Goal: Task Accomplishment & Management: Complete application form

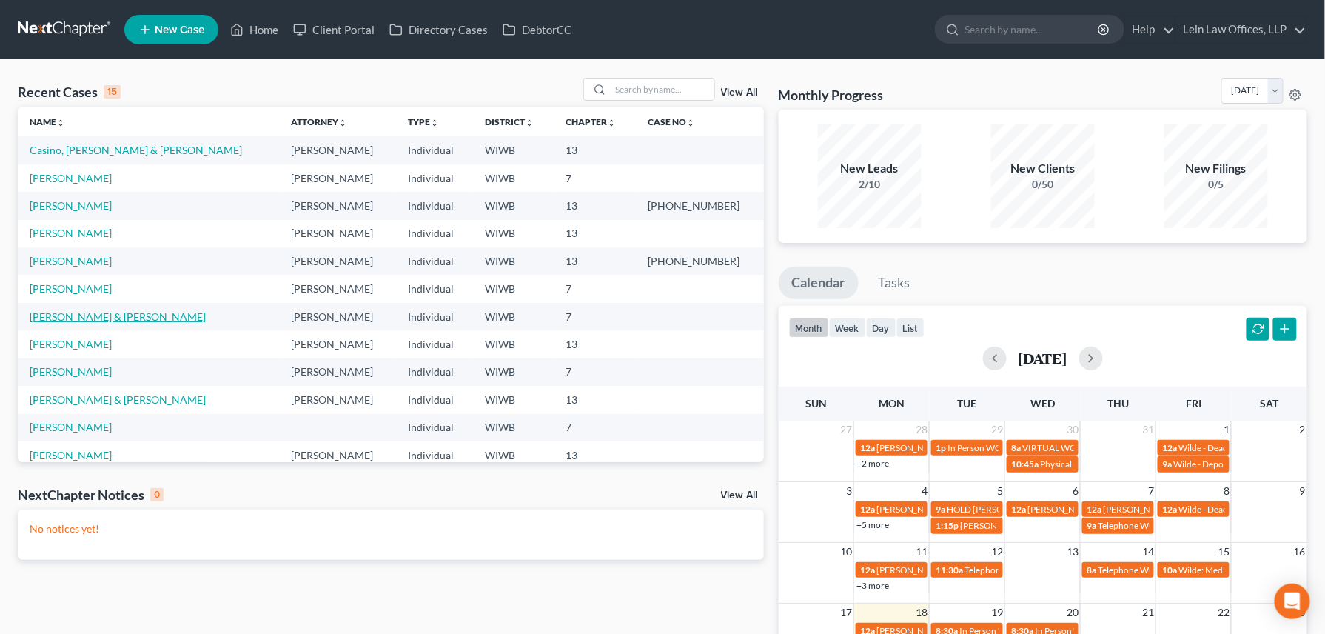
click at [57, 317] on link "[PERSON_NAME] & [PERSON_NAME]" at bounding box center [118, 316] width 176 height 13
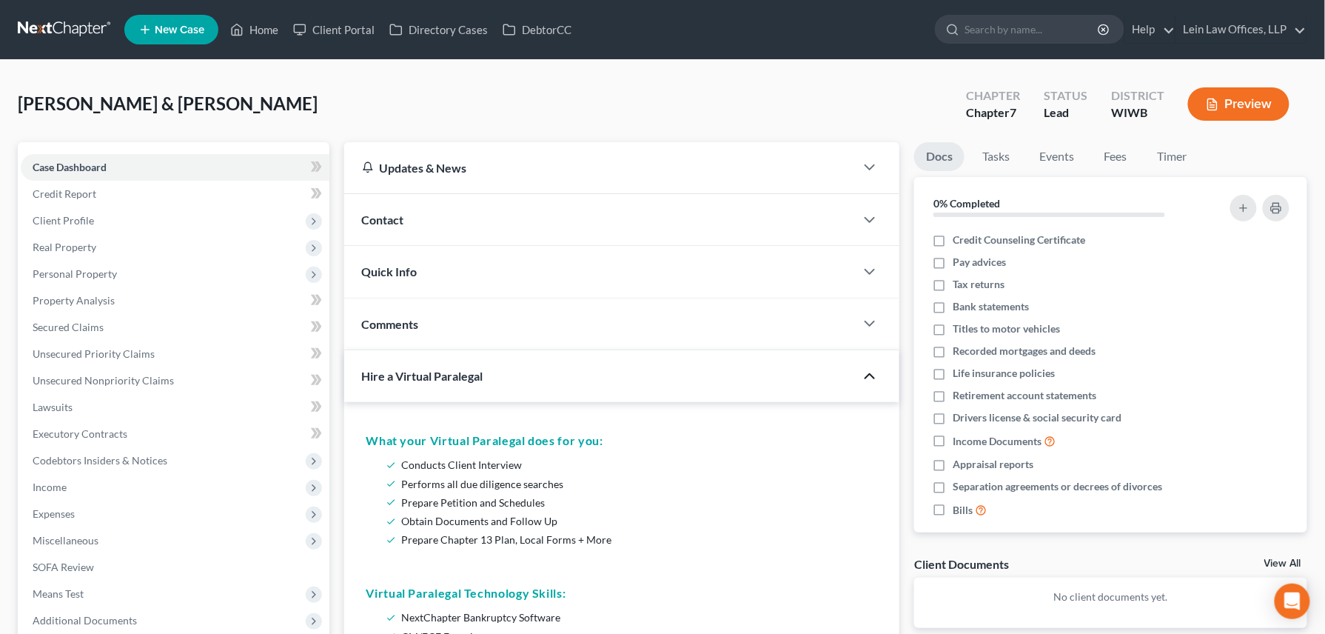
click at [875, 379] on icon "button" at bounding box center [870, 376] width 18 height 18
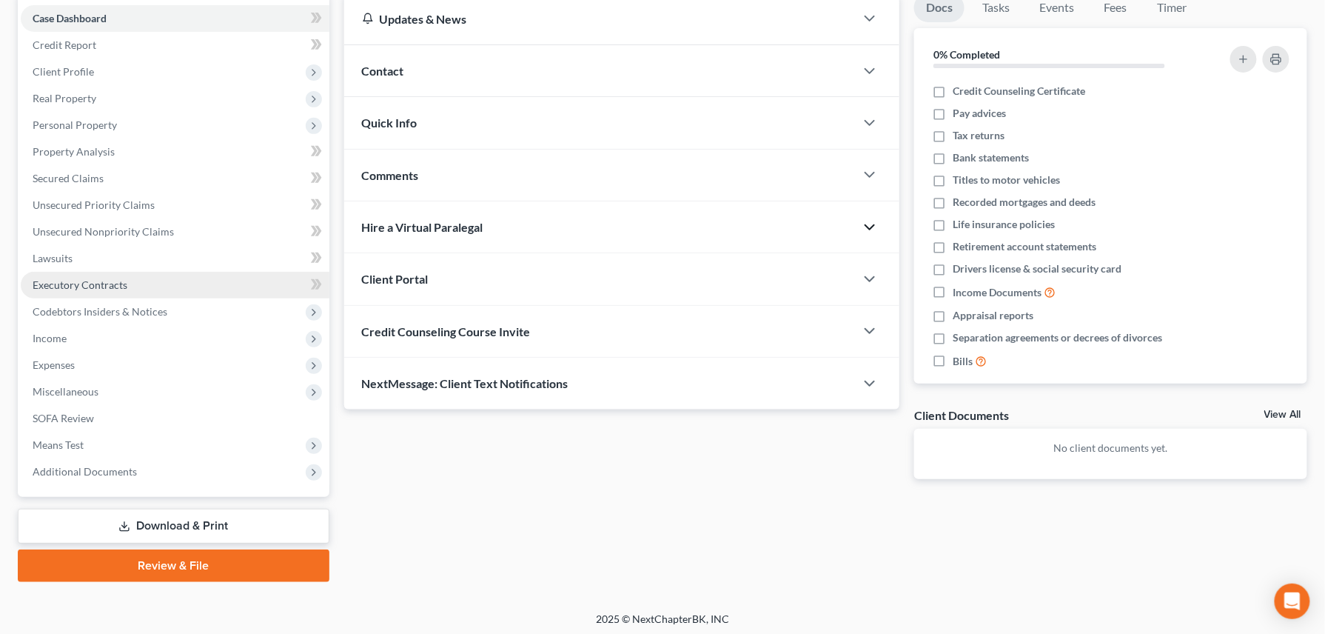
scroll to position [152, 0]
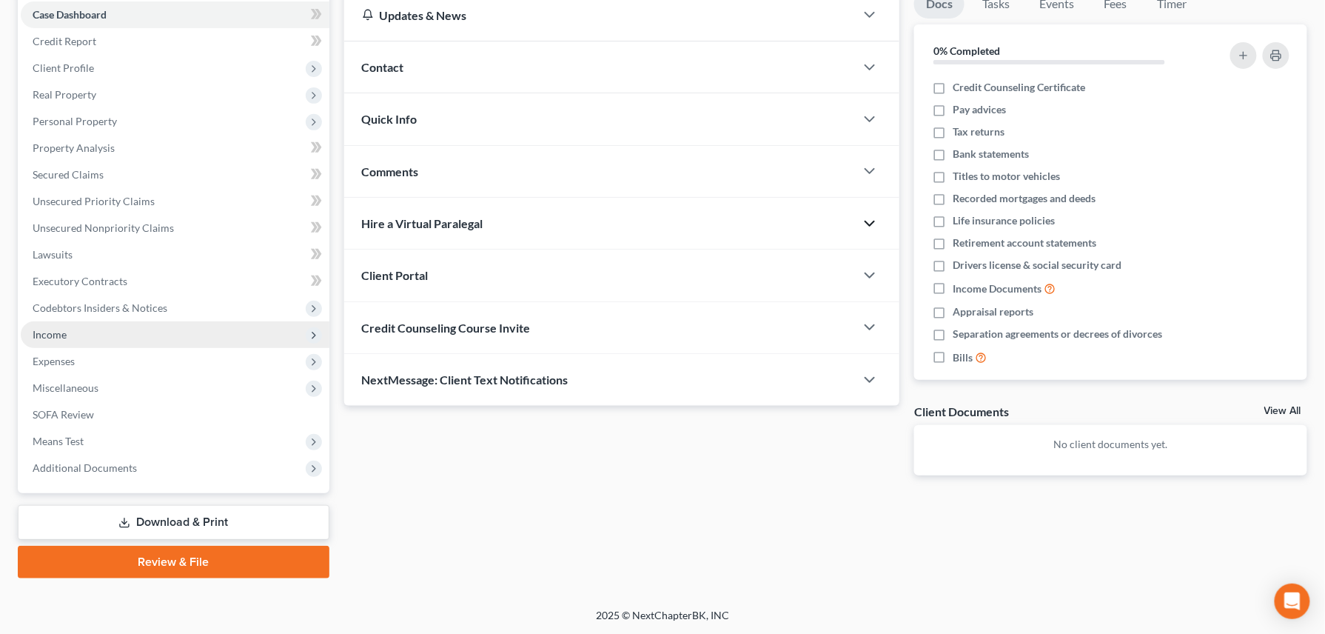
click at [60, 330] on span "Income" at bounding box center [50, 334] width 34 height 13
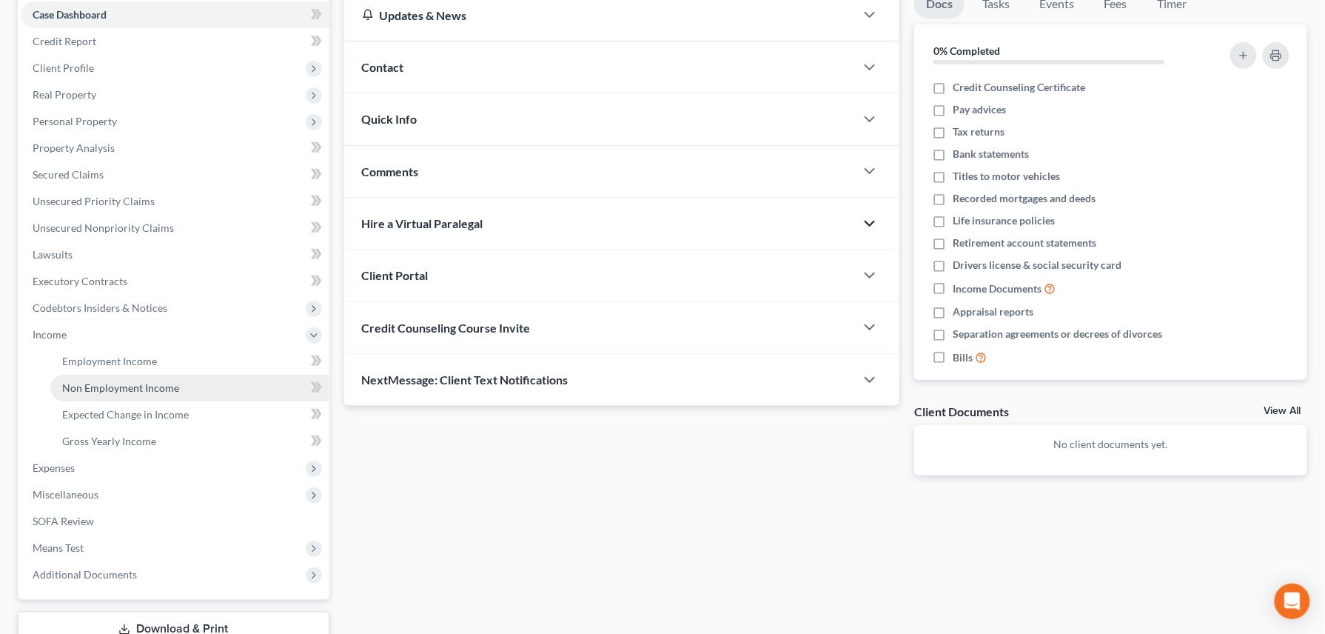
click at [119, 391] on span "Non Employment Income" at bounding box center [120, 387] width 117 height 13
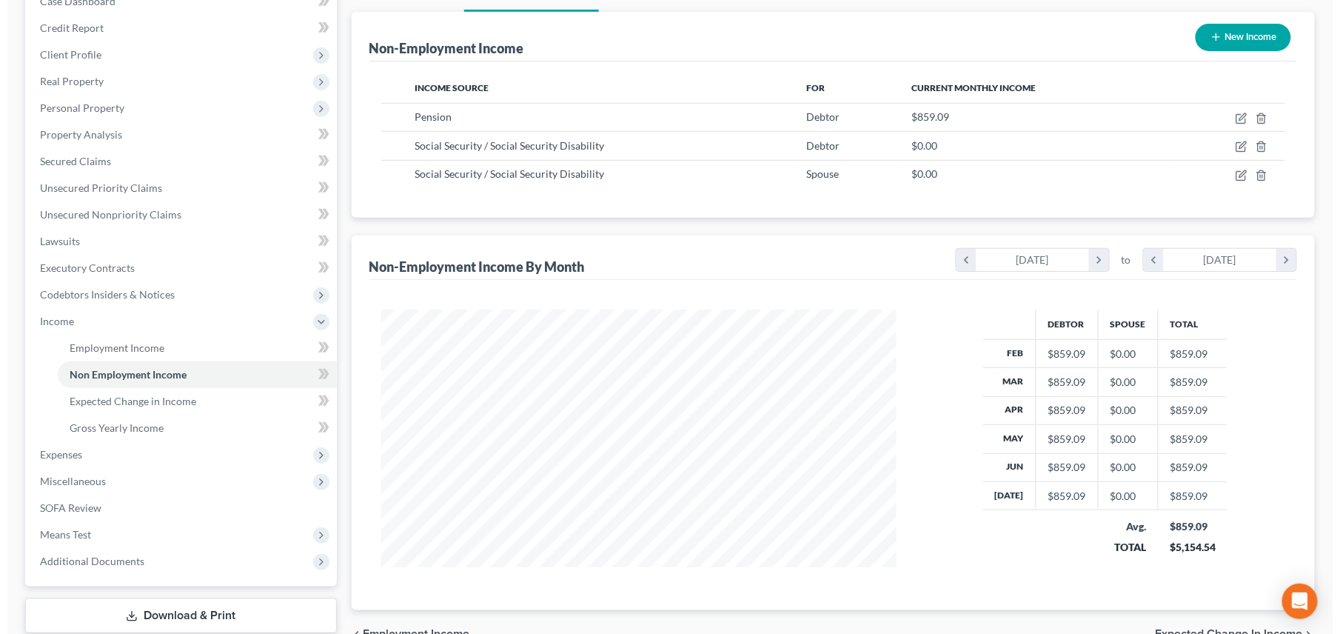
scroll to position [161, 0]
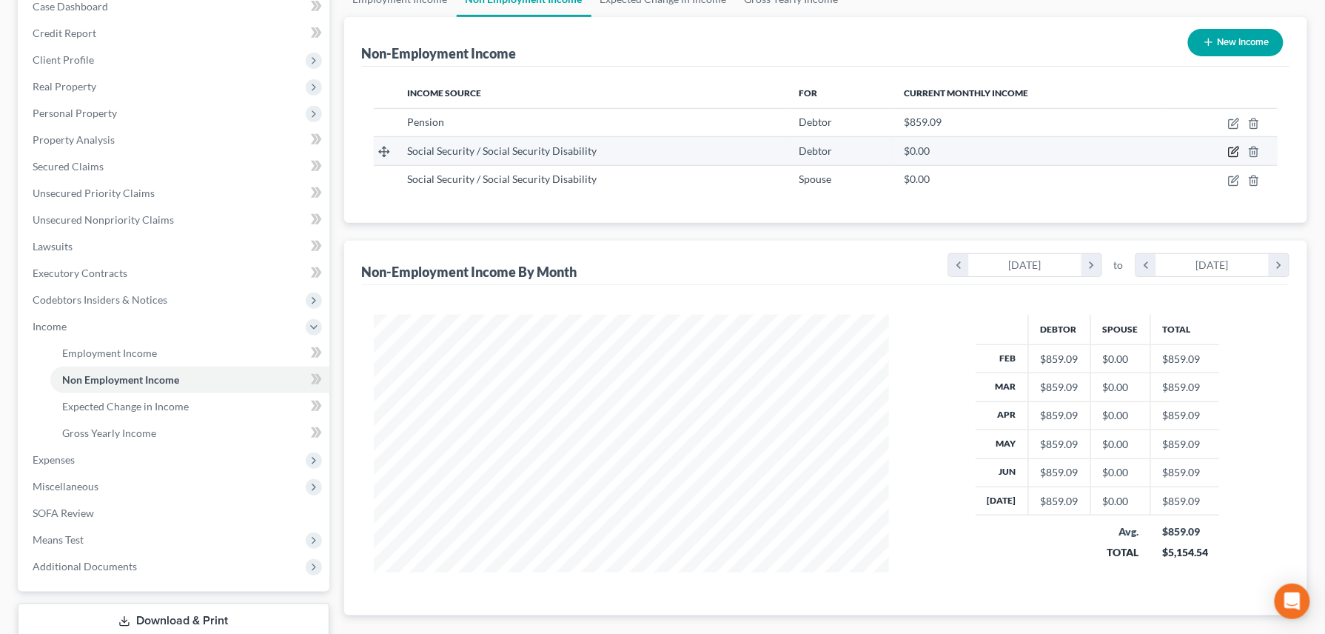
click at [993, 152] on icon "button" at bounding box center [1234, 150] width 7 height 7
select select "4"
select select "0"
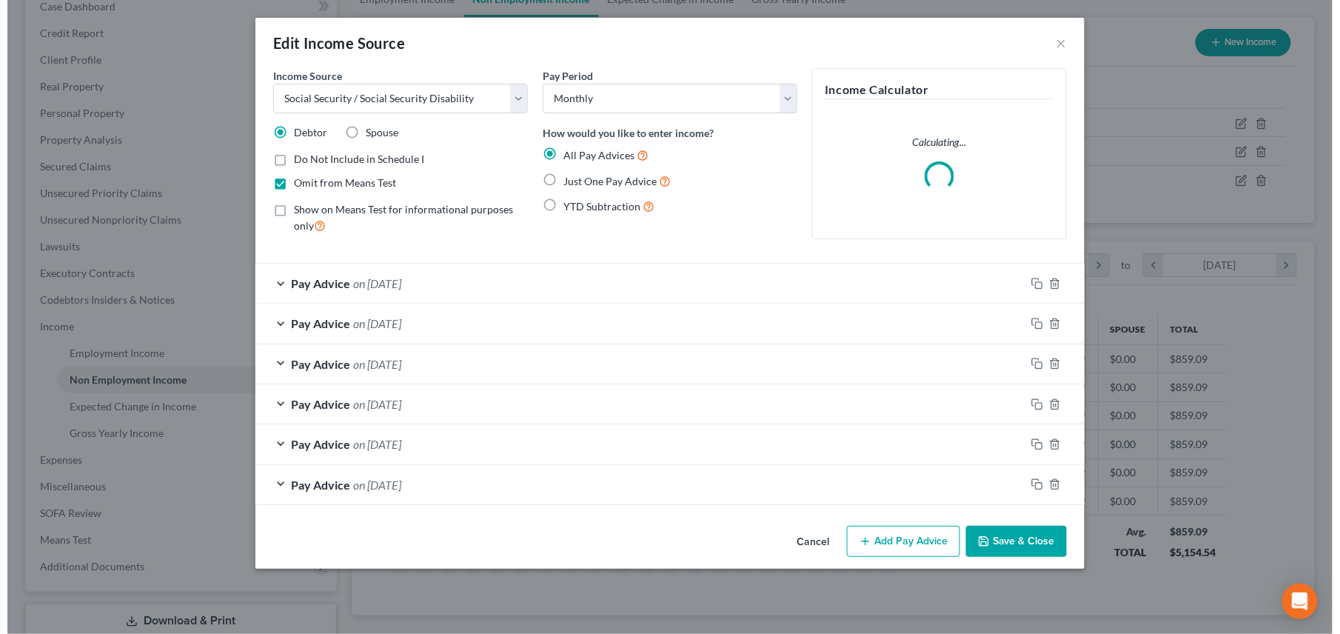
scroll to position [267, 551]
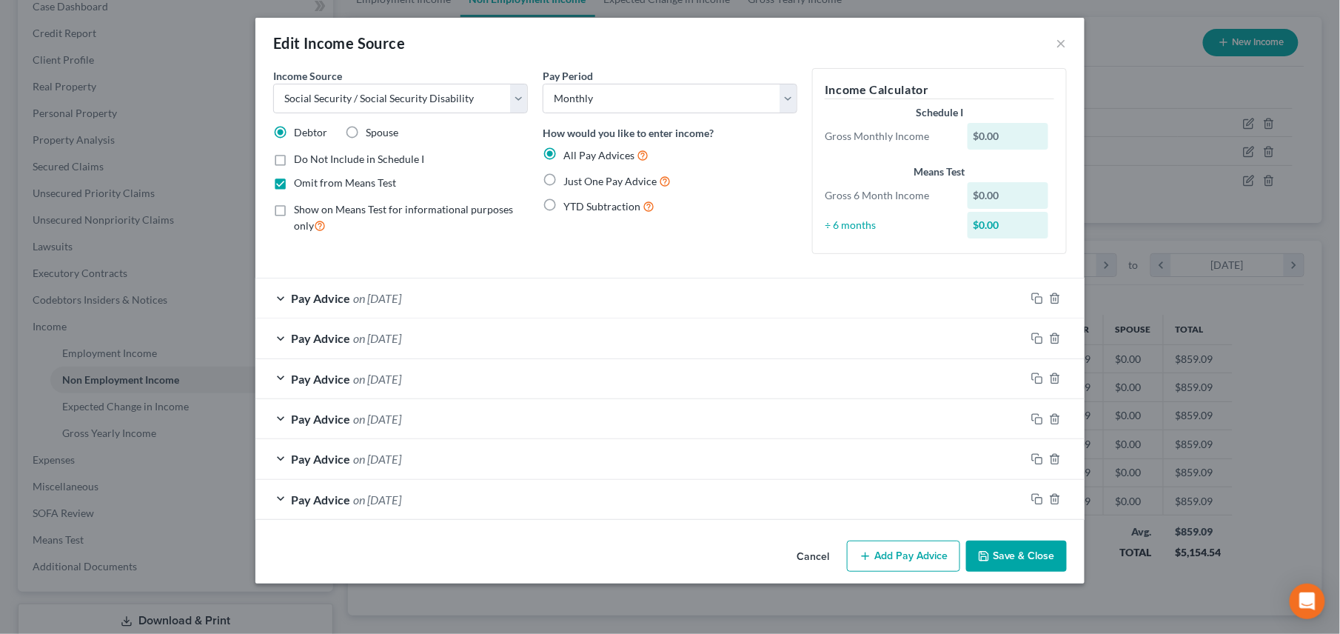
click at [993, 130] on div "$0.00" at bounding box center [1007, 136] width 81 height 27
drag, startPoint x: 998, startPoint y: 128, endPoint x: 933, endPoint y: 132, distance: 64.5
click at [933, 132] on div "Gross Monthly Income $0.00" at bounding box center [939, 136] width 244 height 27
click at [993, 300] on icon "button" at bounding box center [1037, 298] width 12 height 12
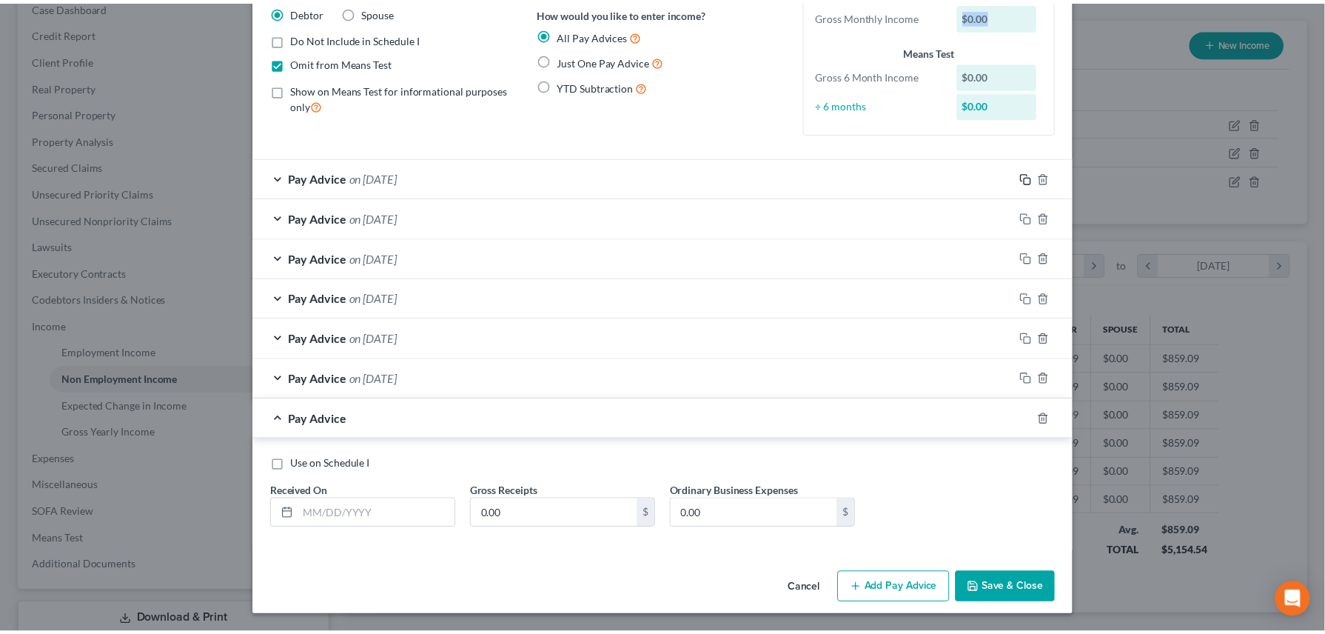
scroll to position [124, 0]
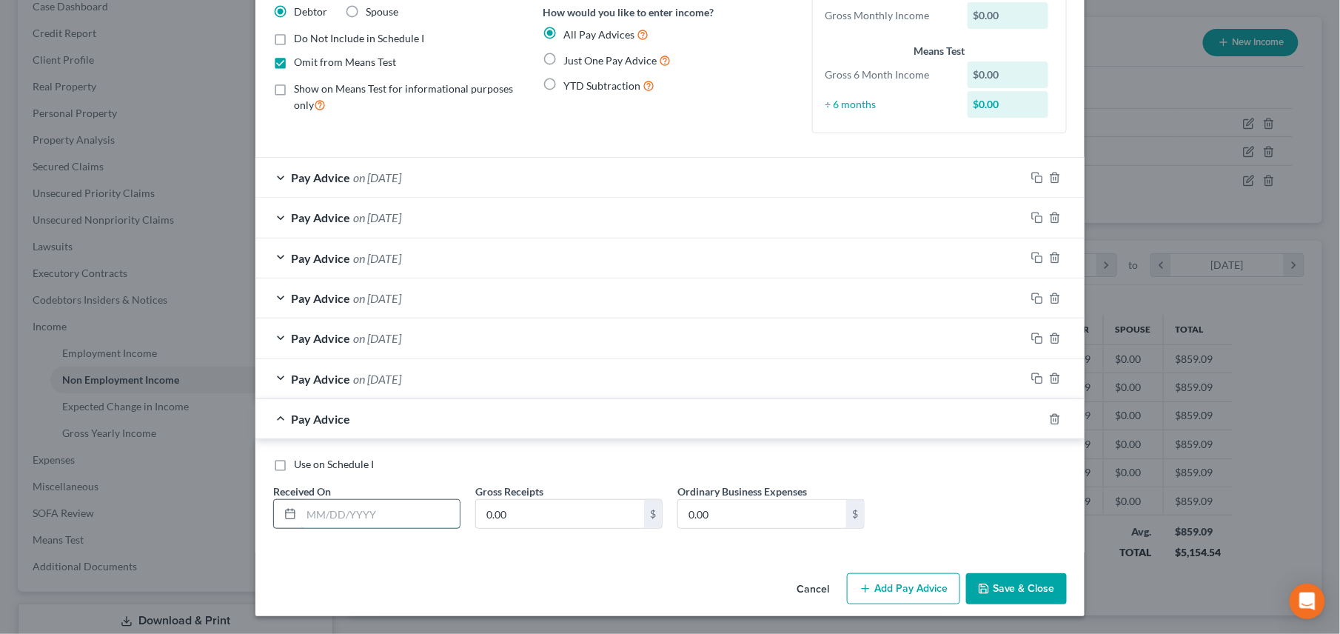
click at [342, 452] on input "text" at bounding box center [380, 514] width 158 height 28
click at [521, 452] on input "0.00" at bounding box center [560, 514] width 168 height 28
type input "1,912.00"
click at [990, 452] on button "Save & Close" at bounding box center [1016, 588] width 101 height 31
click at [812, 452] on button "Cancel" at bounding box center [812, 589] width 56 height 30
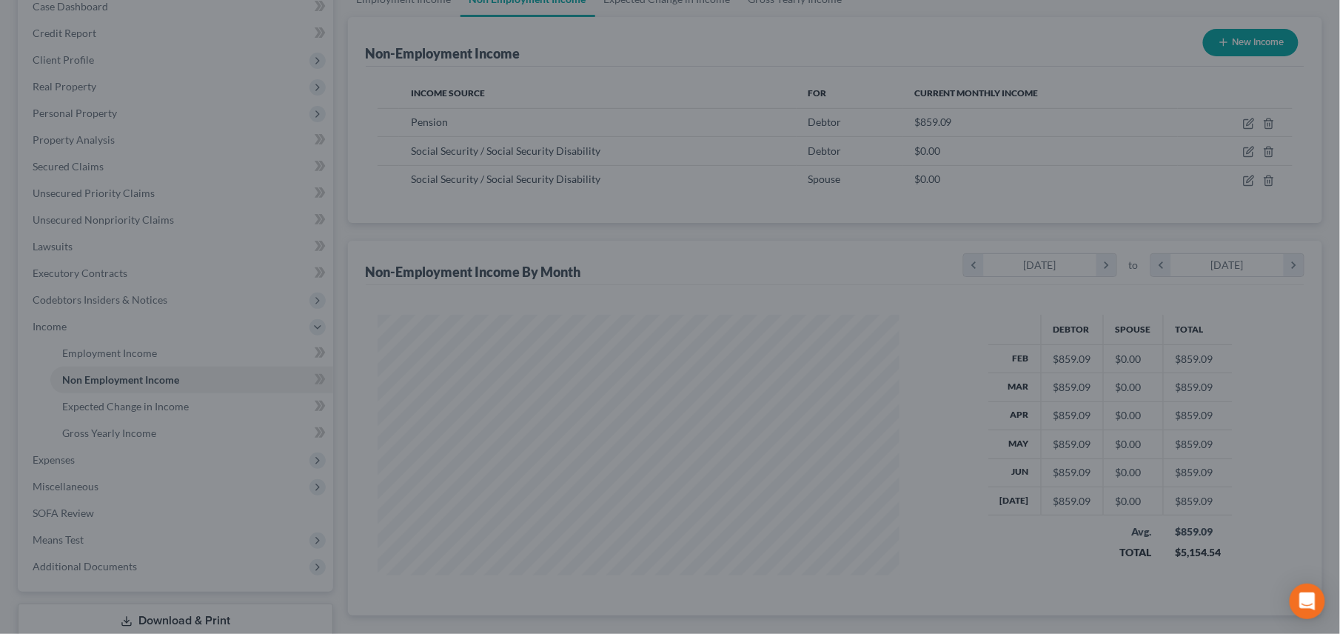
scroll to position [739809, 739531]
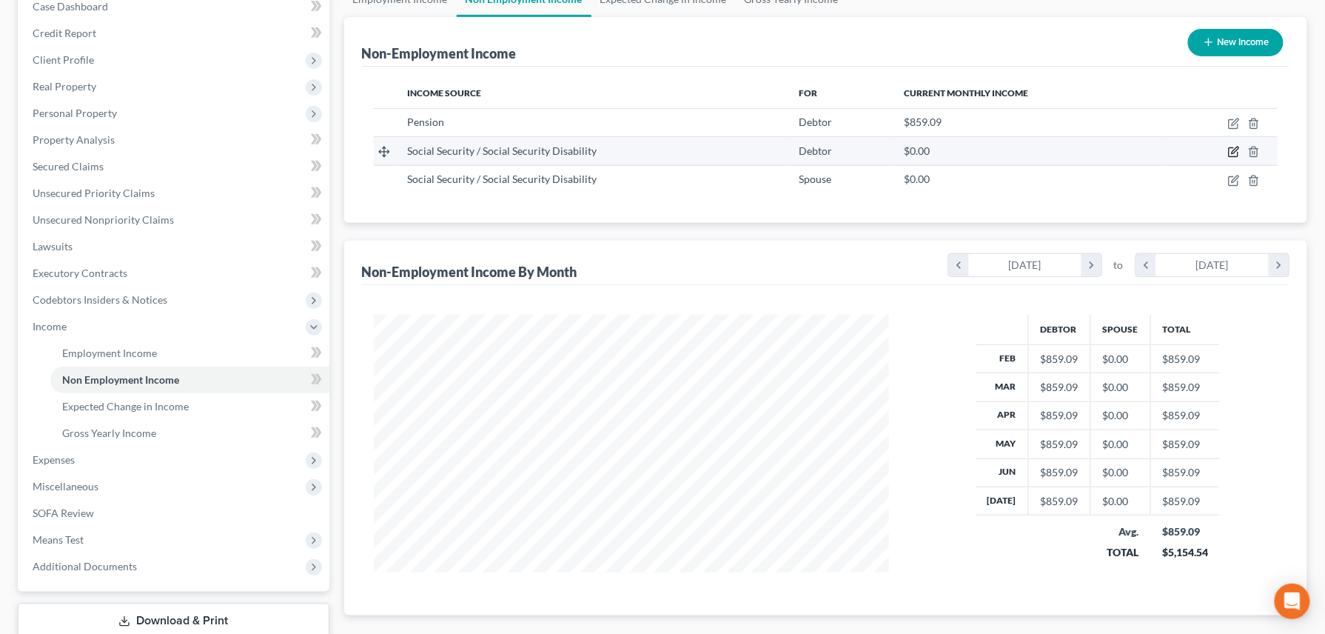
click at [993, 152] on icon "button" at bounding box center [1234, 152] width 12 height 12
select select "4"
select select "0"
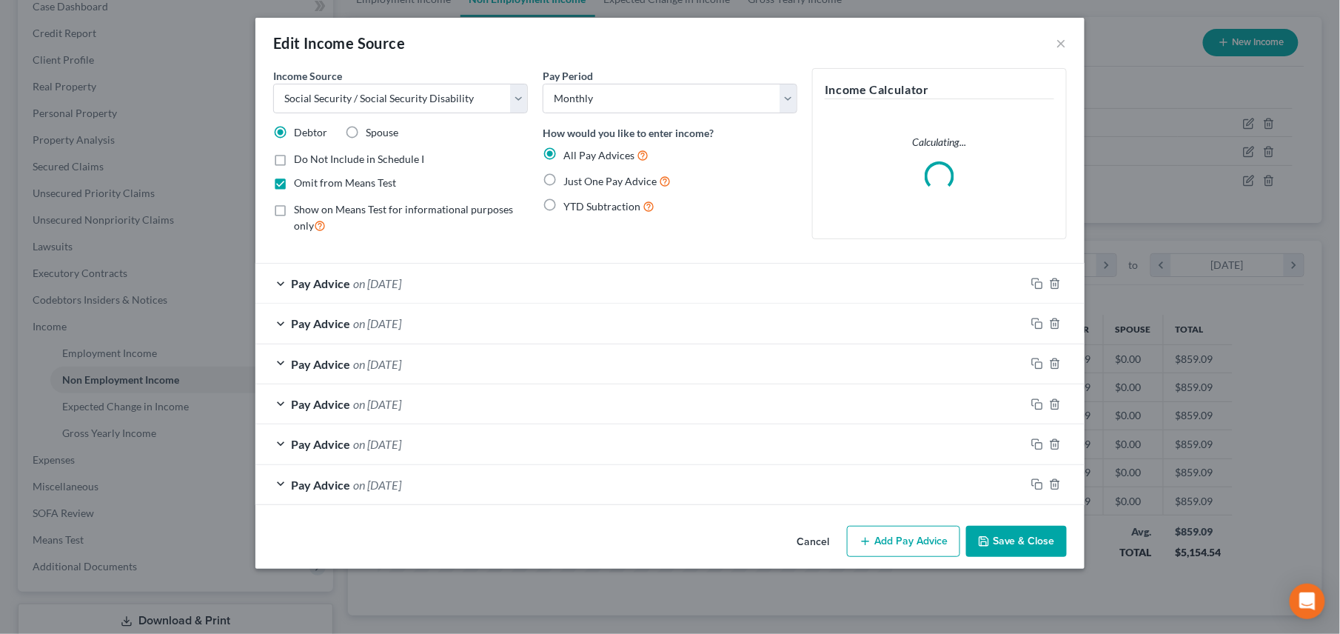
scroll to position [267, 551]
click at [993, 283] on rect "button" at bounding box center [1038, 285] width 7 height 7
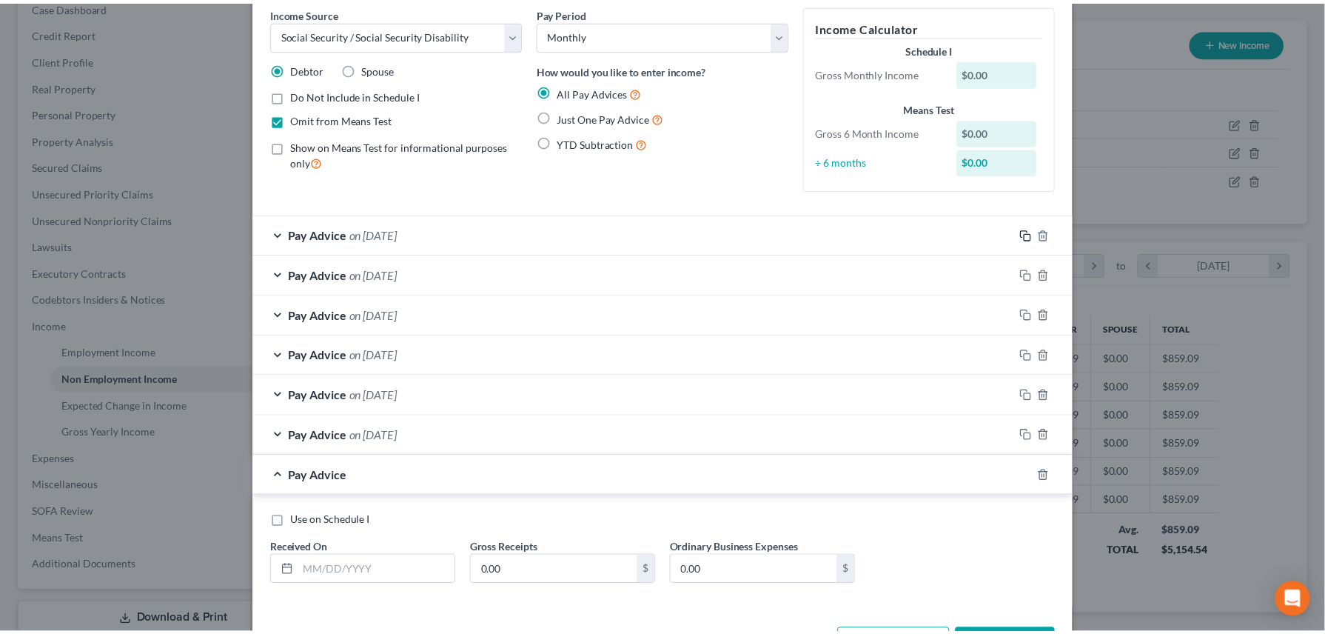
scroll to position [98, 0]
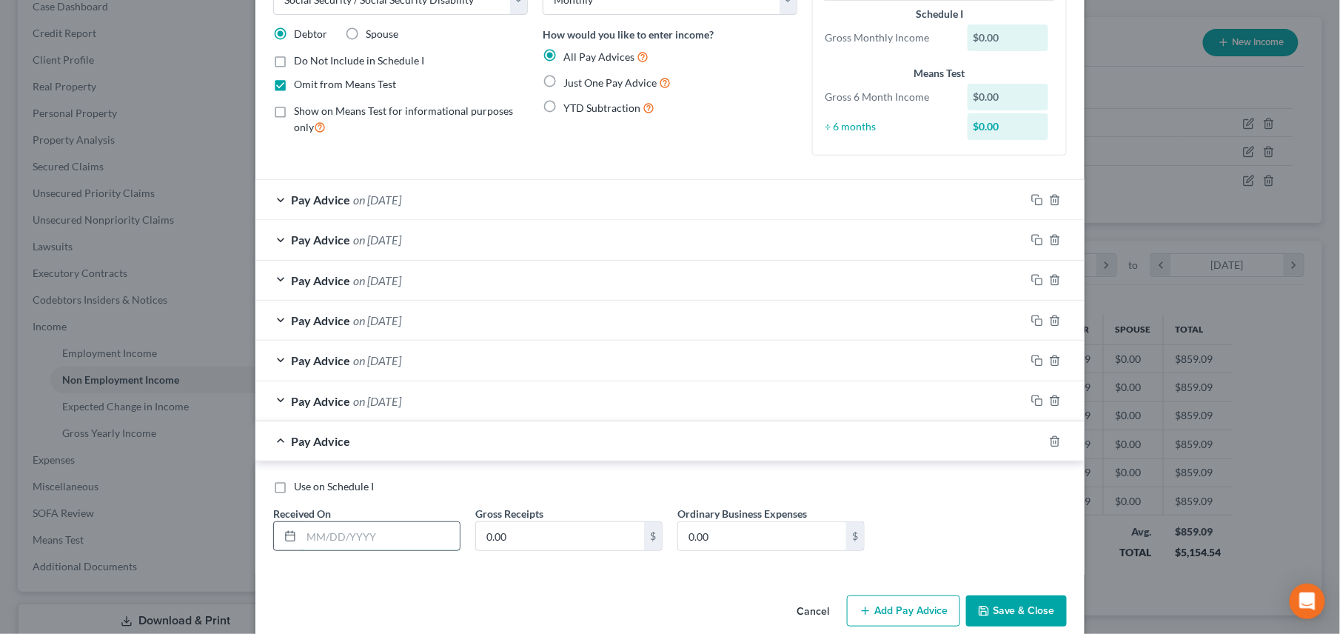
click at [329, 452] on input "text" at bounding box center [380, 536] width 158 height 28
type input "[DATE]"
type input "1,912.00"
click at [993, 452] on button "Save & Close" at bounding box center [1016, 610] width 101 height 31
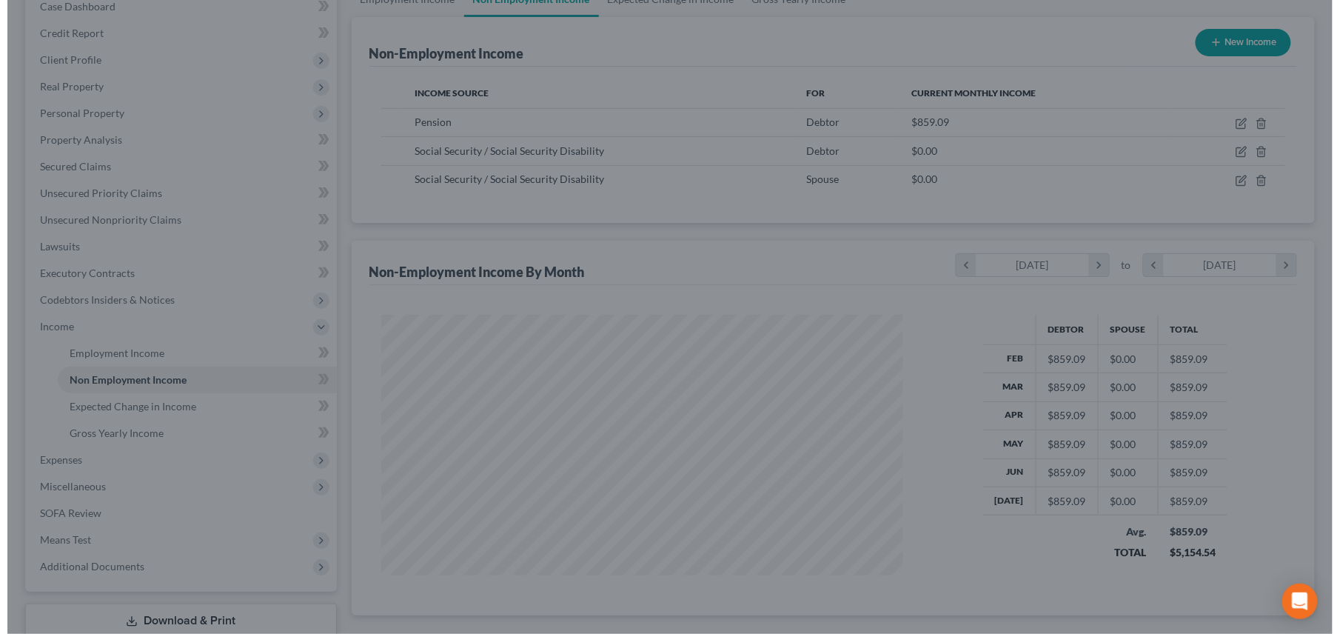
scroll to position [739809, 739531]
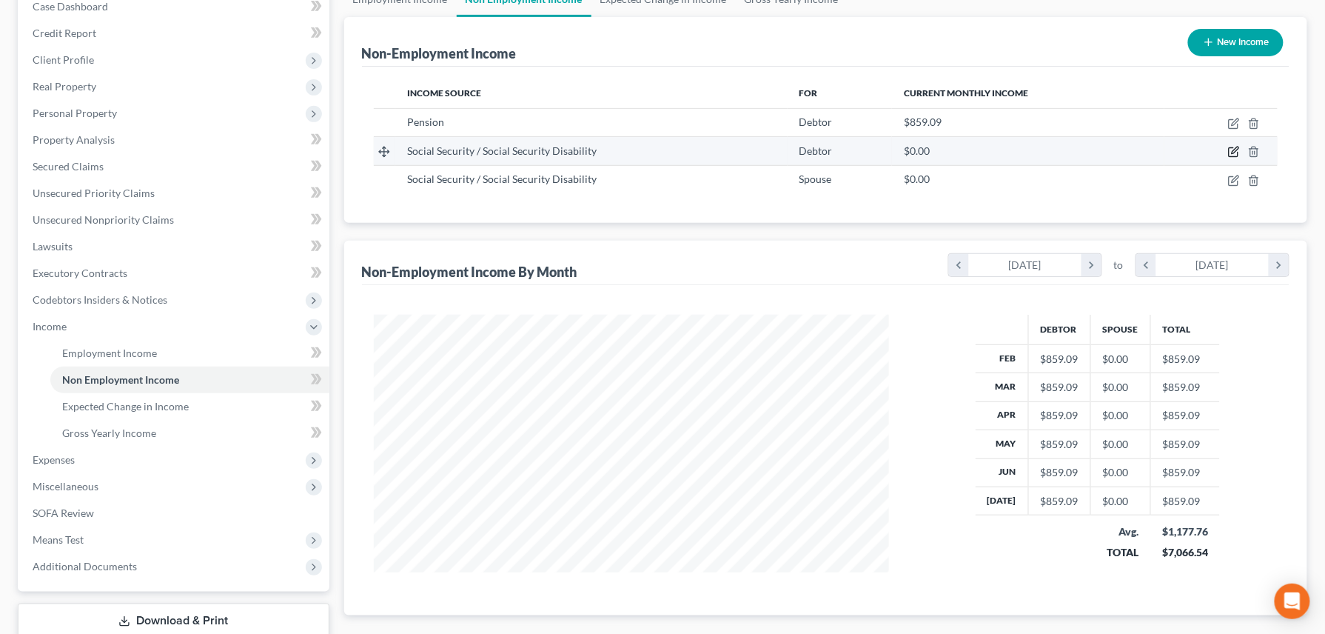
click at [993, 152] on icon "button" at bounding box center [1234, 150] width 7 height 7
select select "4"
select select "0"
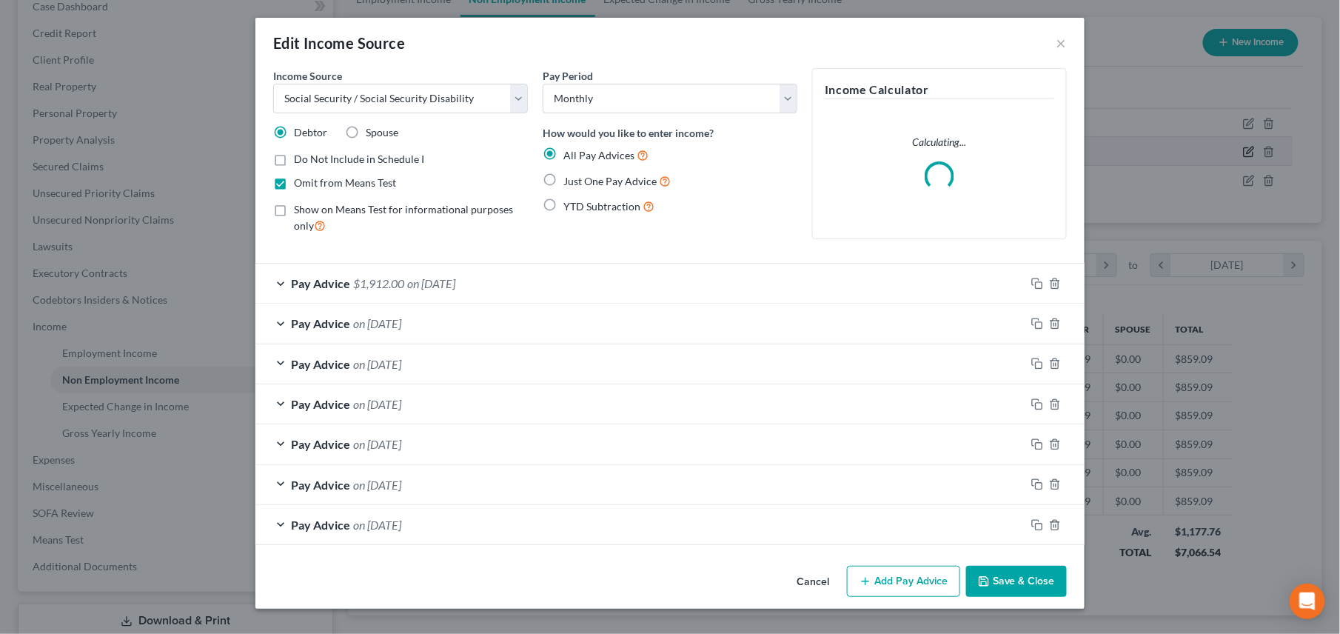
scroll to position [267, 551]
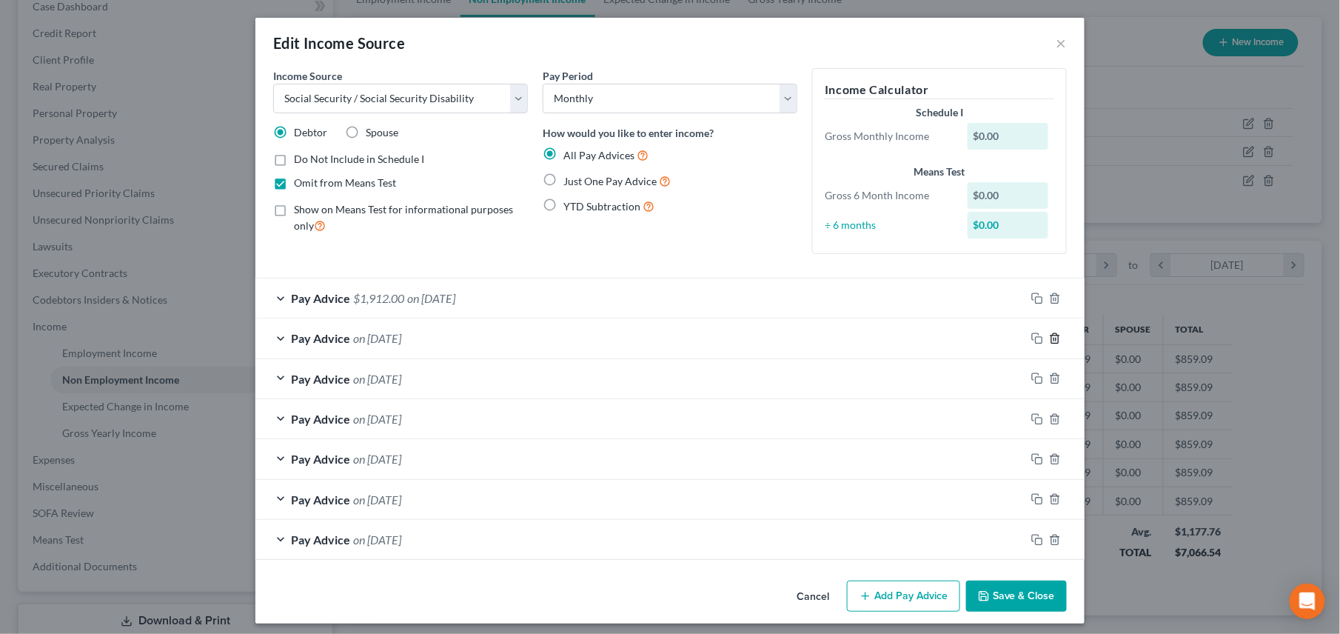
click at [993, 335] on polyline "button" at bounding box center [1054, 335] width 9 height 0
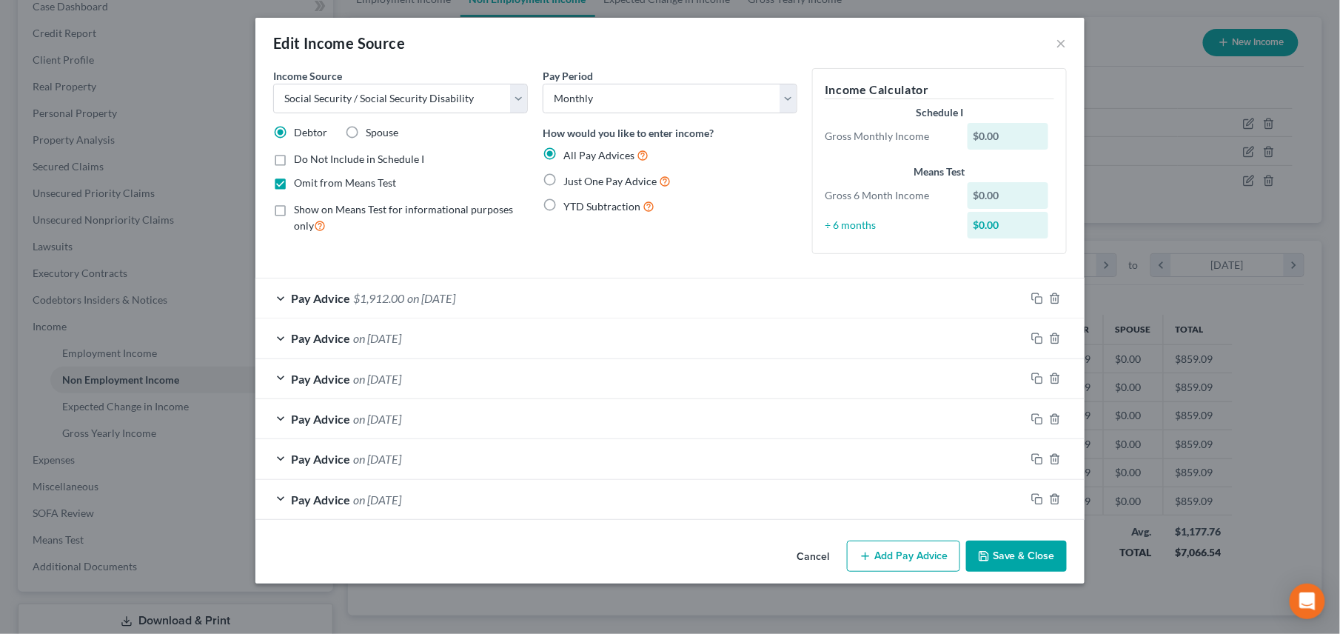
click at [391, 341] on span "on [DATE]" at bounding box center [377, 338] width 48 height 14
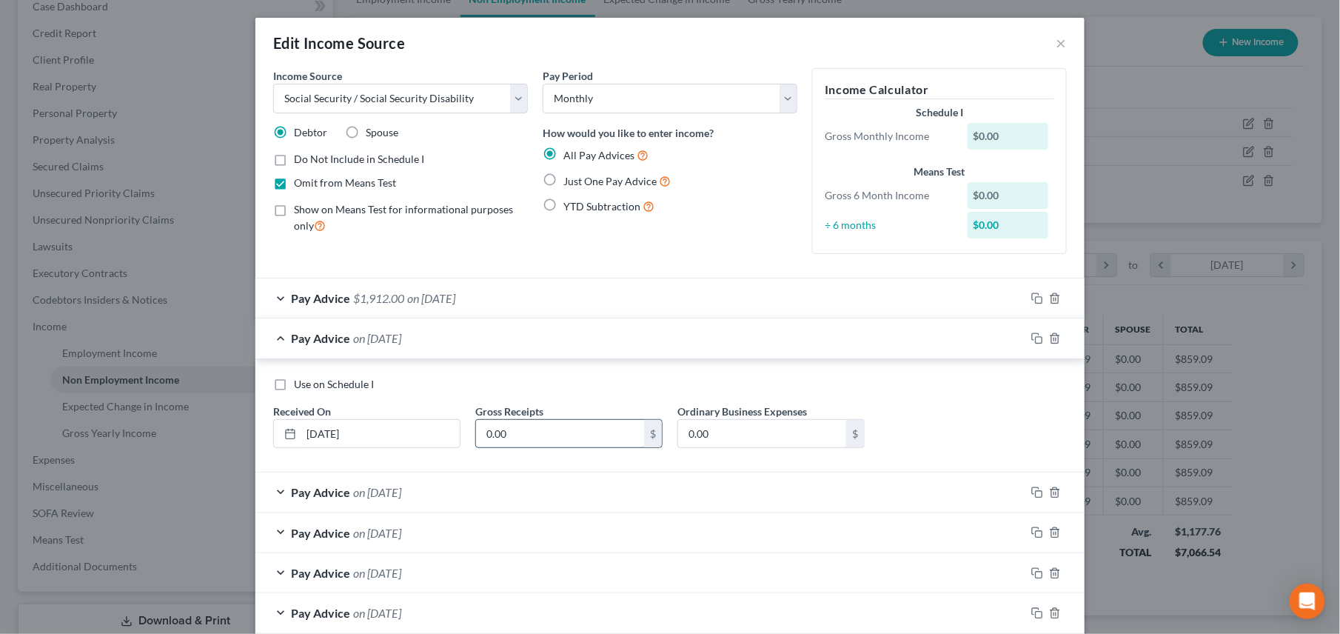
click at [513, 432] on input "0.00" at bounding box center [560, 434] width 168 height 28
type input "1,912.00"
click at [392, 452] on span "on [DATE]" at bounding box center [377, 492] width 48 height 14
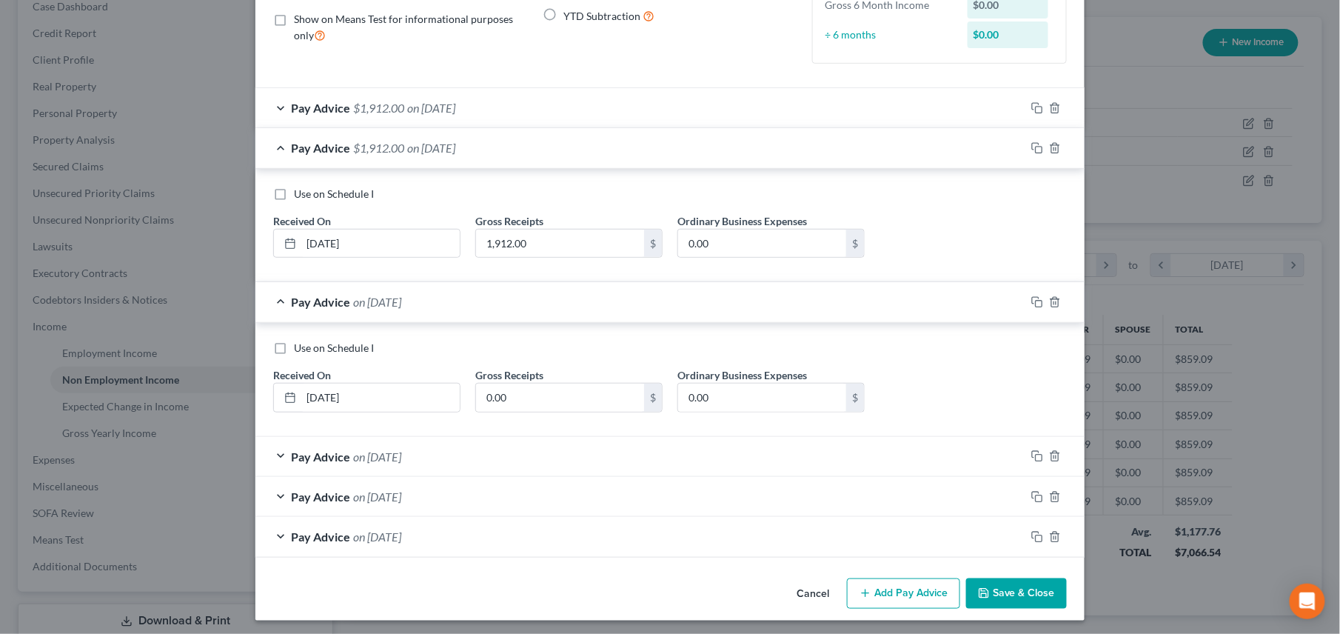
scroll to position [199, 0]
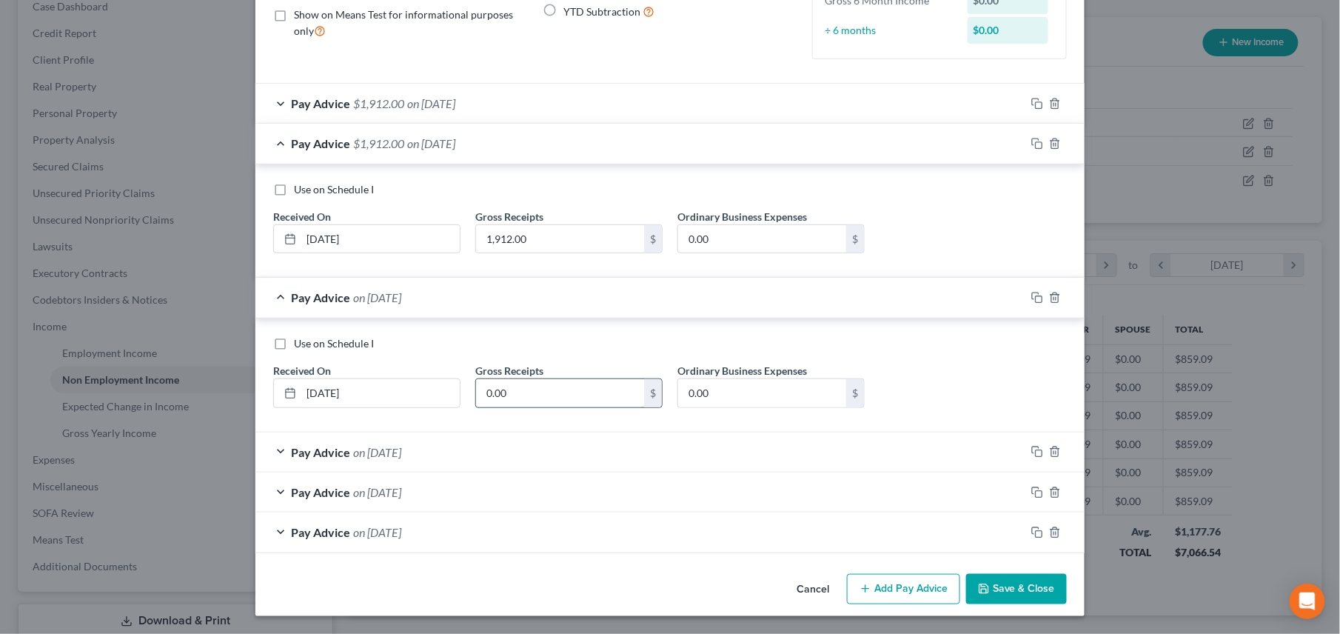
click at [515, 389] on input "0.00" at bounding box center [560, 393] width 168 height 28
type input "1,912.00"
click at [380, 445] on span "on [DATE]" at bounding box center [377, 452] width 48 height 14
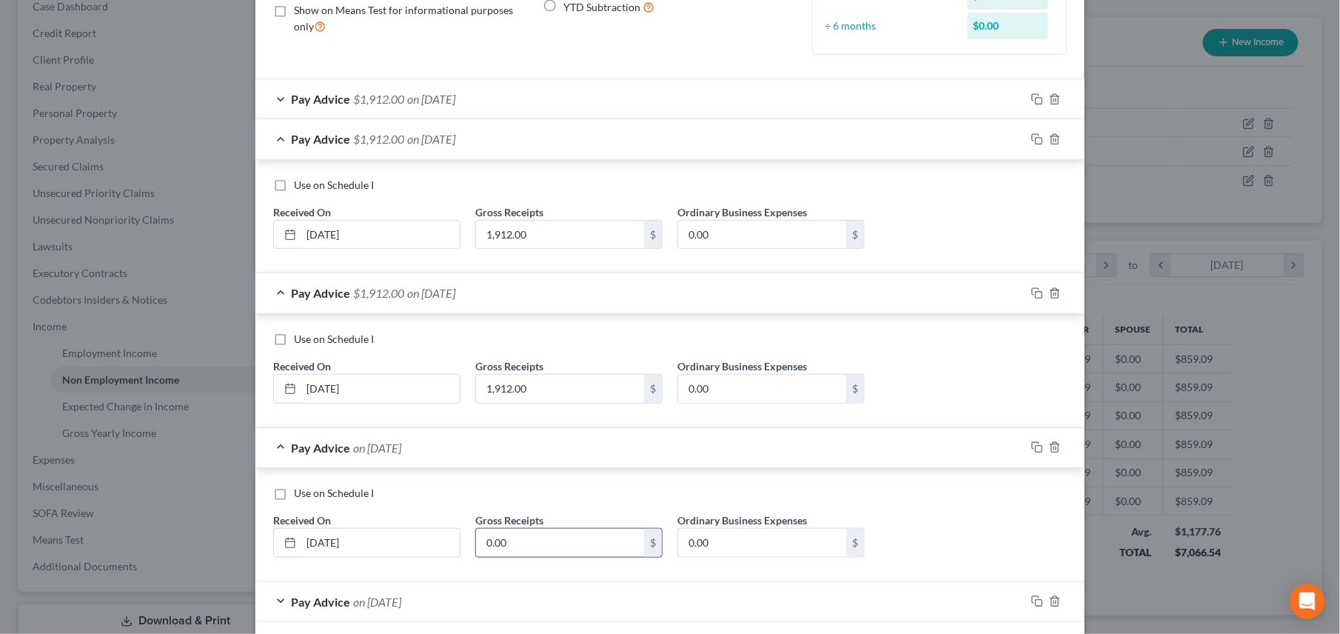
click at [530, 452] on input "0.00" at bounding box center [560, 542] width 168 height 28
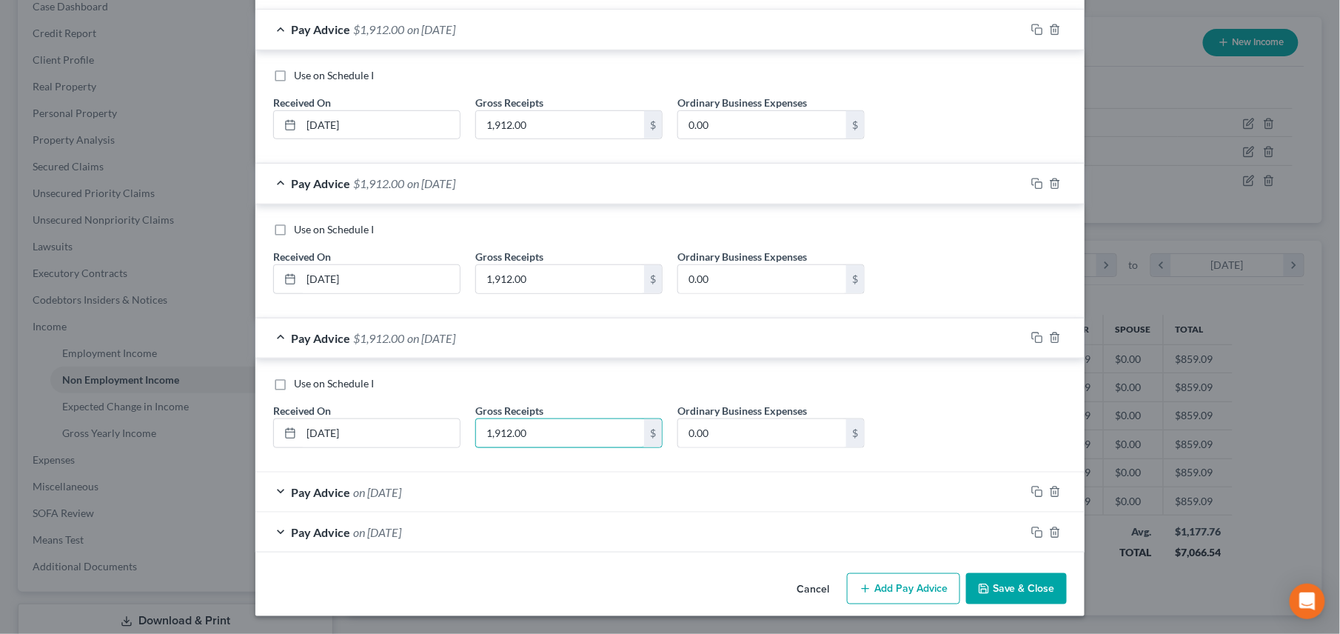
scroll to position [314, 0]
type input "1,912.00"
click at [401, 452] on span "on [DATE]" at bounding box center [377, 492] width 48 height 14
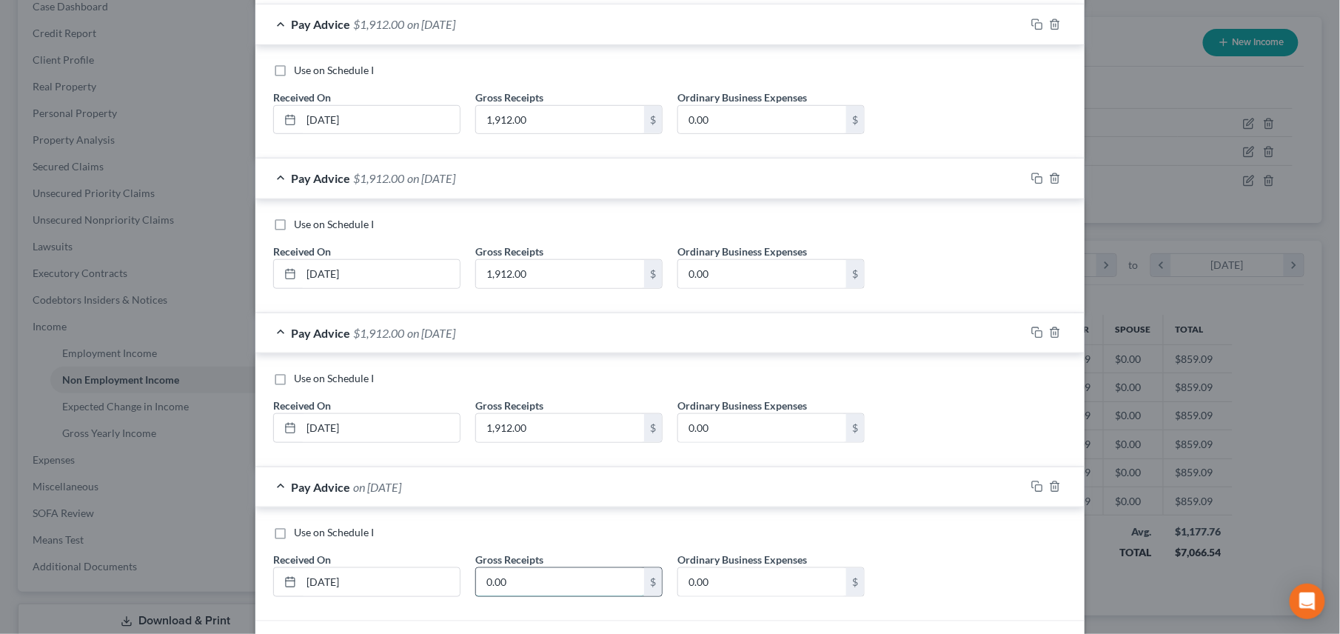
drag, startPoint x: 501, startPoint y: 578, endPoint x: 501, endPoint y: 569, distance: 8.9
click at [501, 452] on input "0.00" at bounding box center [560, 582] width 168 height 28
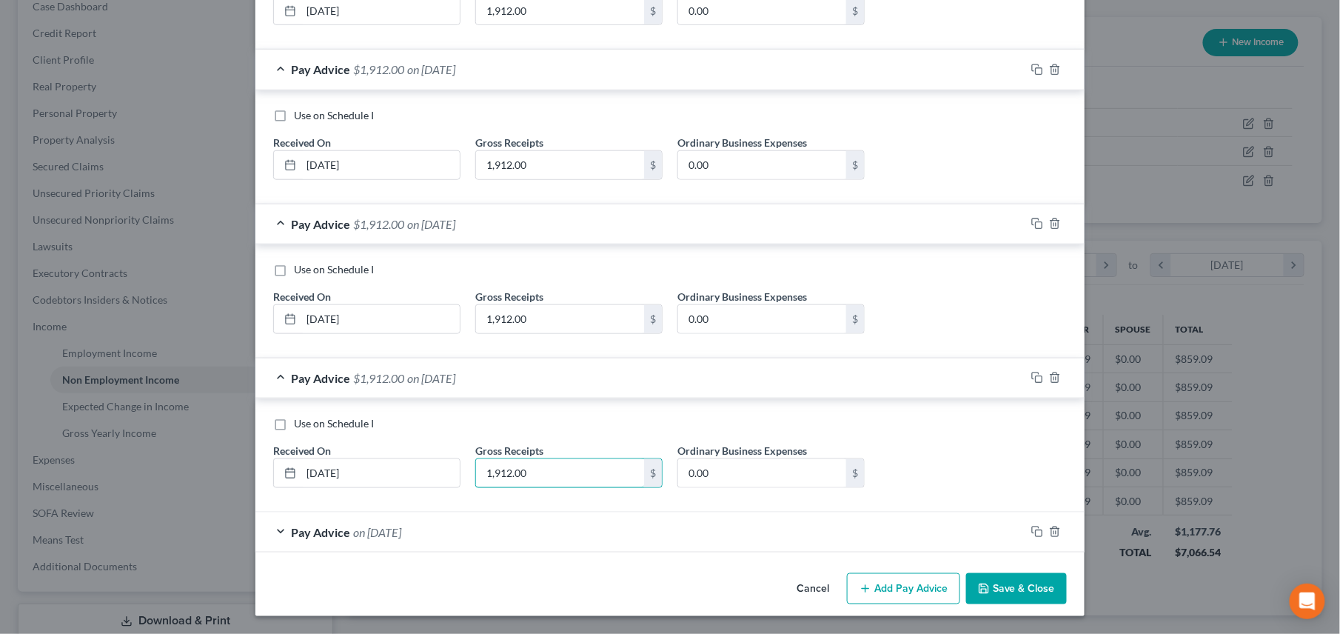
scroll to position [428, 0]
type input "1,912.00"
click at [365, 452] on span "on [DATE]" at bounding box center [377, 532] width 48 height 14
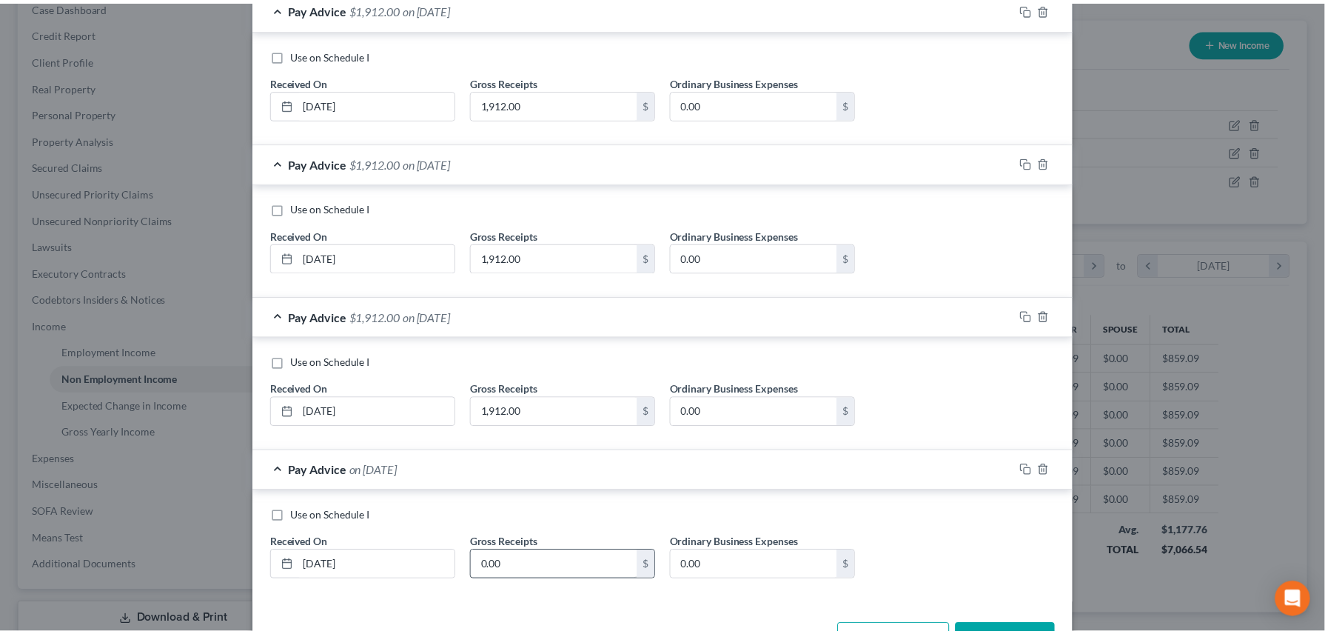
scroll to position [542, 0]
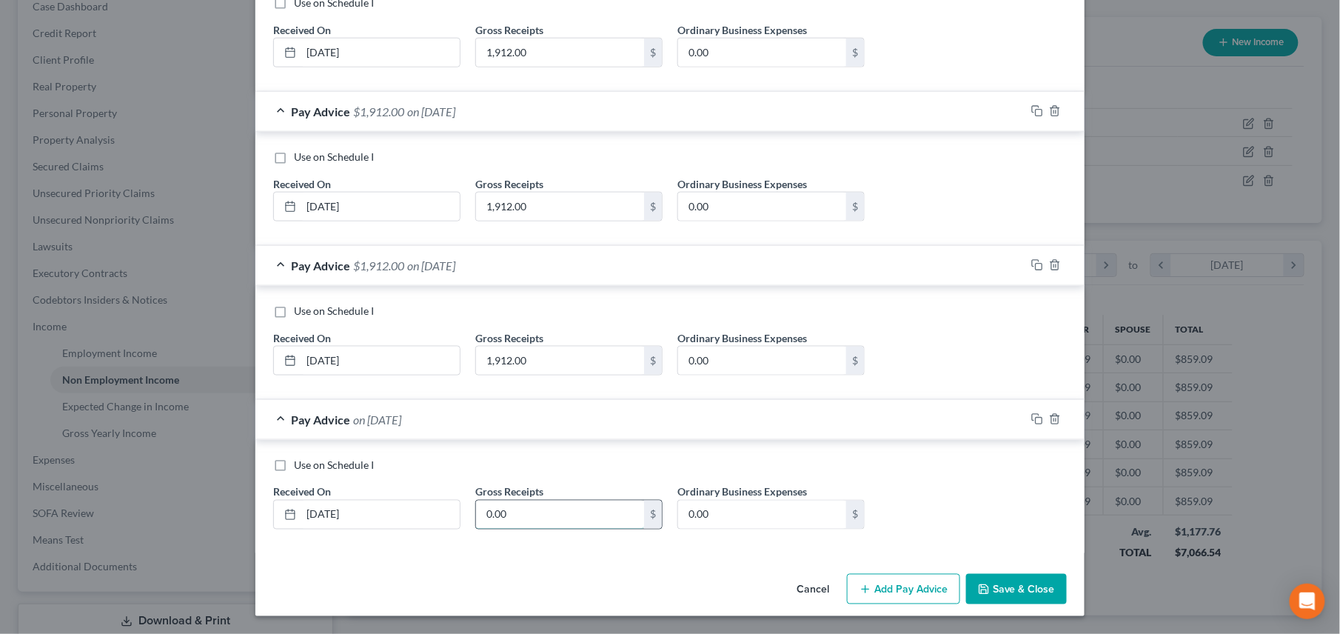
click at [518, 452] on input "0.00" at bounding box center [560, 514] width 168 height 28
type input "1,912.00"
click at [993, 452] on button "Save & Close" at bounding box center [1016, 589] width 101 height 31
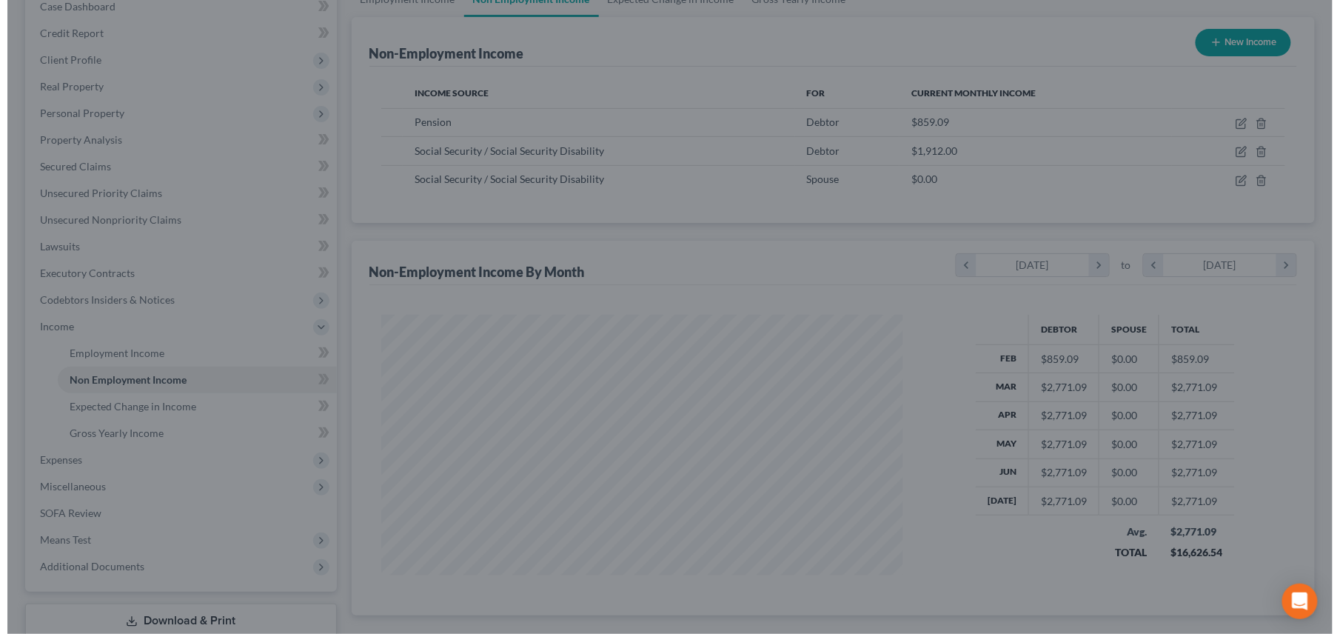
scroll to position [739809, 739531]
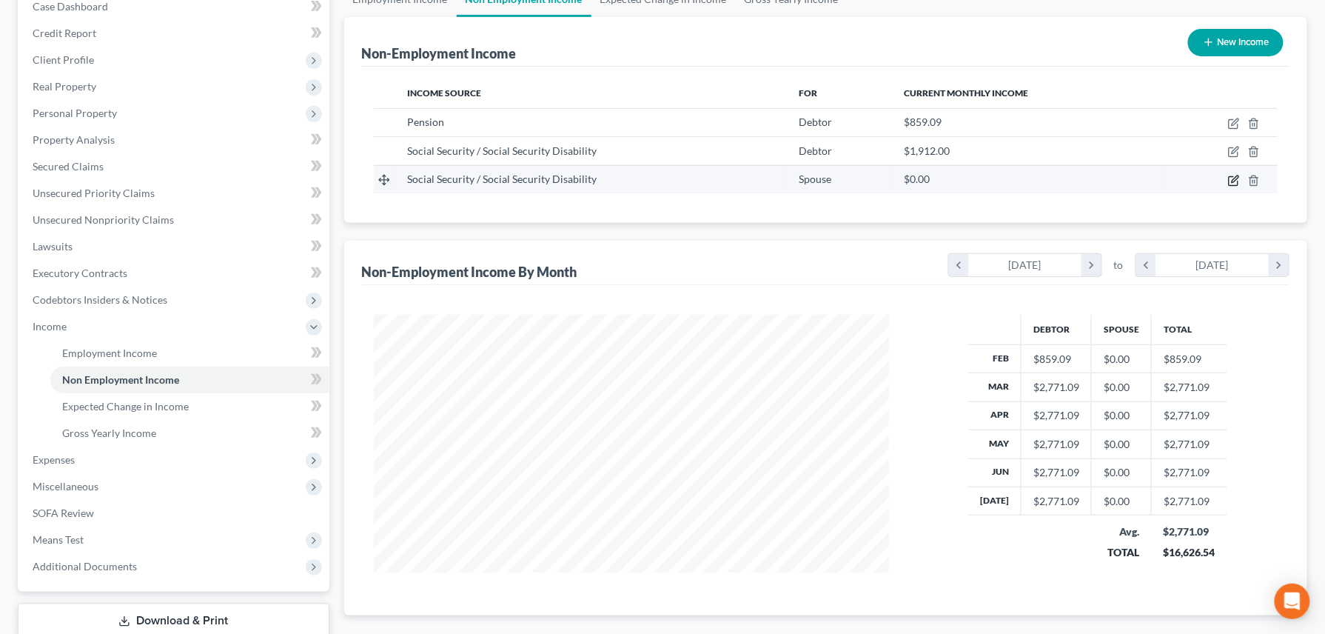
click at [993, 181] on icon "button" at bounding box center [1234, 178] width 7 height 7
select select "4"
select select "0"
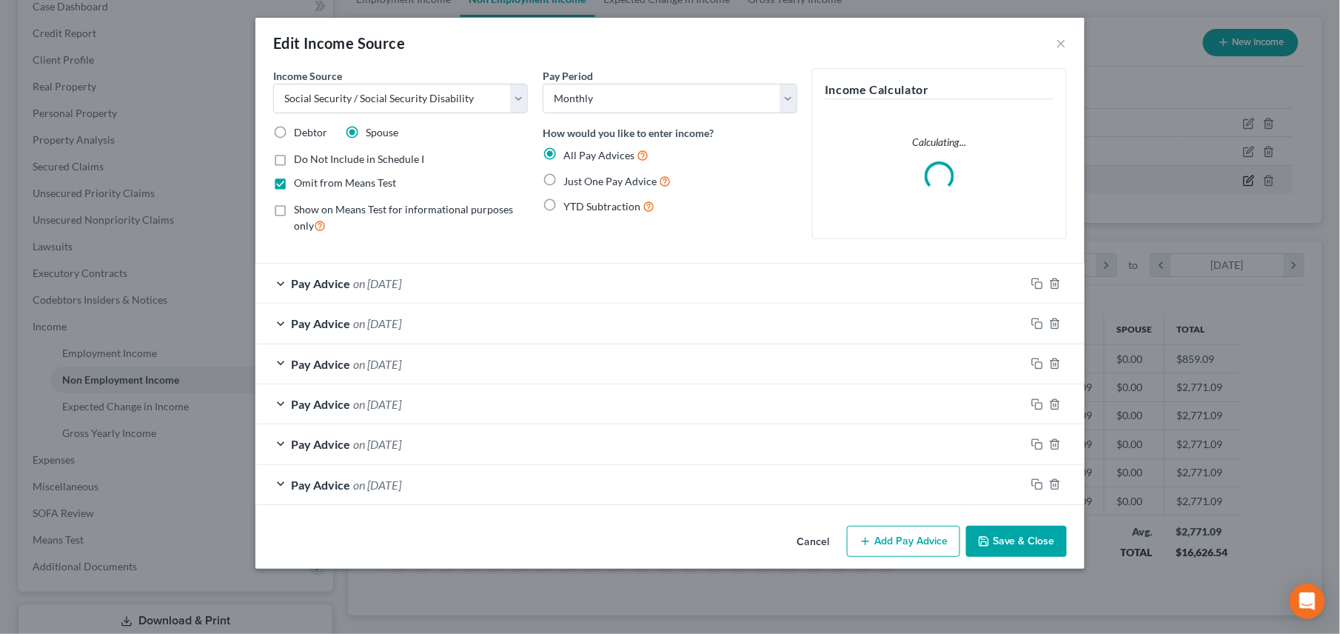
scroll to position [267, 551]
click at [392, 286] on span "on [DATE]" at bounding box center [377, 283] width 48 height 14
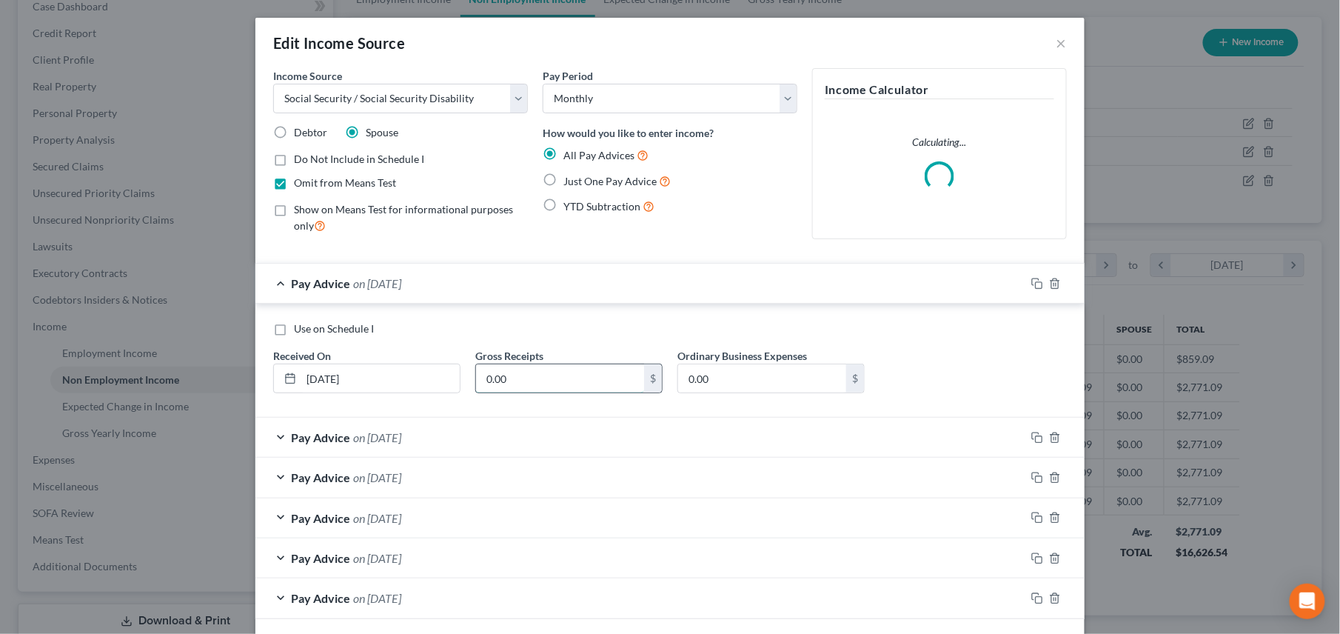
click at [537, 370] on input "0.00" at bounding box center [560, 378] width 168 height 28
type input "974.00"
click at [391, 440] on span "on [DATE]" at bounding box center [377, 437] width 48 height 14
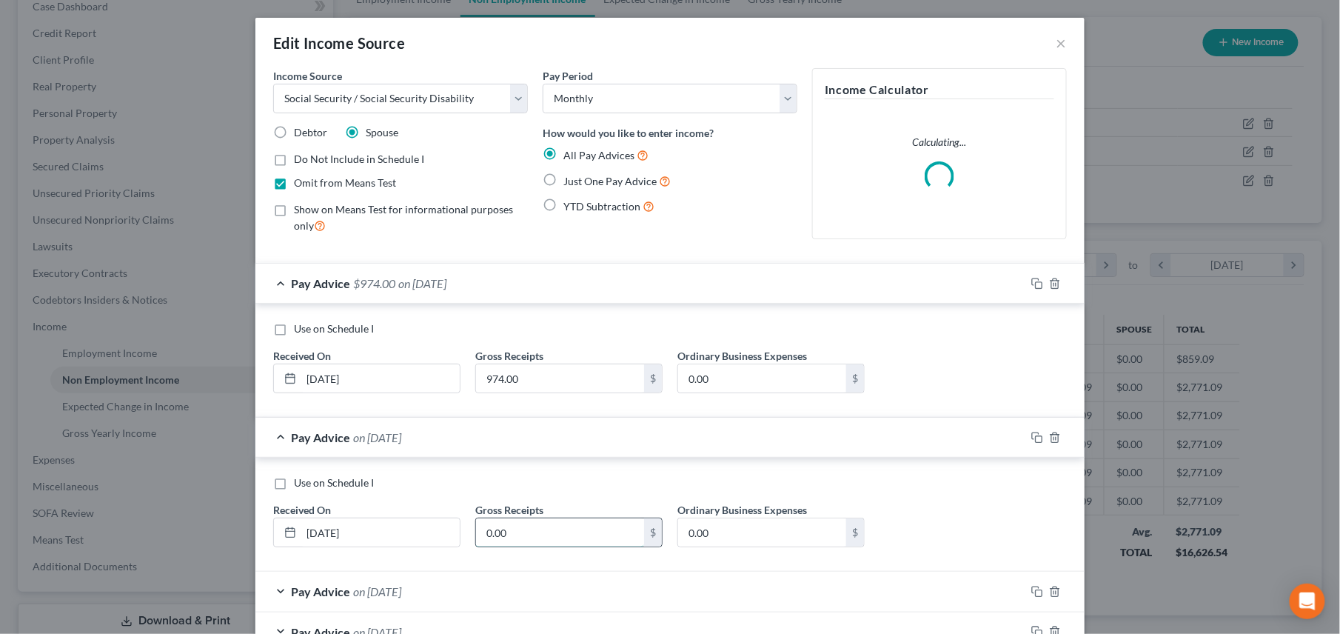
click at [522, 452] on input "0.00" at bounding box center [560, 532] width 168 height 28
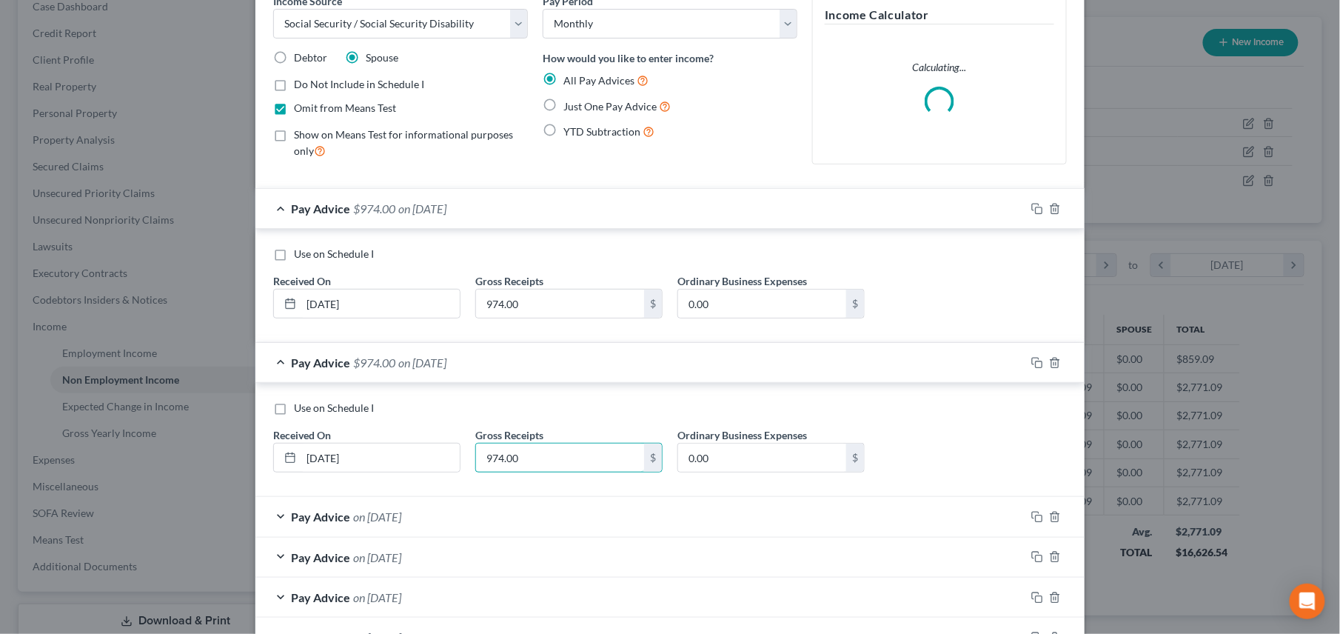
scroll to position [184, 0]
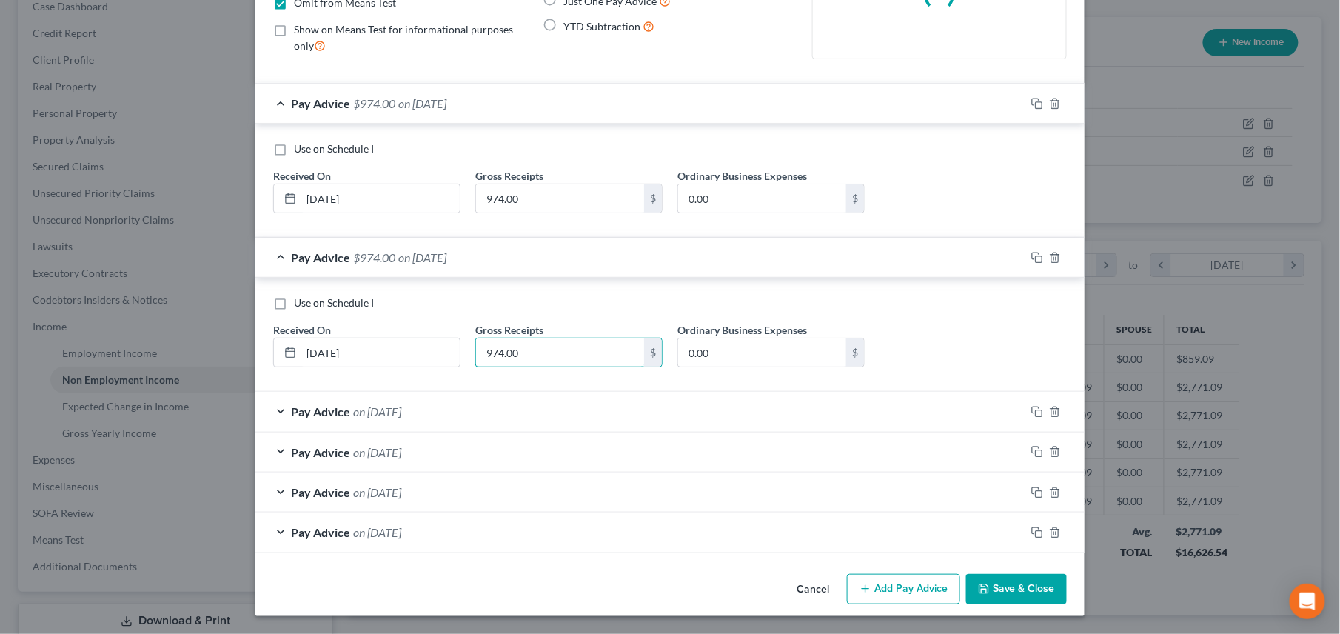
type input "974.00"
click at [401, 406] on span "on [DATE]" at bounding box center [377, 411] width 48 height 14
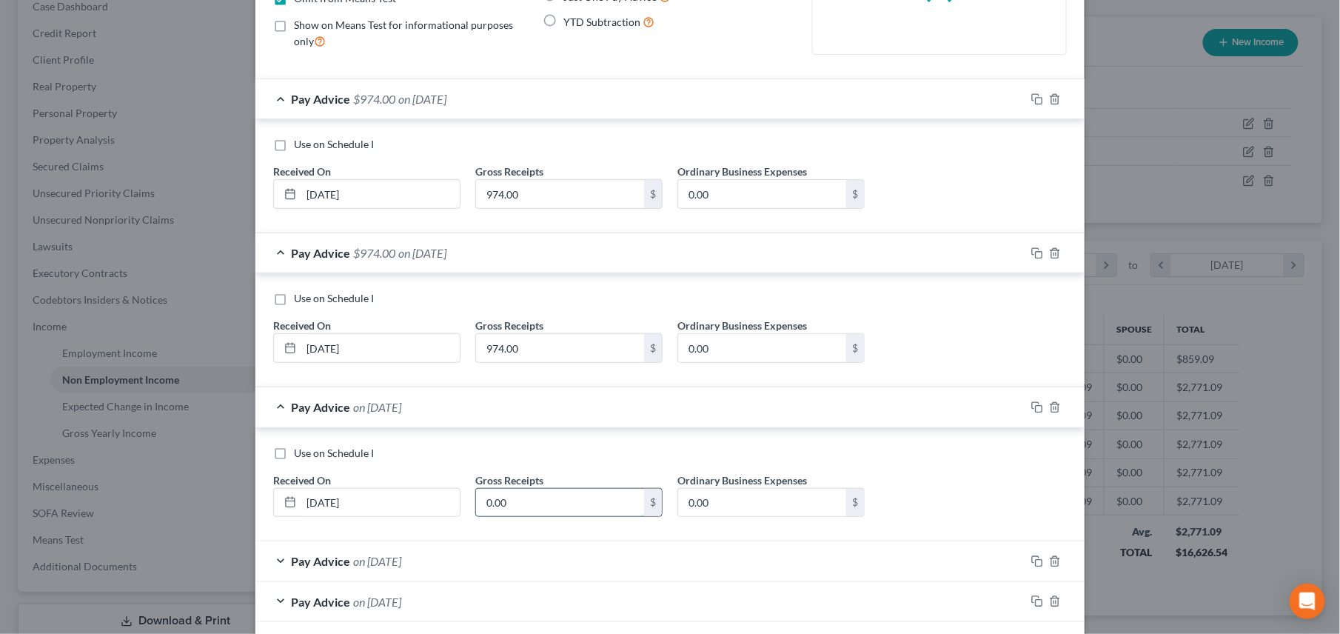
click at [515, 452] on input "0.00" at bounding box center [560, 502] width 168 height 28
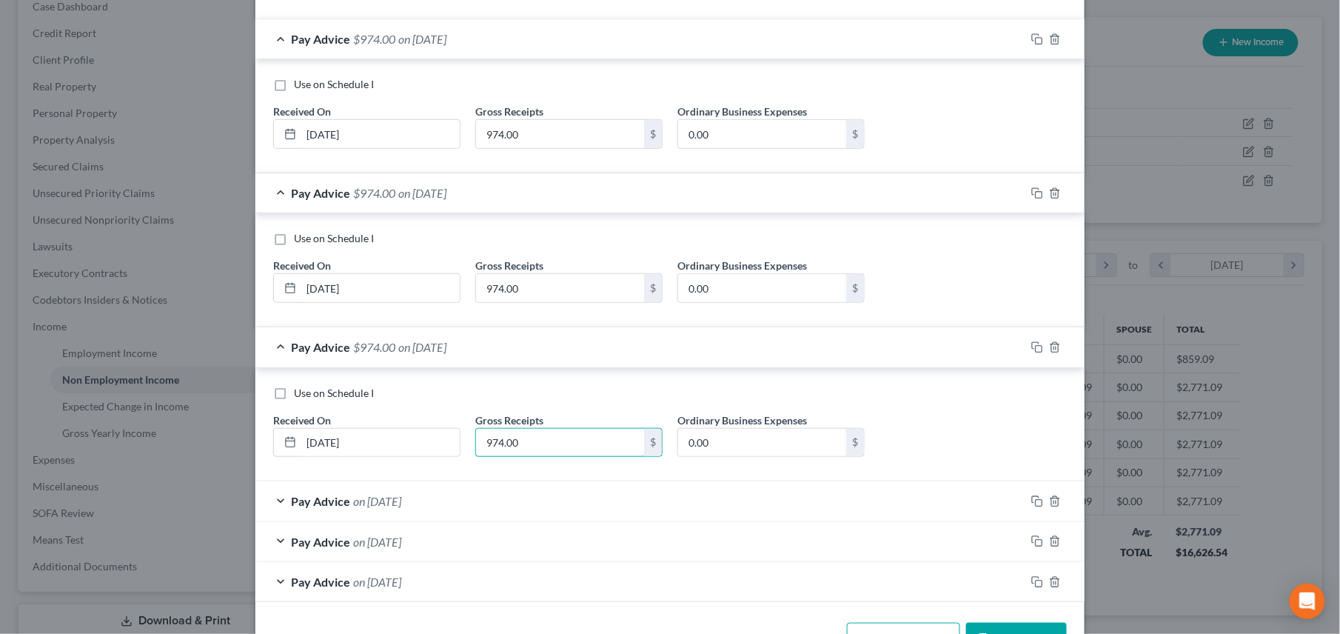
scroll to position [299, 0]
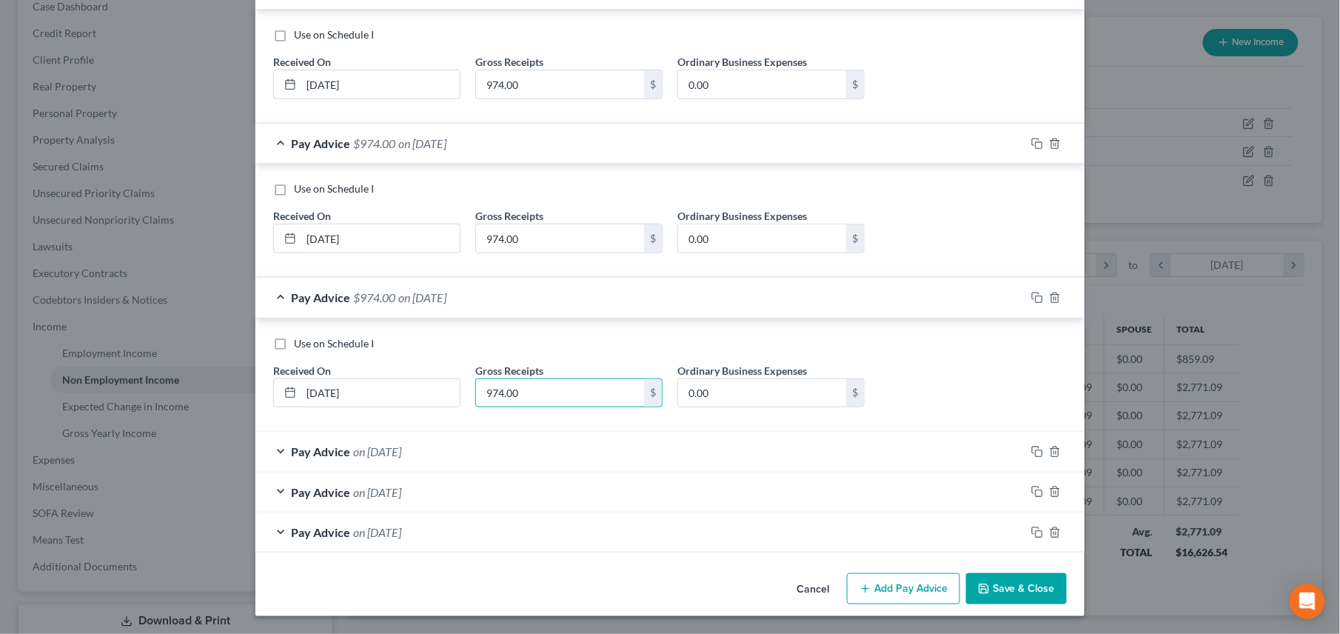
type input "974.00"
click at [401, 451] on span "on [DATE]" at bounding box center [377, 451] width 48 height 14
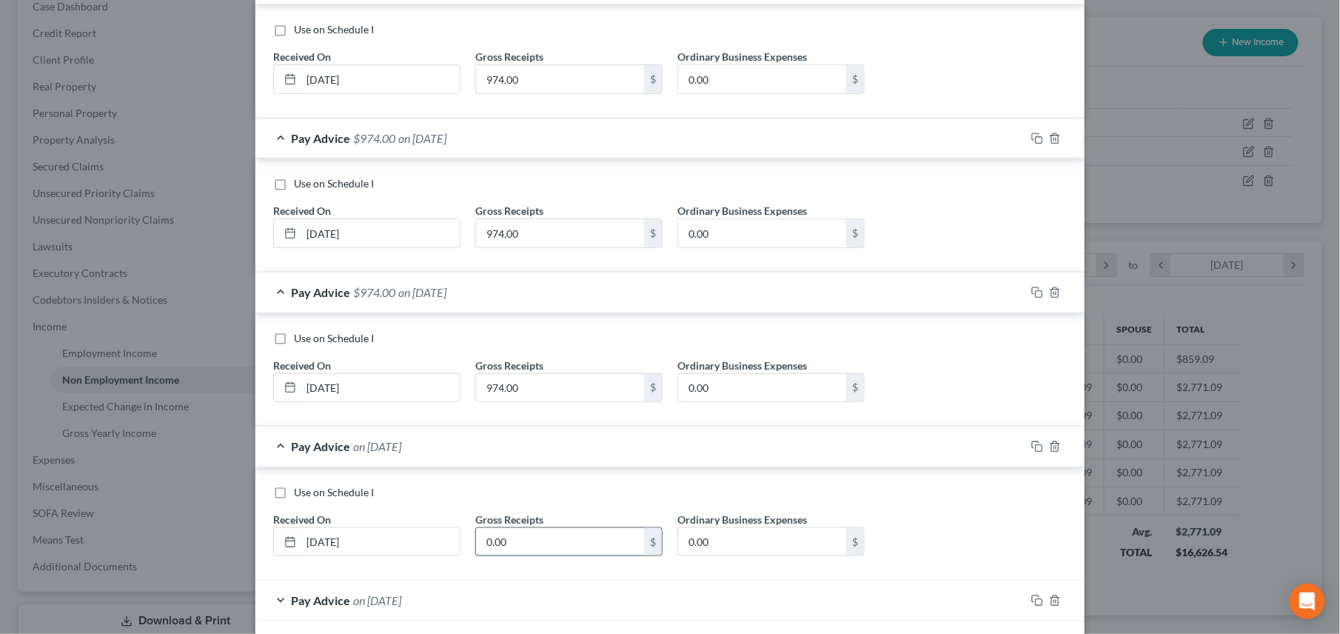
click at [511, 452] on input "0.00" at bounding box center [560, 542] width 168 height 28
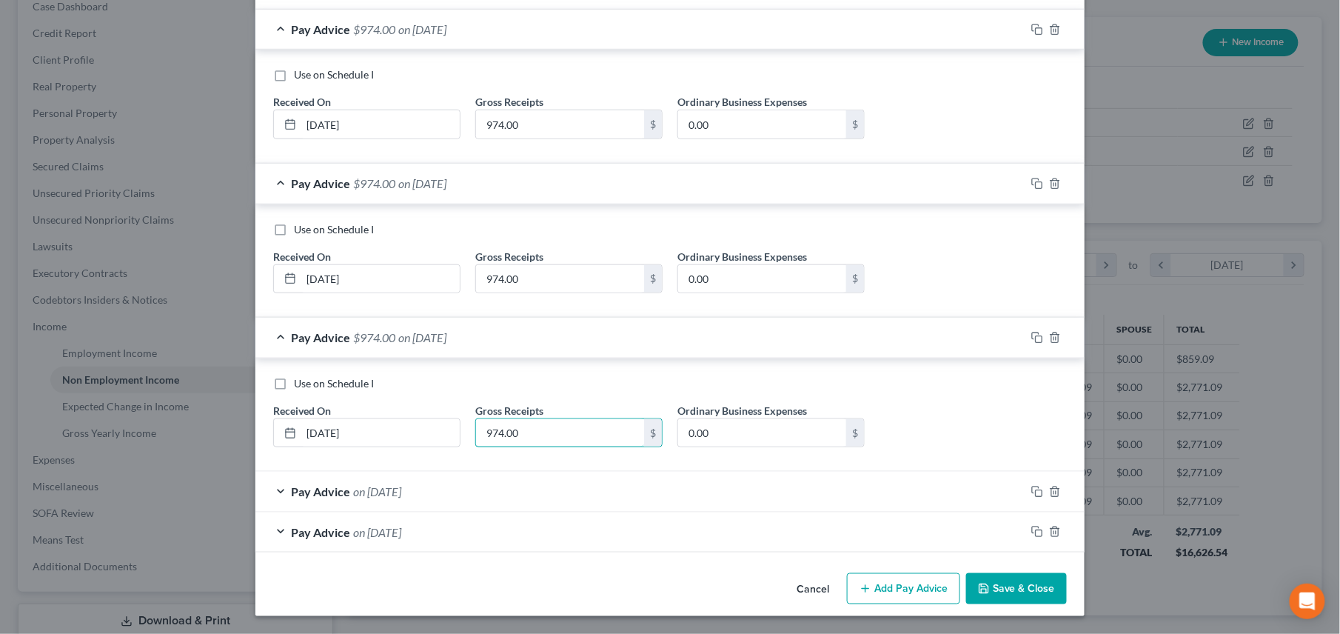
type input "974.00"
click at [394, 452] on span "on [DATE]" at bounding box center [377, 491] width 48 height 14
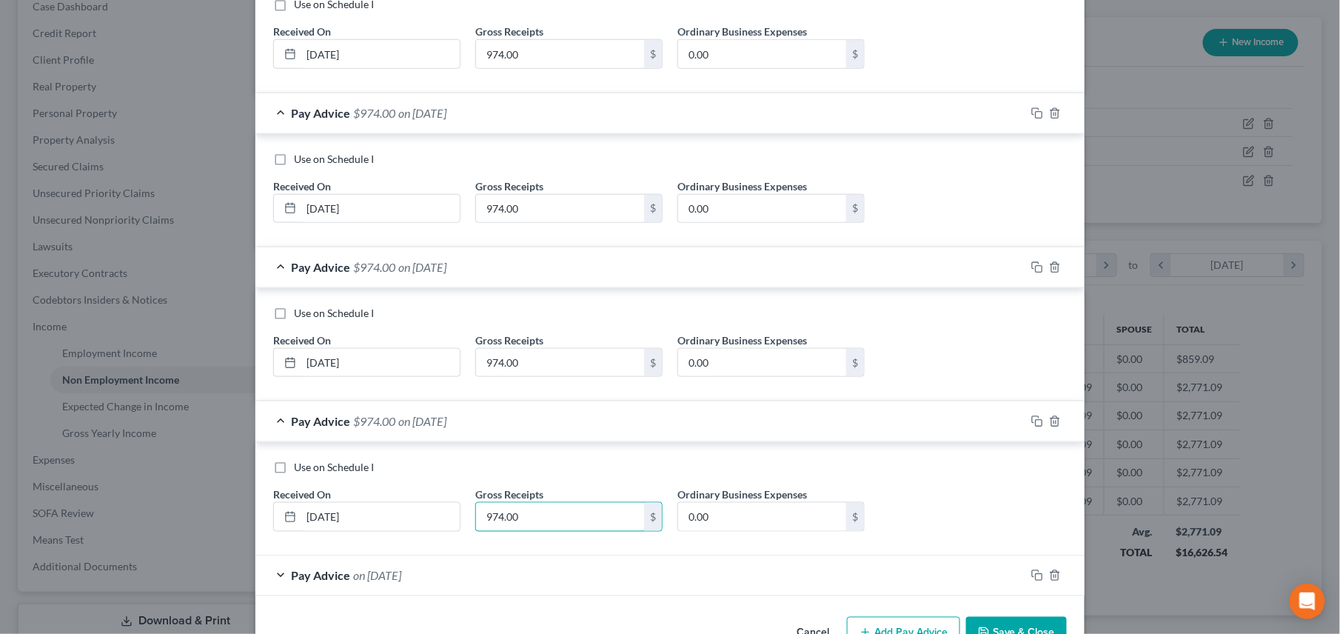
scroll to position [528, 0]
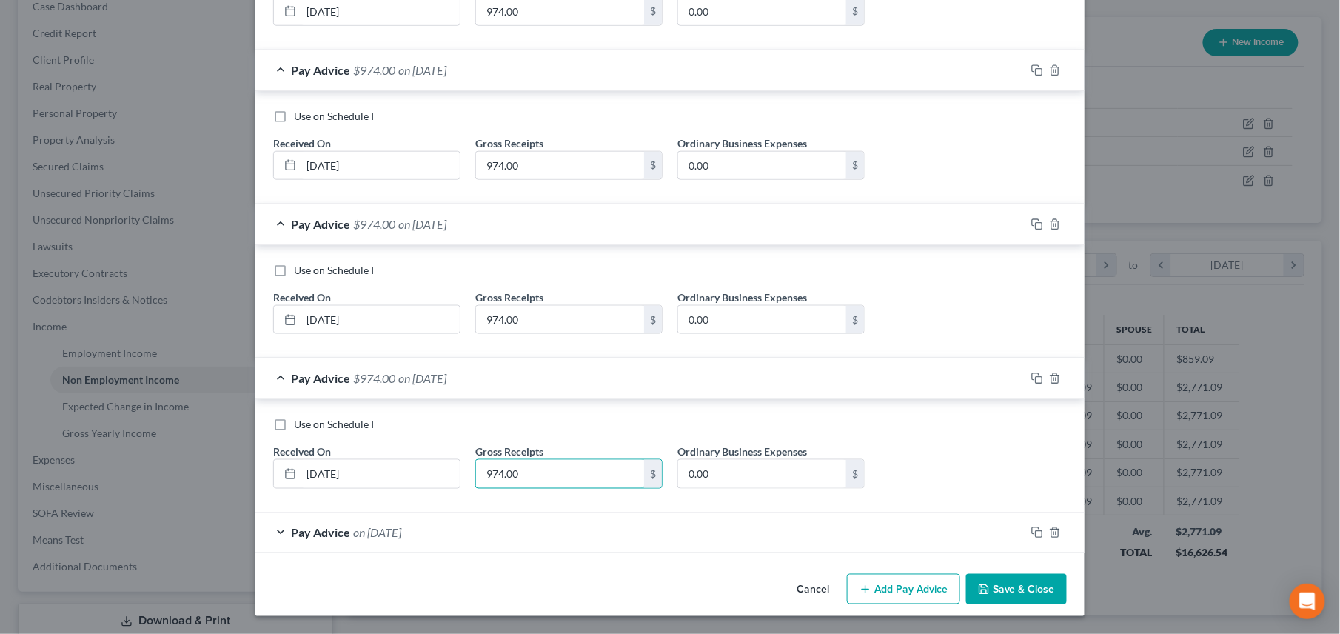
type input "974.00"
click at [397, 452] on span "on [DATE]" at bounding box center [377, 532] width 48 height 14
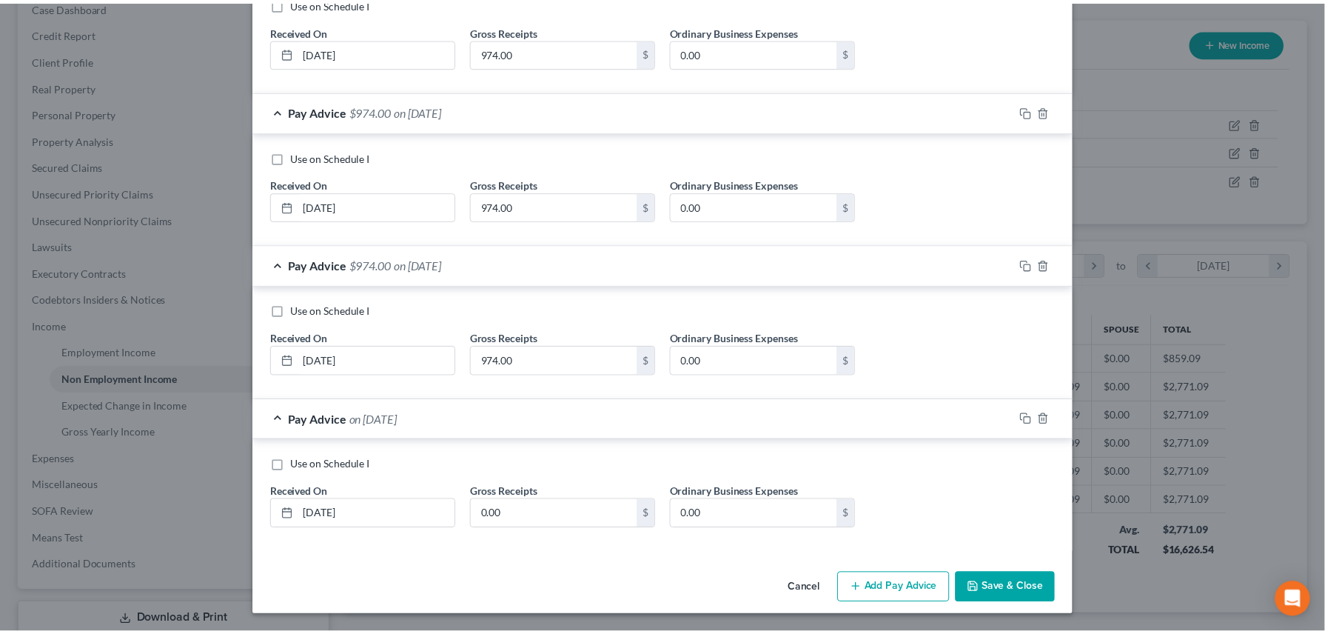
scroll to position [641, 0]
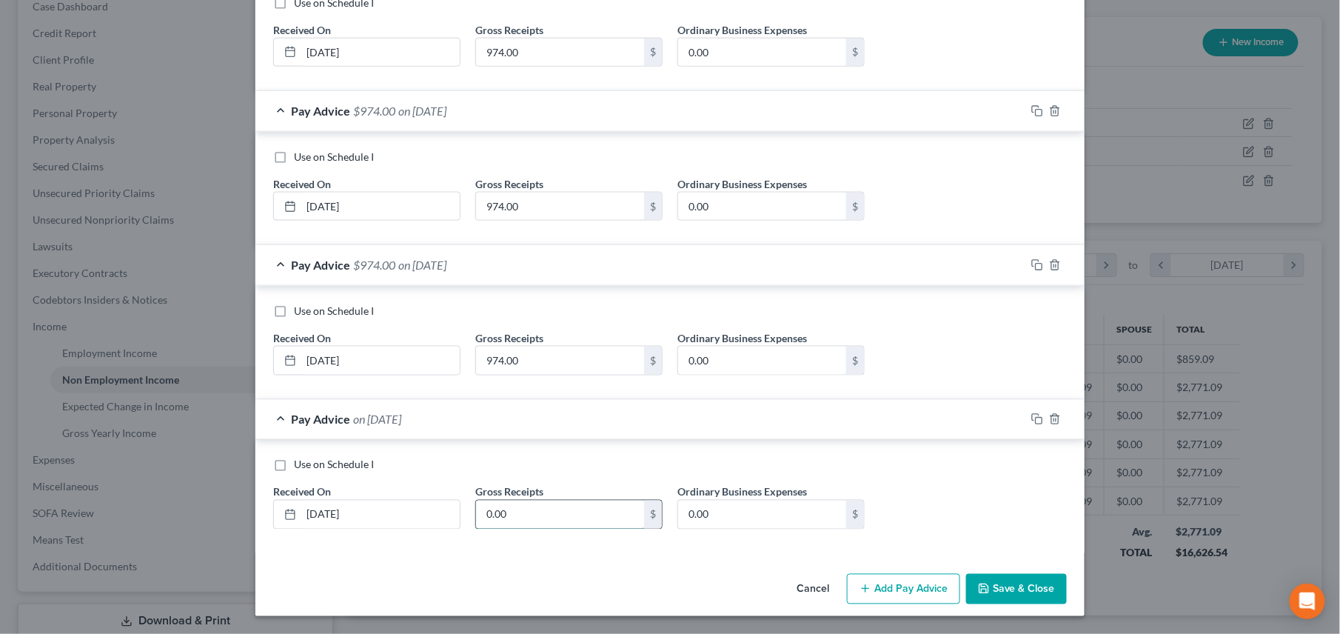
click at [511, 452] on input "0.00" at bounding box center [560, 514] width 168 height 28
type input "974.00"
click at [993, 452] on button "Save & Close" at bounding box center [1016, 589] width 101 height 31
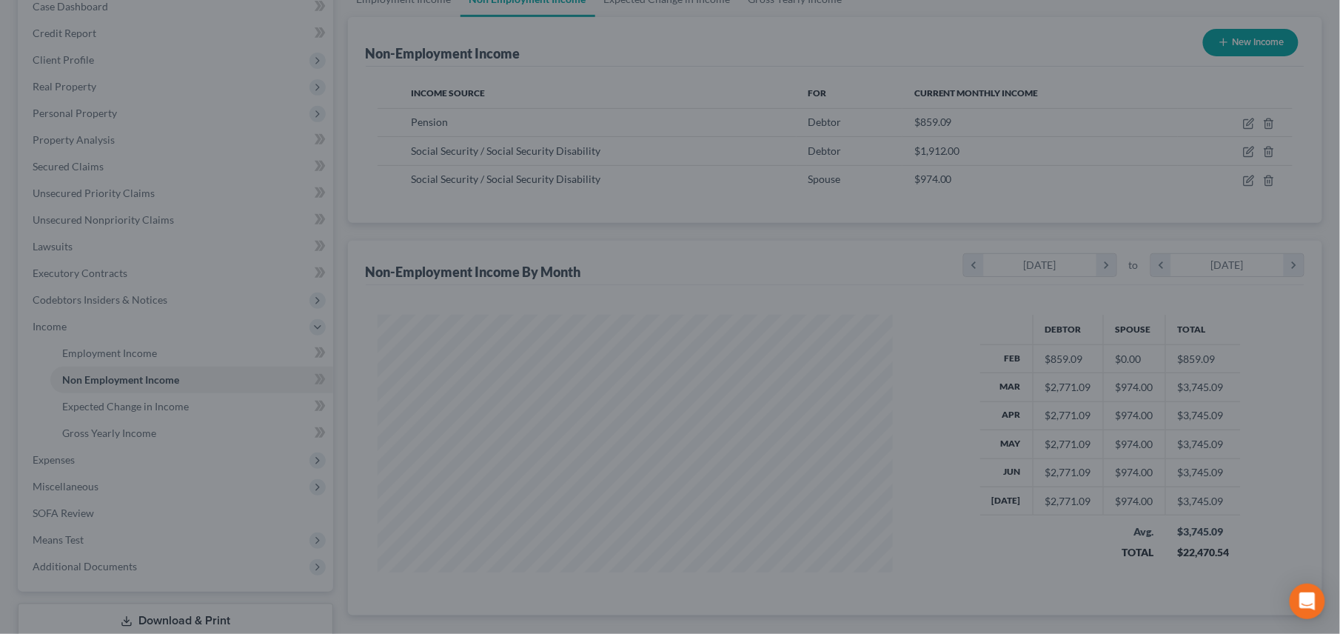
scroll to position [739809, 739531]
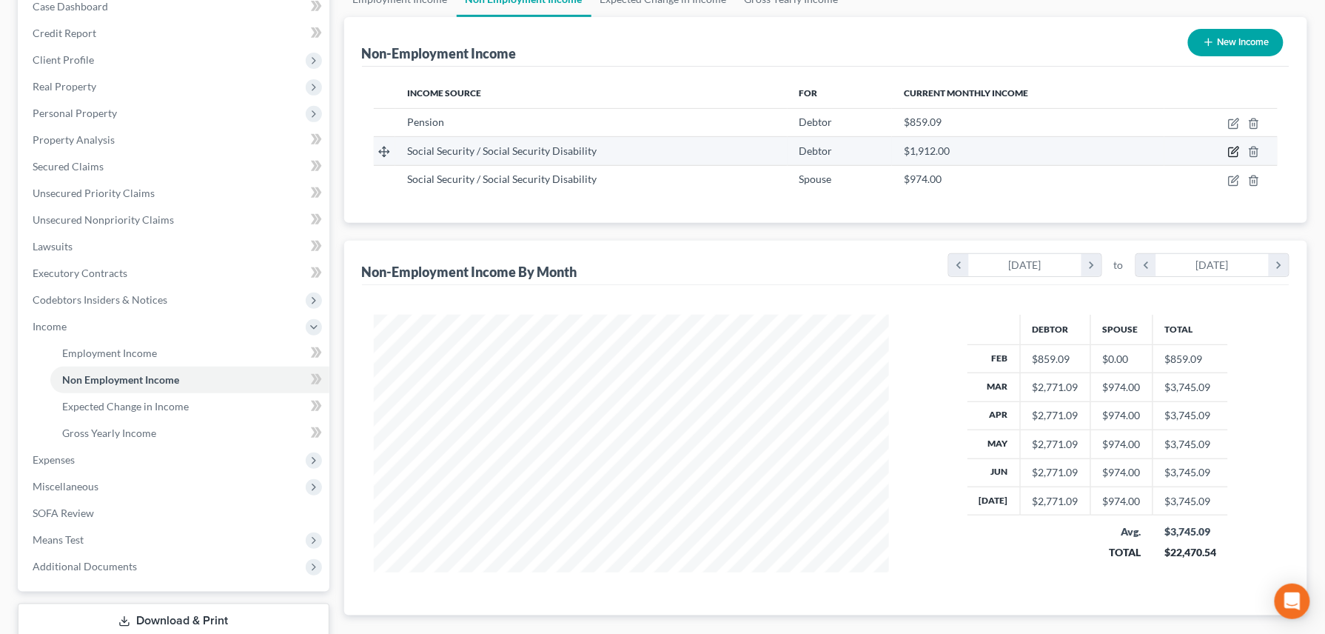
click at [993, 151] on icon "button" at bounding box center [1234, 150] width 7 height 7
select select "4"
select select "0"
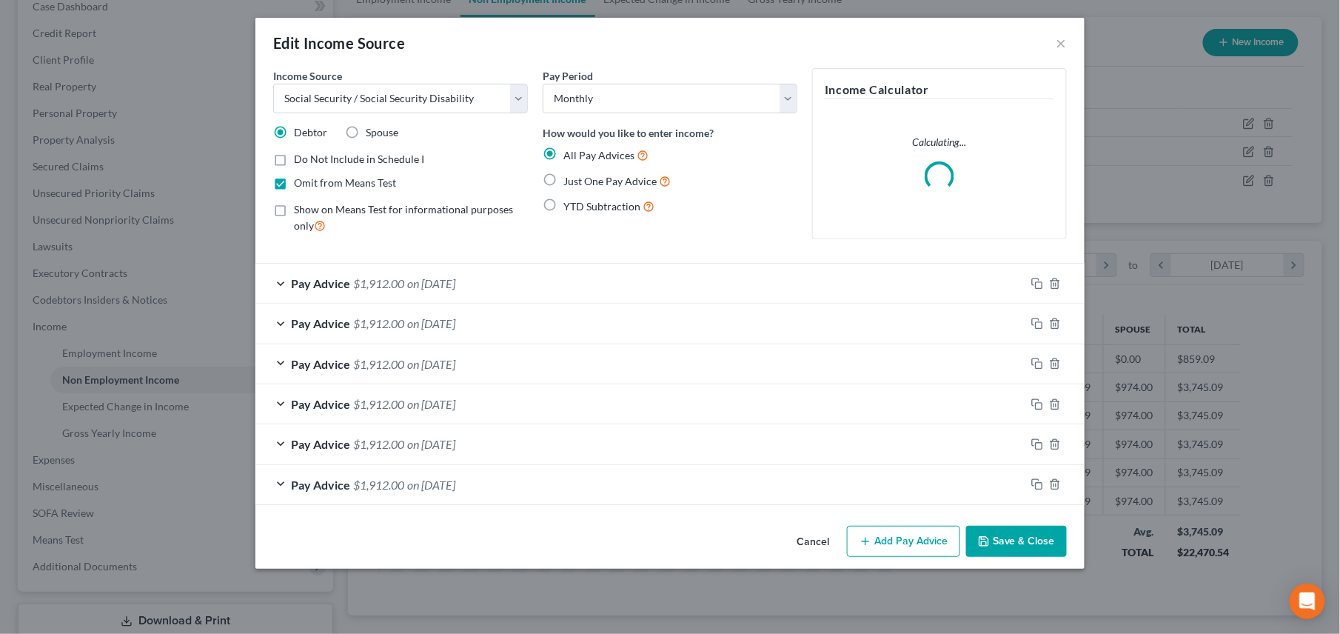
scroll to position [267, 551]
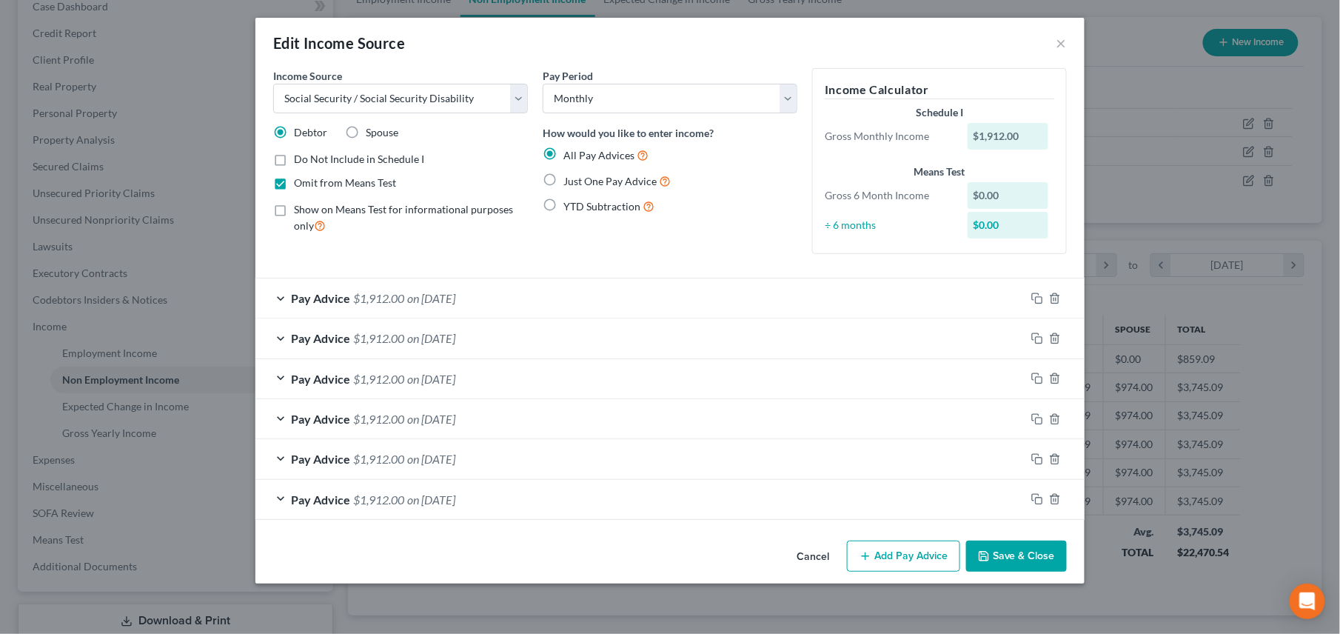
click at [875, 452] on button "Add Pay Advice" at bounding box center [903, 555] width 113 height 31
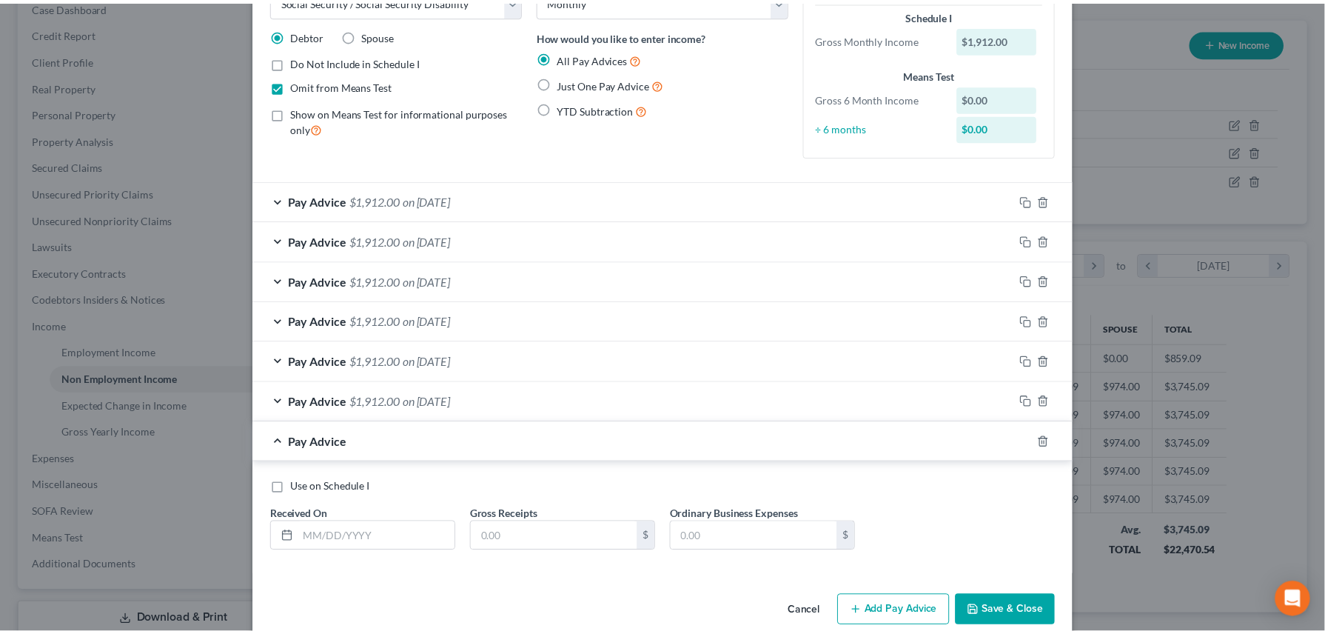
scroll to position [98, 0]
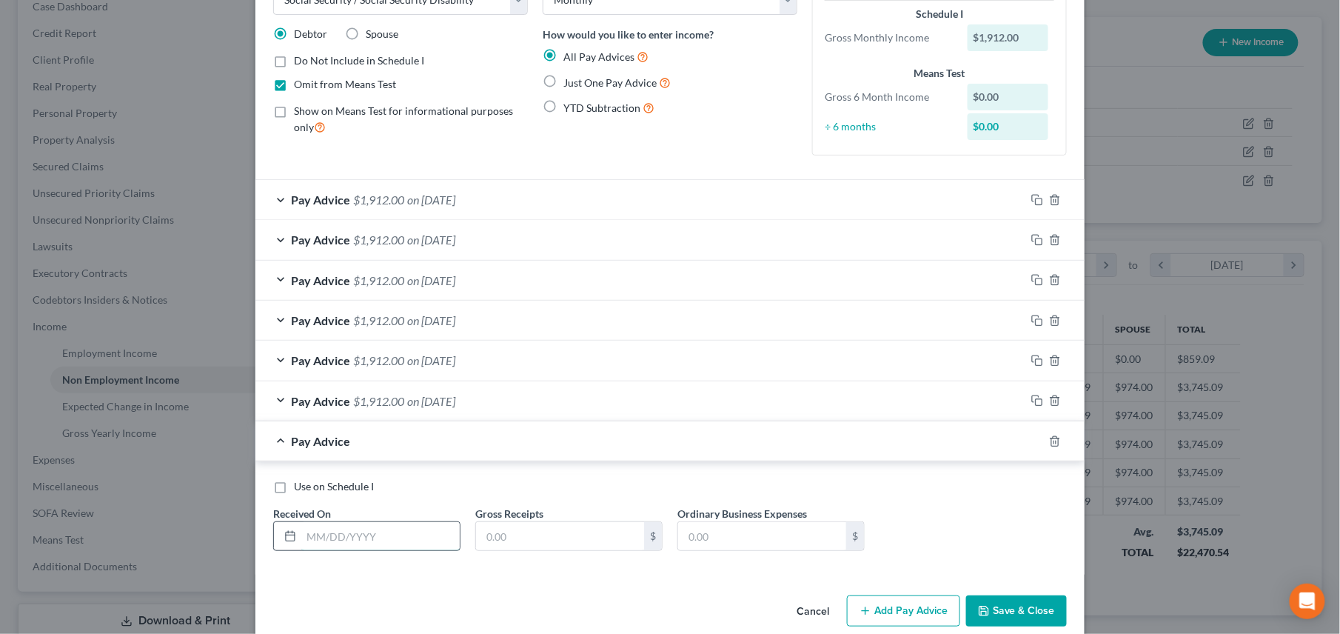
click at [365, 452] on input "text" at bounding box center [380, 536] width 158 height 28
type input "[DATE]"
drag, startPoint x: 525, startPoint y: 536, endPoint x: 530, endPoint y: 551, distance: 15.7
click at [525, 452] on input "text" at bounding box center [560, 536] width 168 height 28
type input "1,912.00"
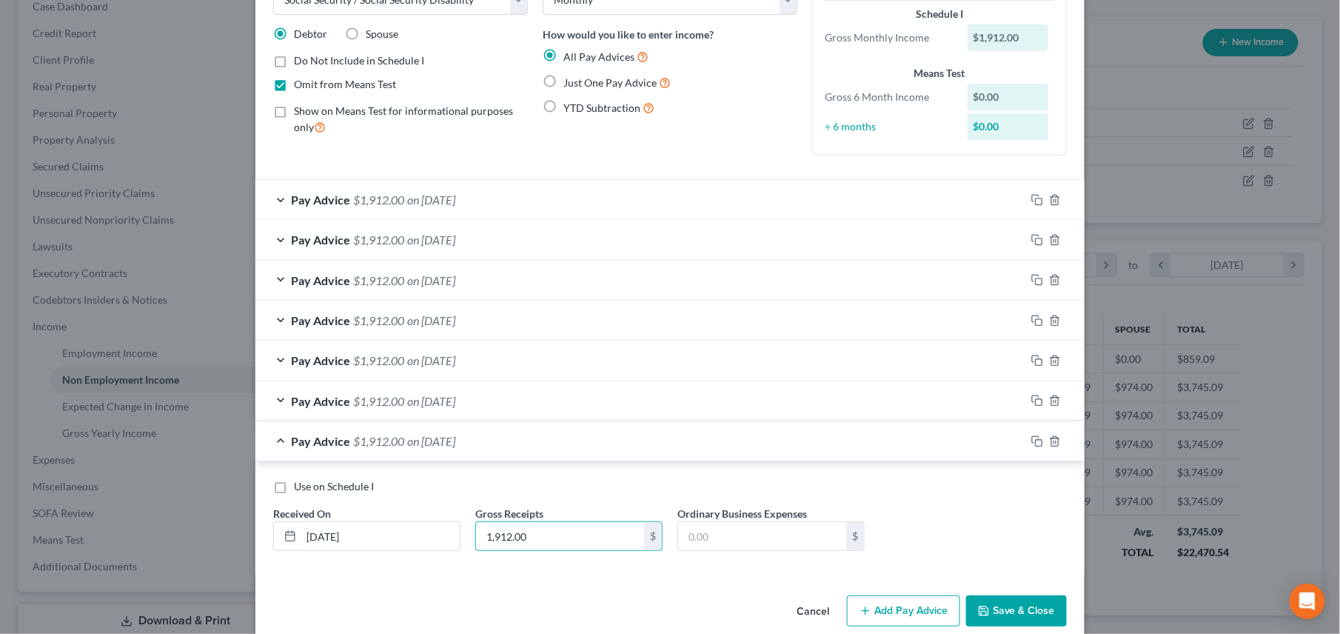
click at [993, 452] on button "Save & Close" at bounding box center [1016, 610] width 101 height 31
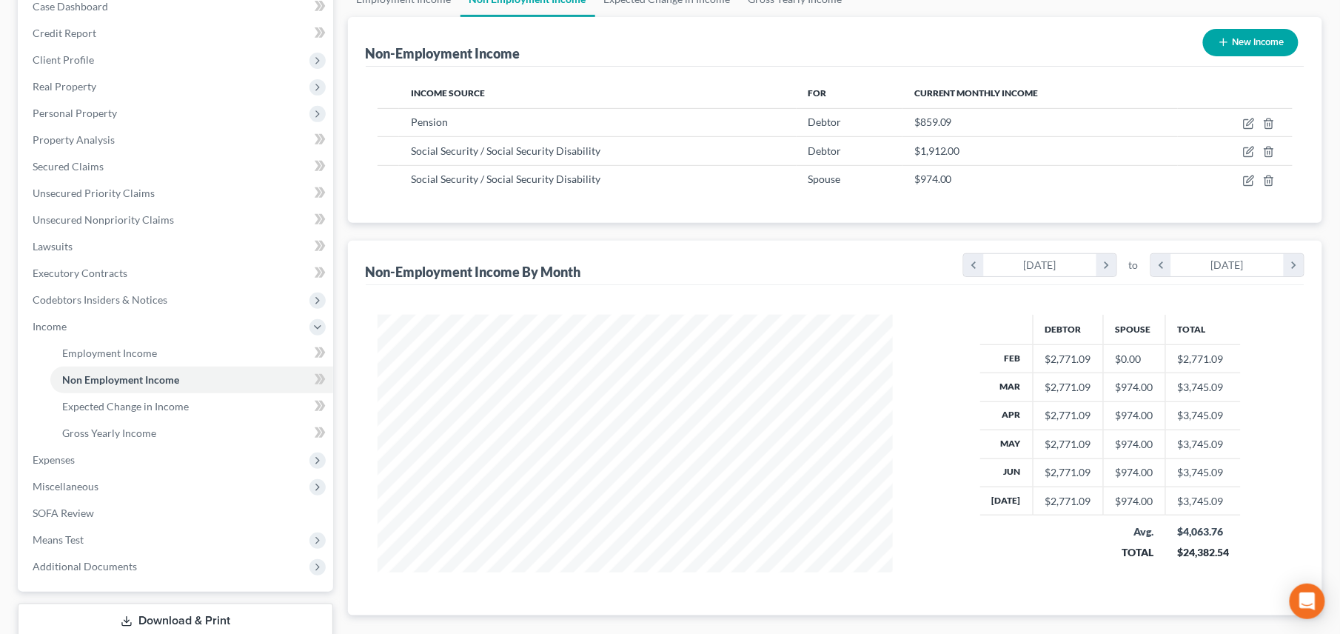
scroll to position [739809, 739531]
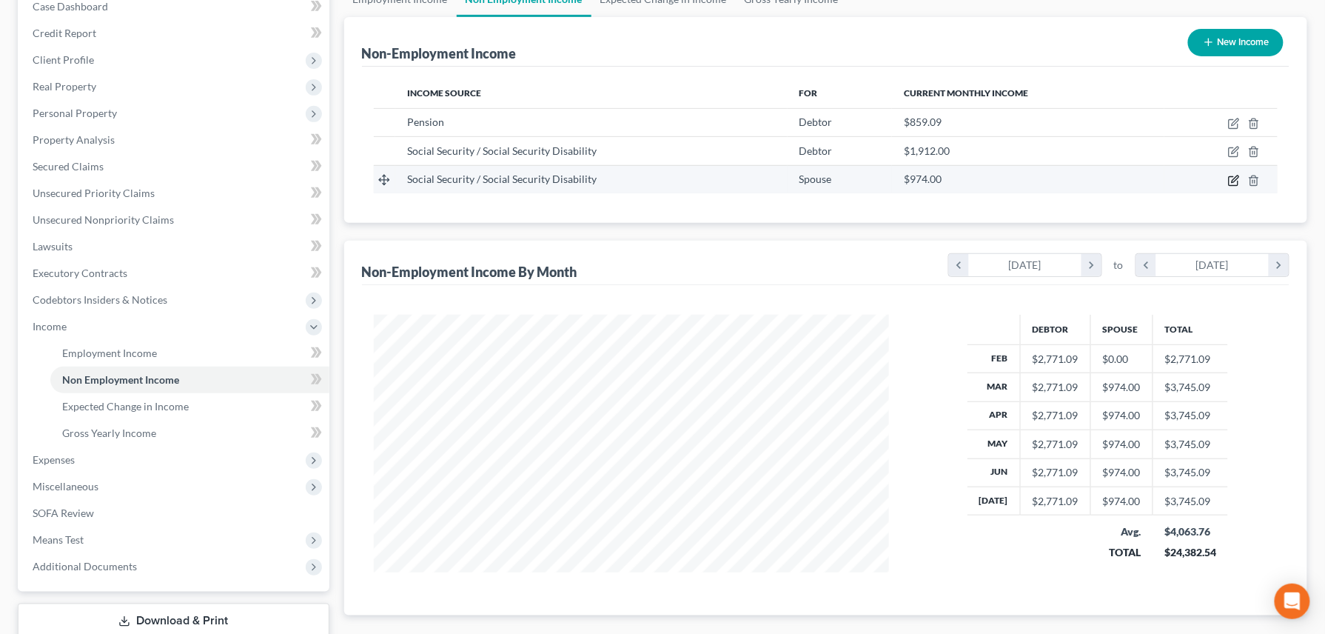
click at [993, 181] on icon "button" at bounding box center [1234, 178] width 7 height 7
select select "4"
select select "0"
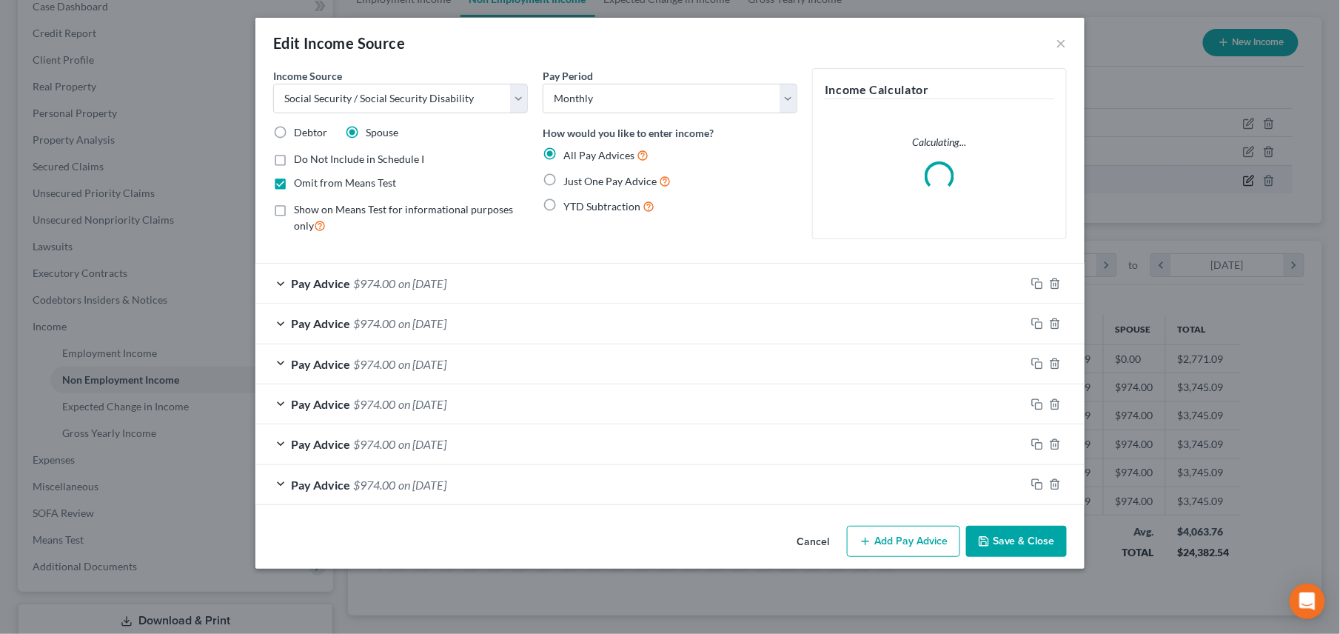
scroll to position [267, 551]
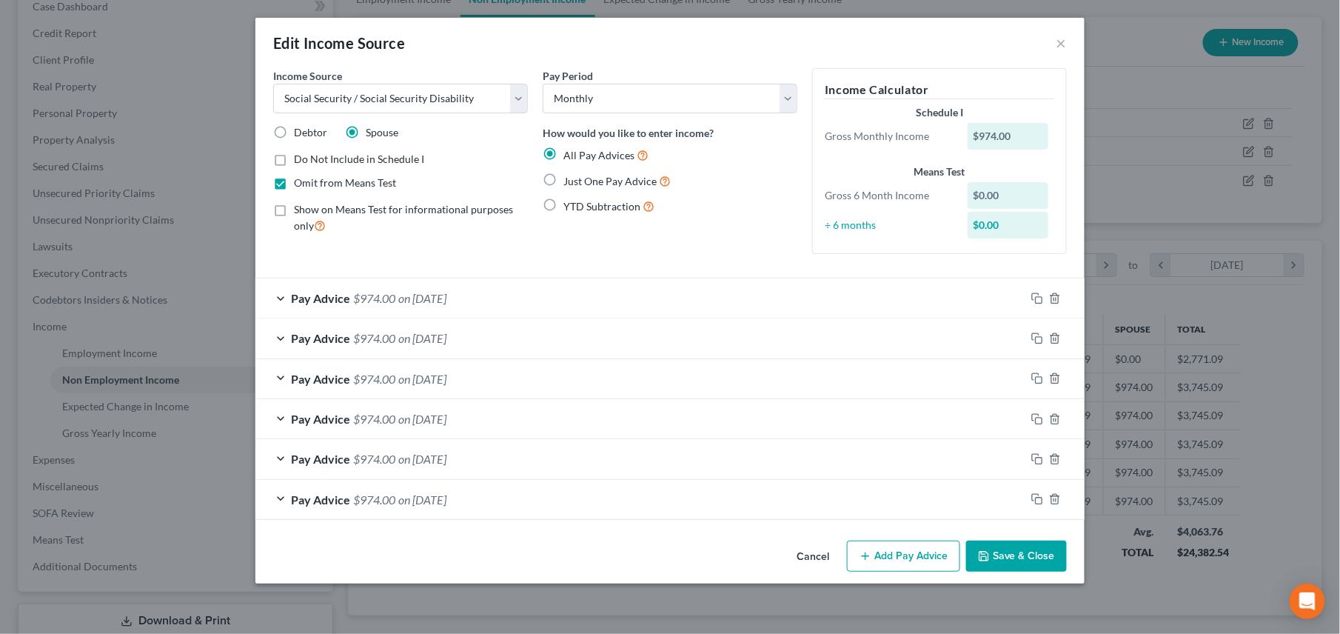
click at [891, 452] on button "Add Pay Advice" at bounding box center [903, 555] width 113 height 31
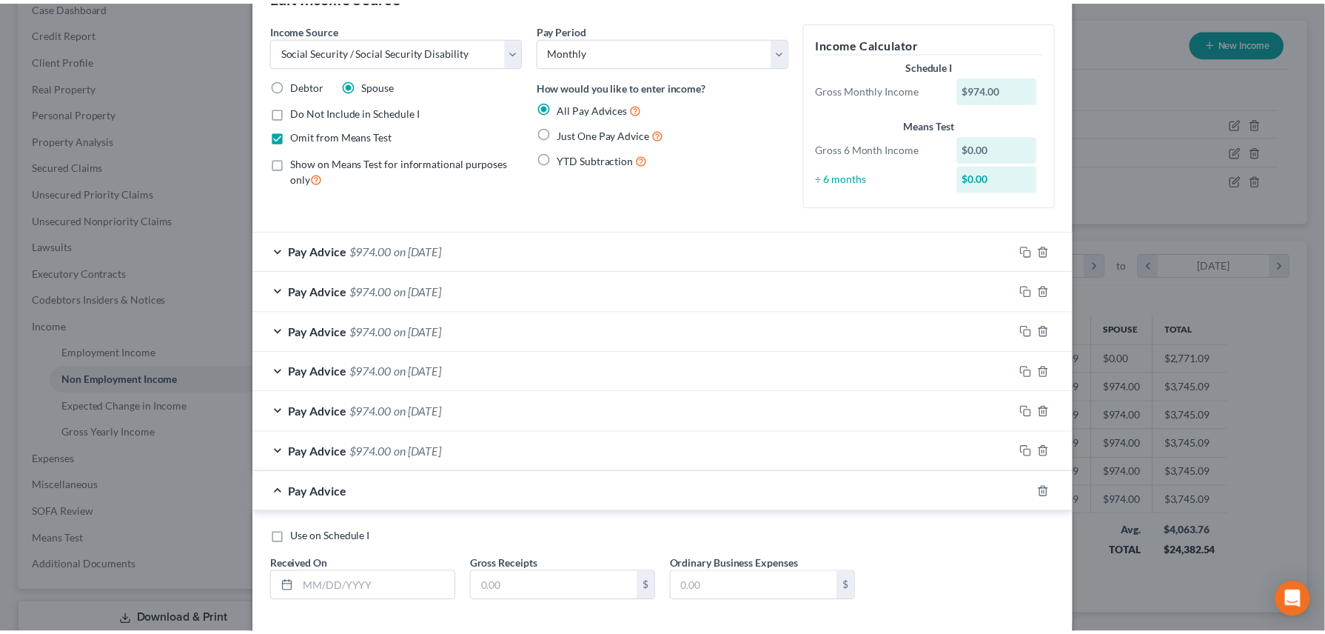
scroll to position [124, 0]
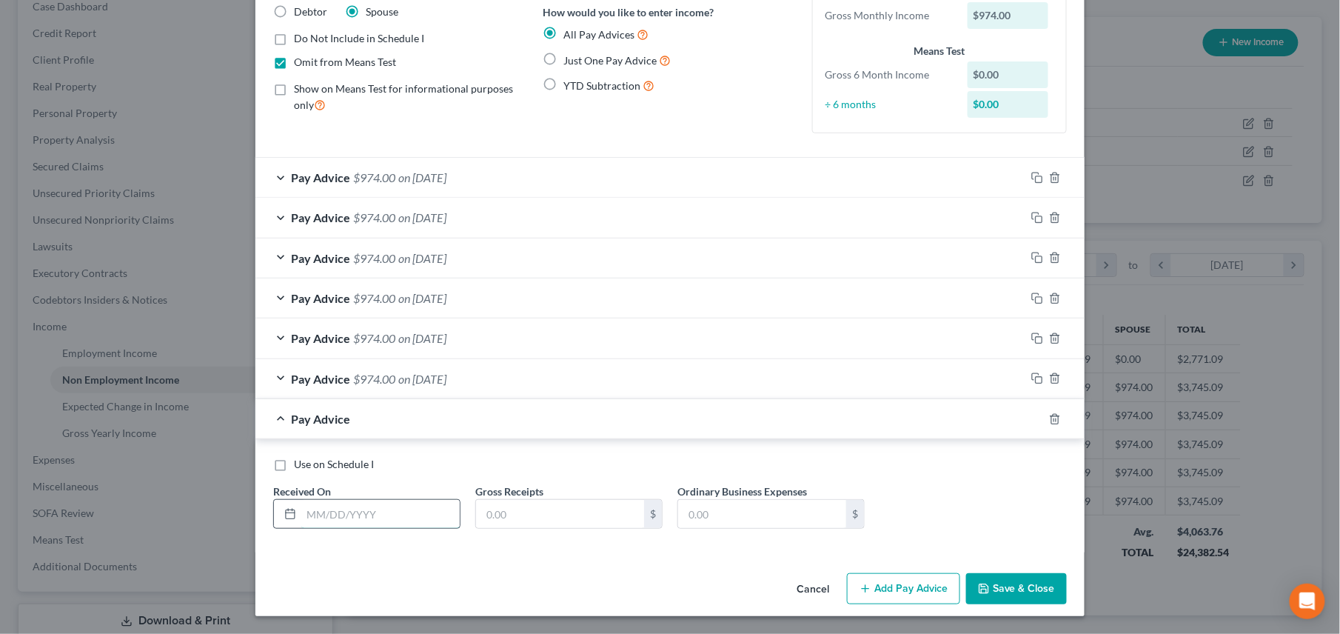
click at [351, 452] on input "text" at bounding box center [380, 514] width 158 height 28
type input "[DATE]"
click at [518, 452] on input "text" at bounding box center [560, 514] width 168 height 28
type input "974.00"
click at [993, 452] on button "Save & Close" at bounding box center [1016, 588] width 101 height 31
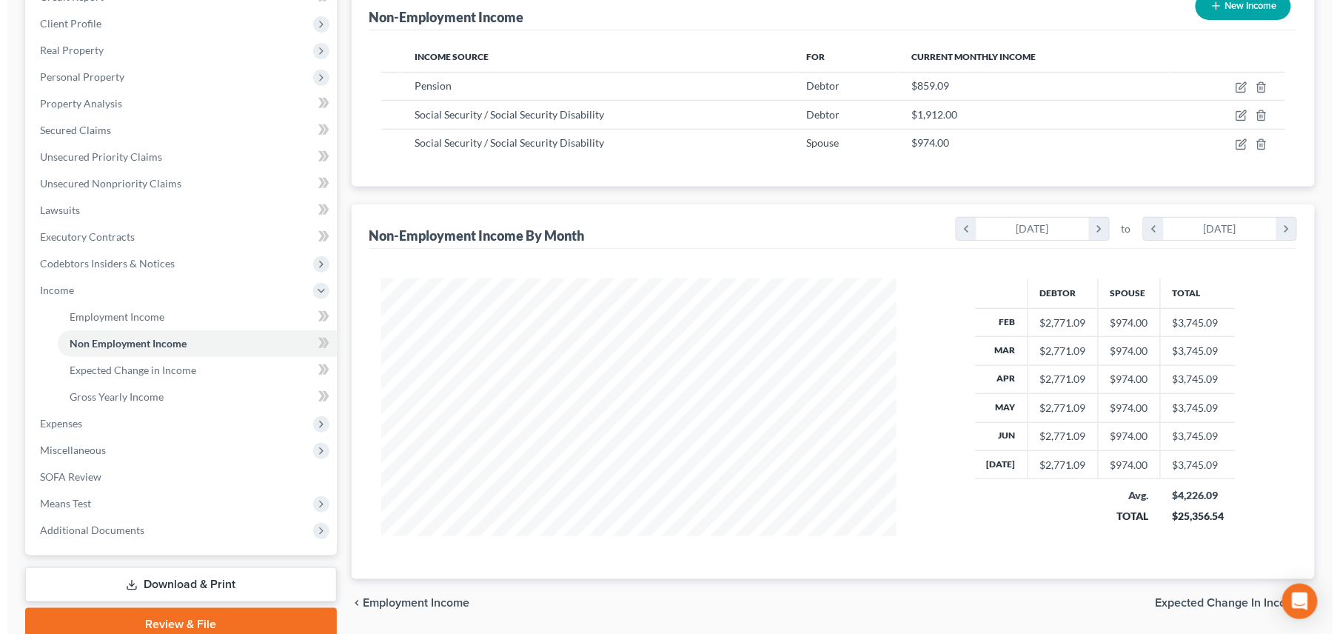
scroll to position [259, 0]
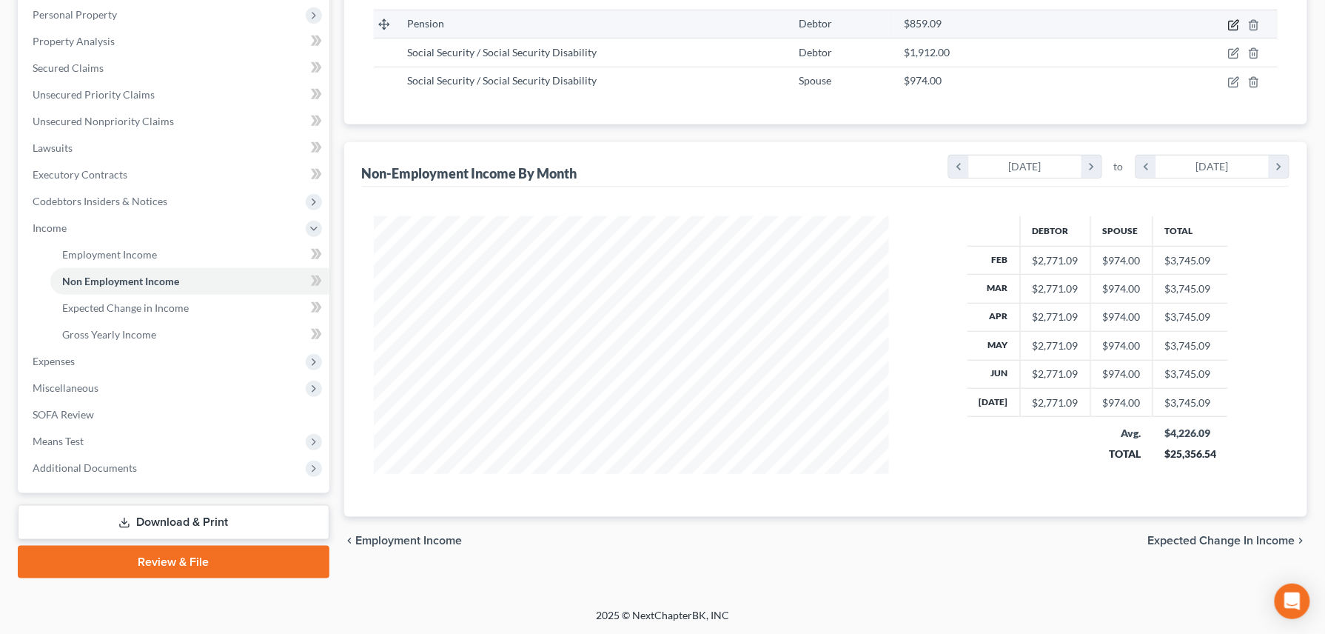
click at [993, 27] on icon "button" at bounding box center [1234, 25] width 12 height 12
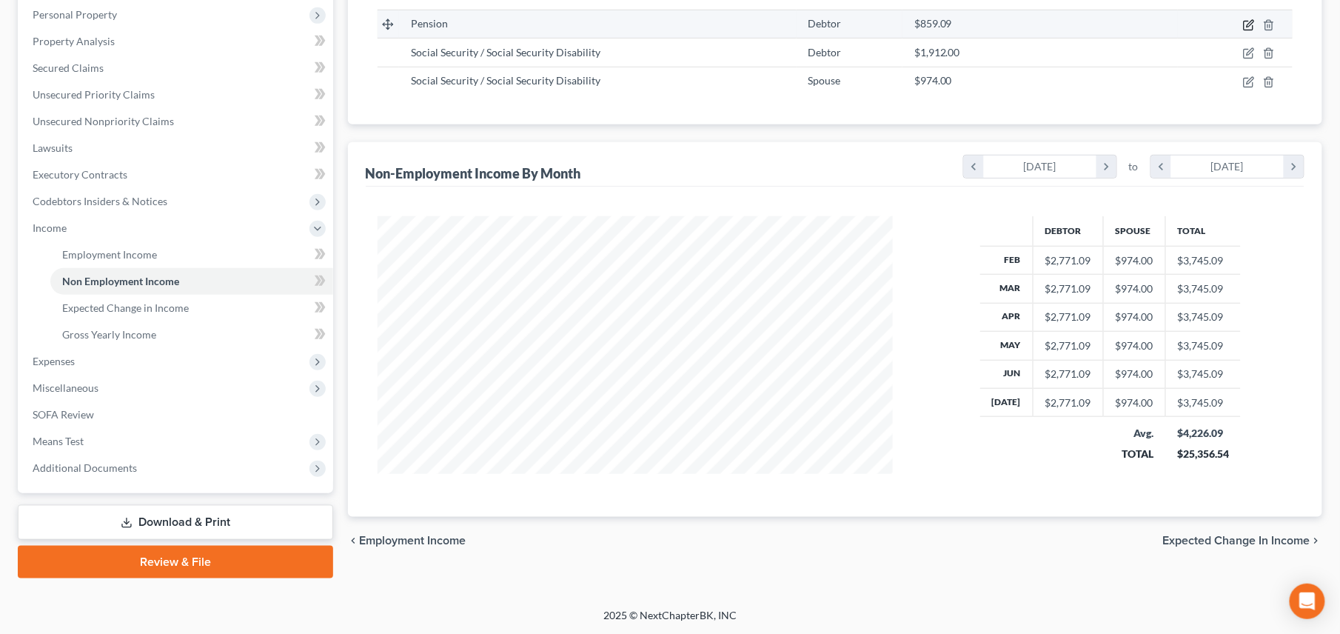
select select "2"
select select "0"
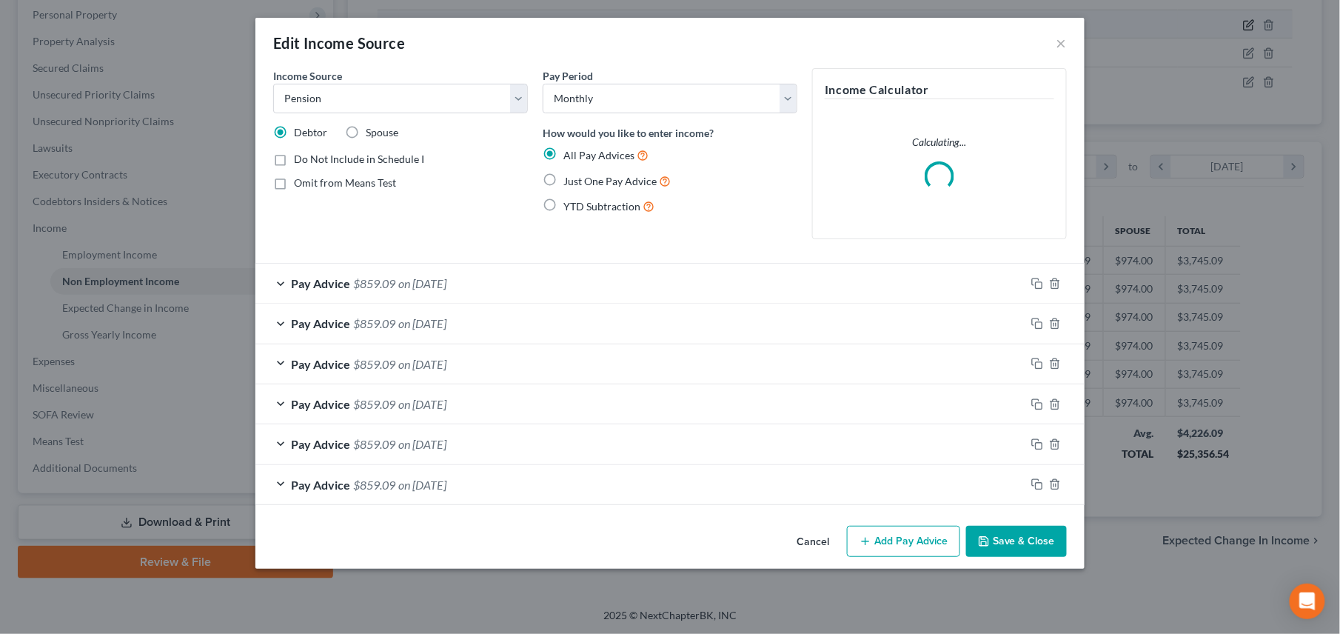
scroll to position [267, 551]
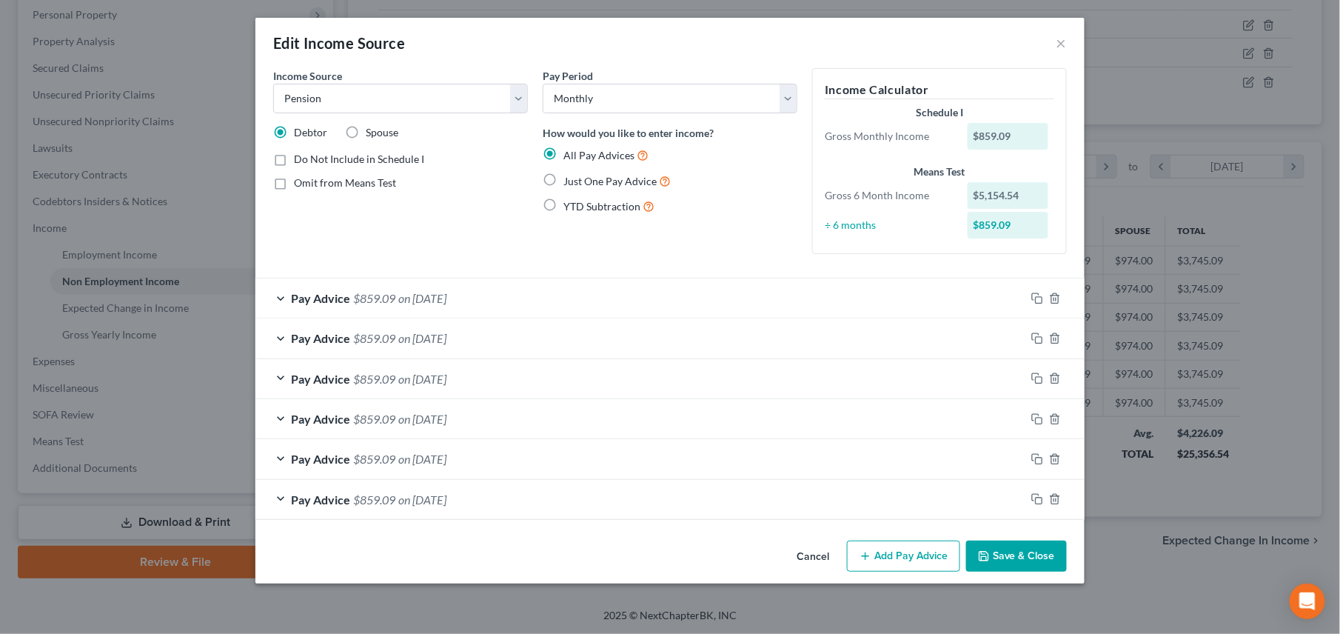
click at [897, 452] on button "Add Pay Advice" at bounding box center [903, 555] width 113 height 31
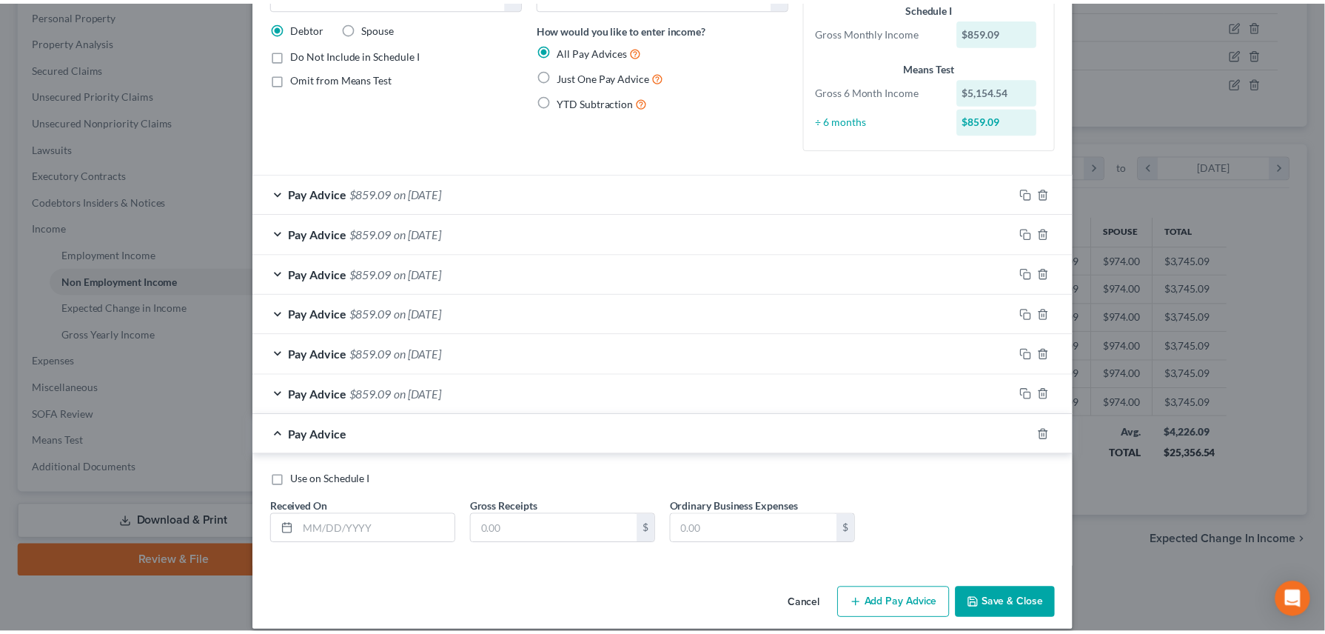
scroll to position [124, 0]
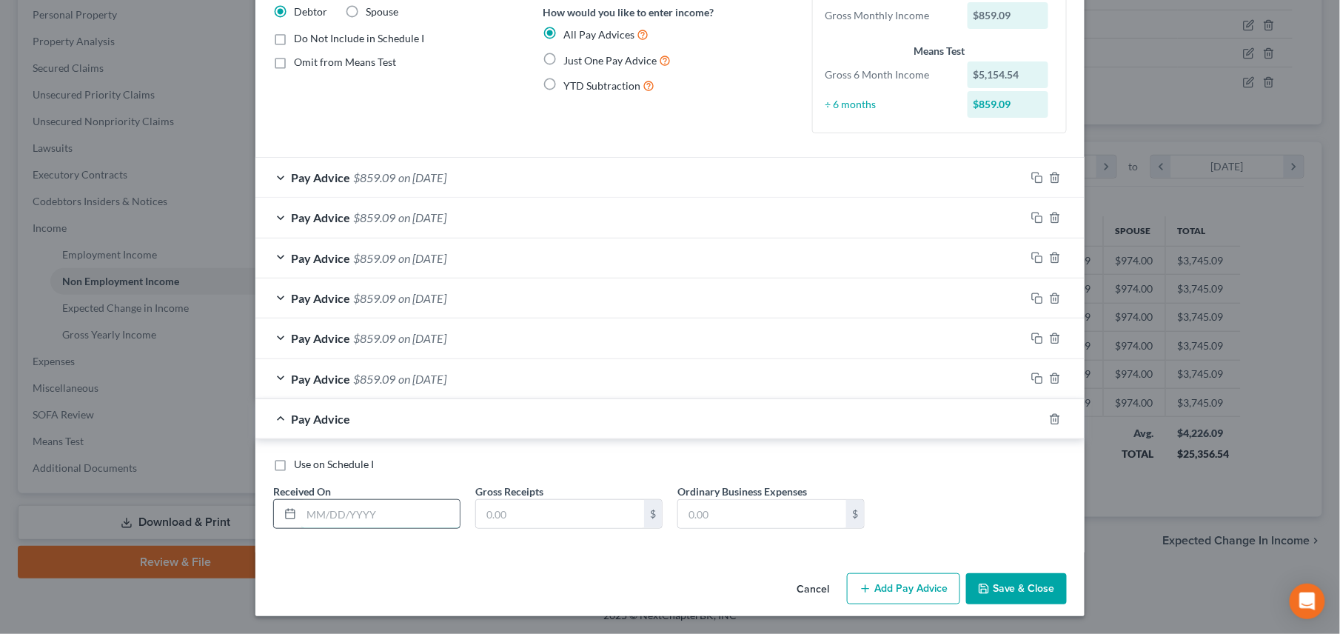
click at [364, 452] on input "text" at bounding box center [380, 514] width 158 height 28
type input "[DATE]"
click at [518, 452] on input "text" at bounding box center [560, 514] width 168 height 28
type input "859.09"
click at [993, 452] on button "Save & Close" at bounding box center [1016, 588] width 101 height 31
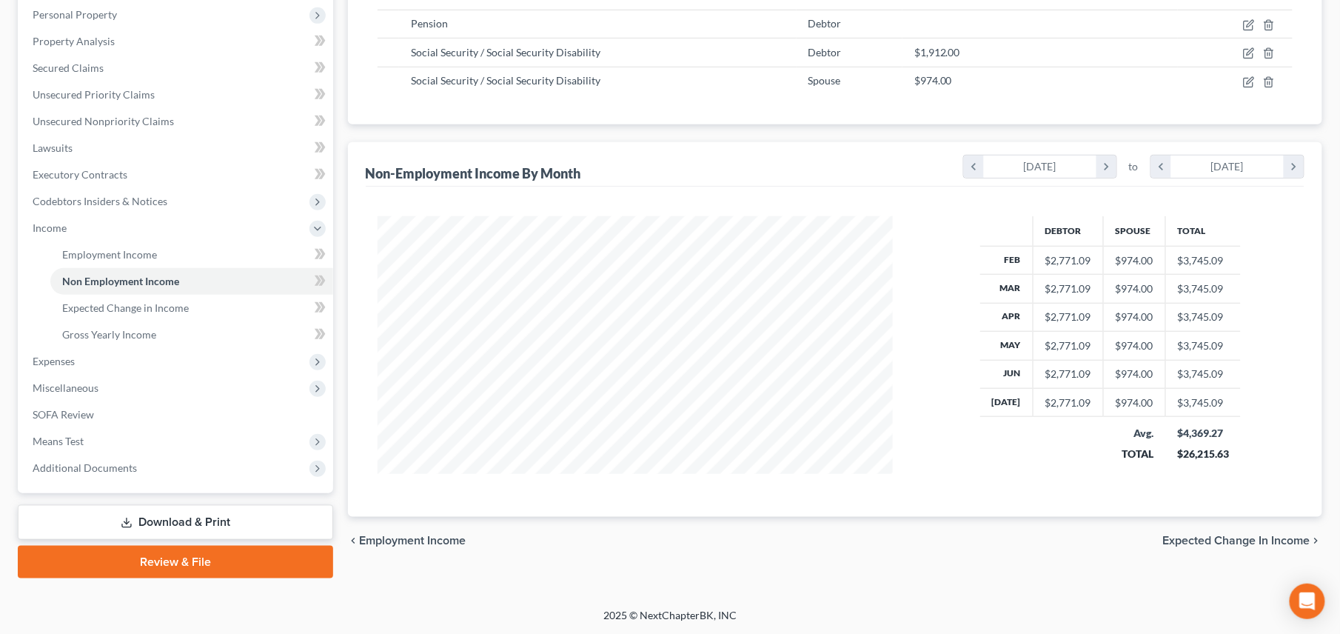
scroll to position [739809, 739531]
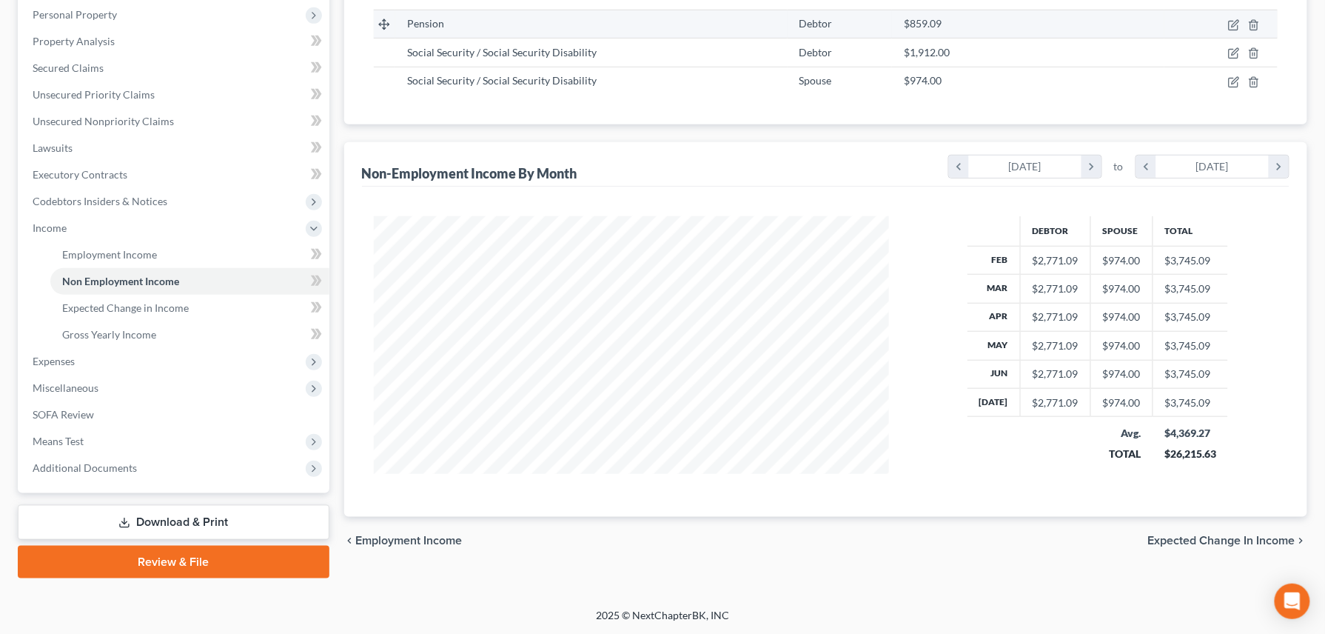
click at [993, 30] on td at bounding box center [1220, 24] width 113 height 28
click at [993, 24] on icon "button" at bounding box center [1234, 25] width 12 height 12
select select "2"
select select "0"
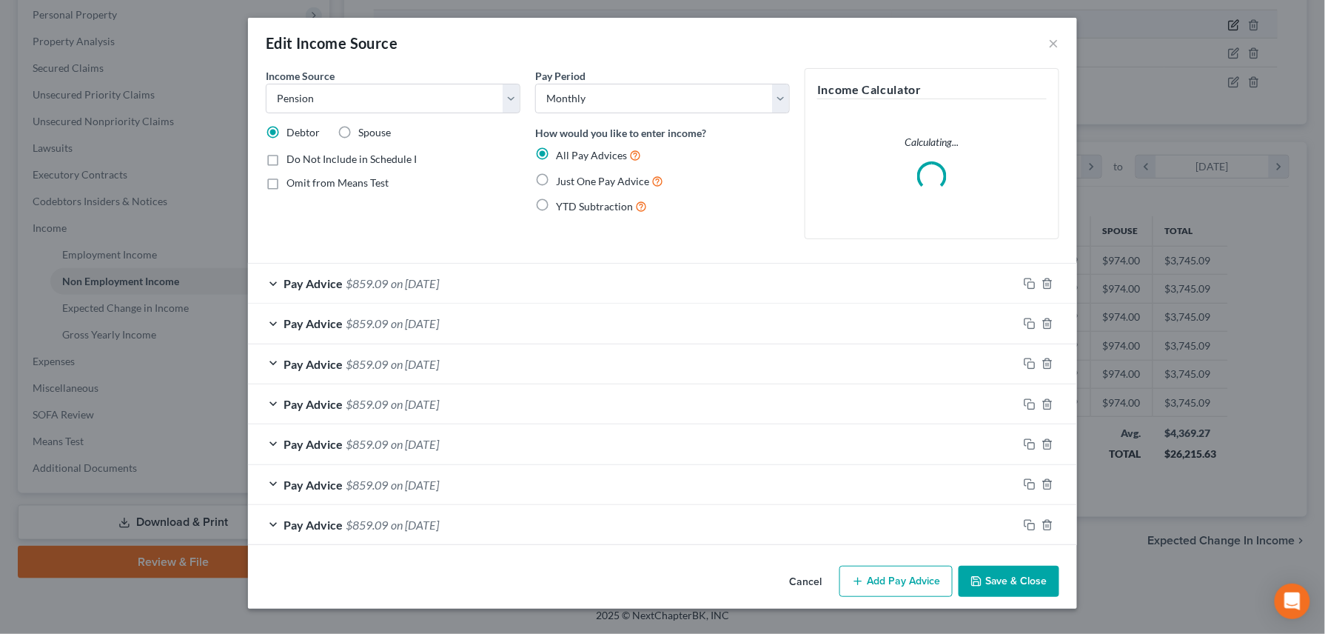
scroll to position [267, 551]
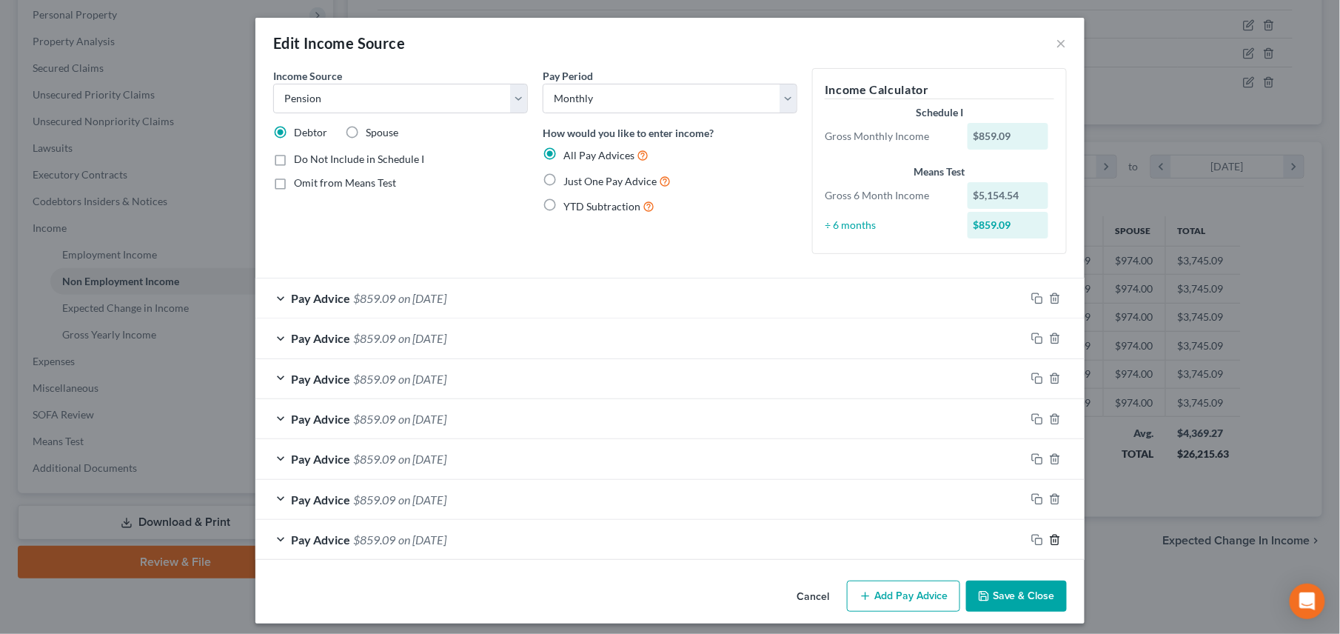
click at [993, 452] on line "button" at bounding box center [1055, 540] width 0 height 3
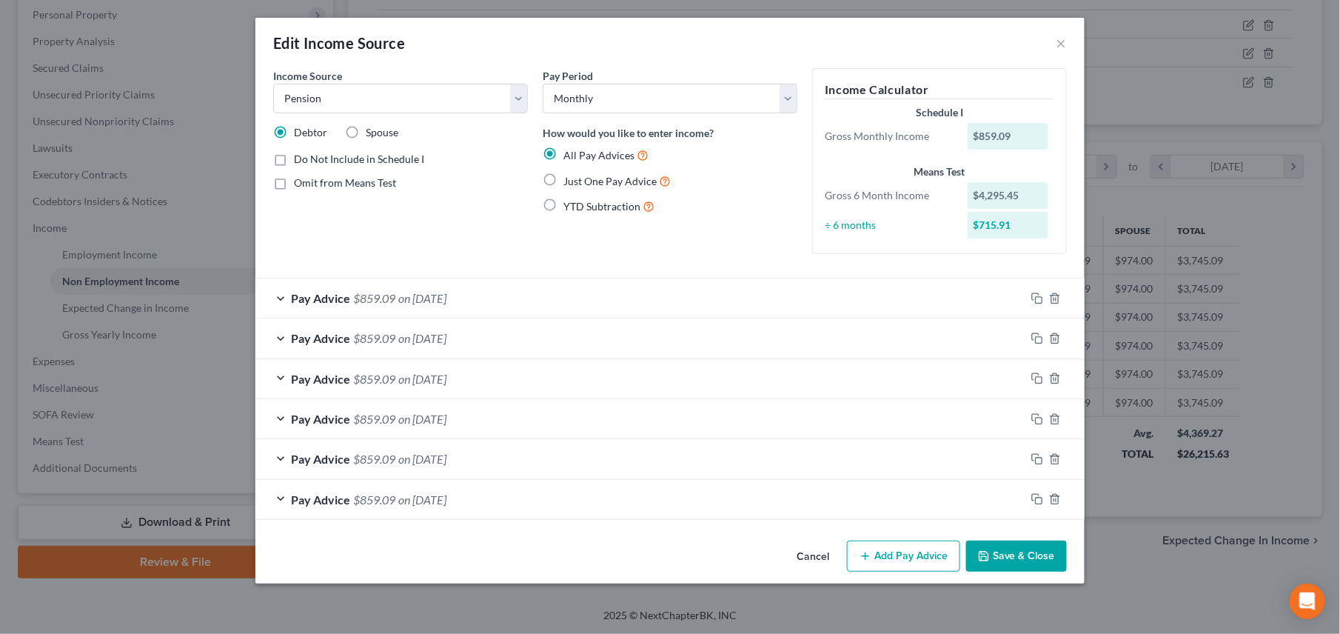
click at [993, 452] on button "Save & Close" at bounding box center [1016, 555] width 101 height 31
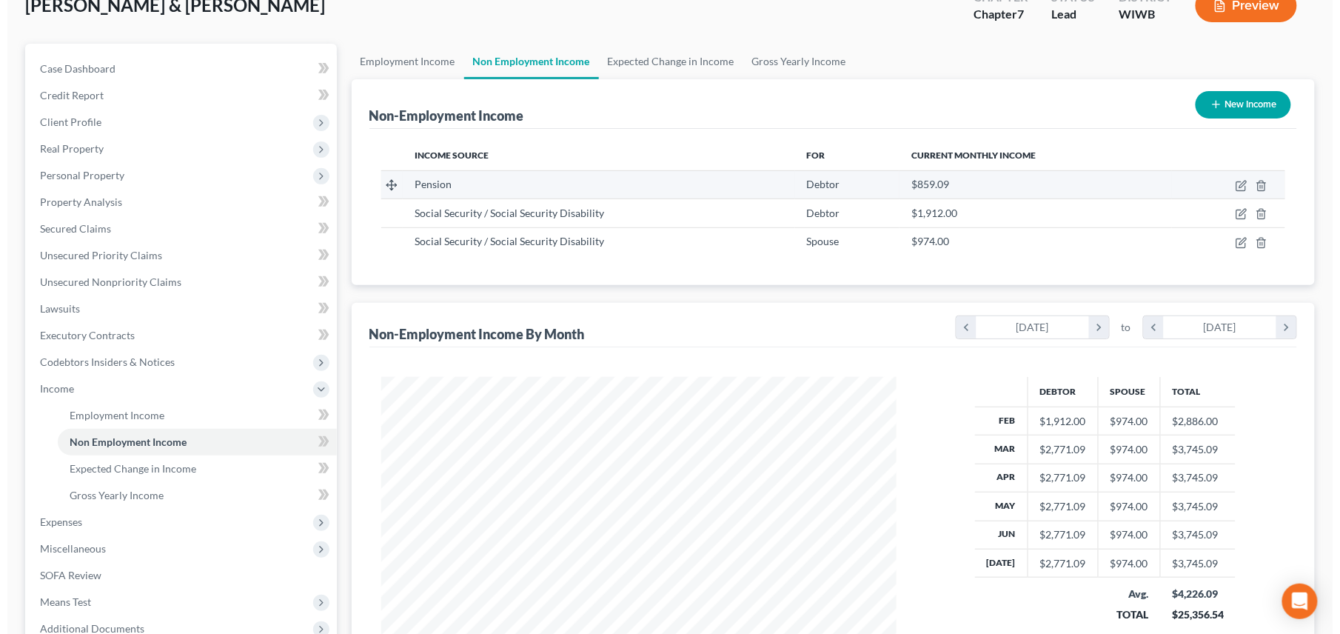
scroll to position [62, 0]
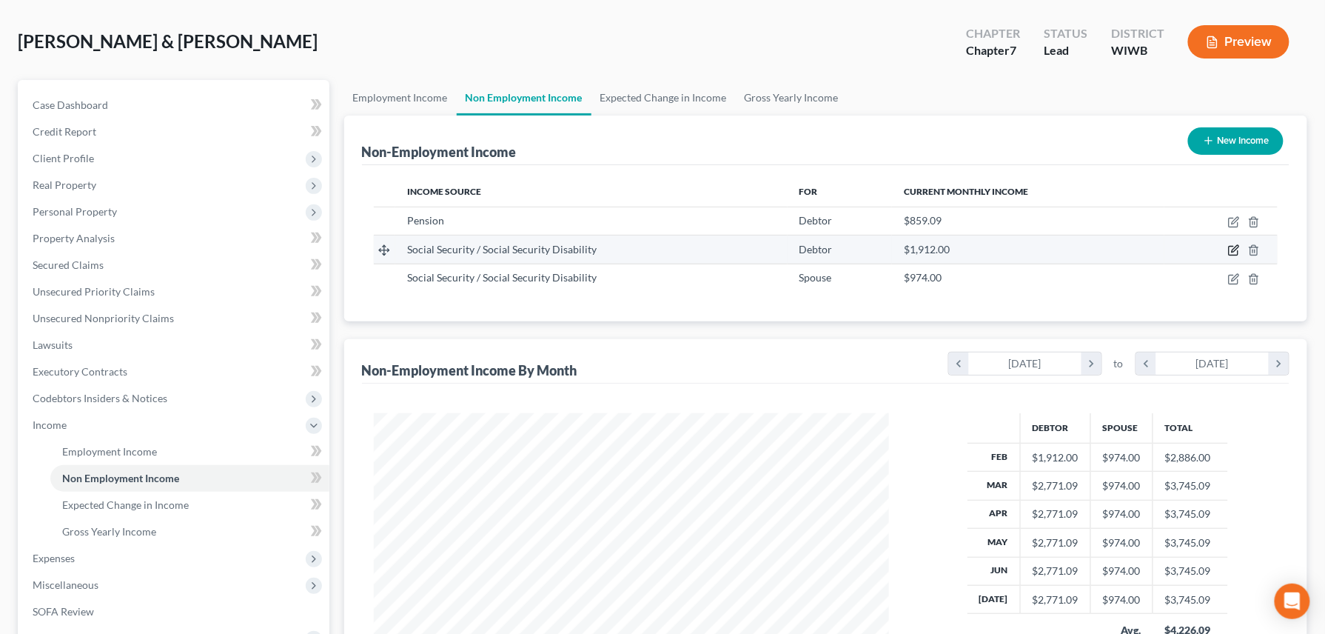
click at [993, 250] on icon "button" at bounding box center [1234, 249] width 7 height 7
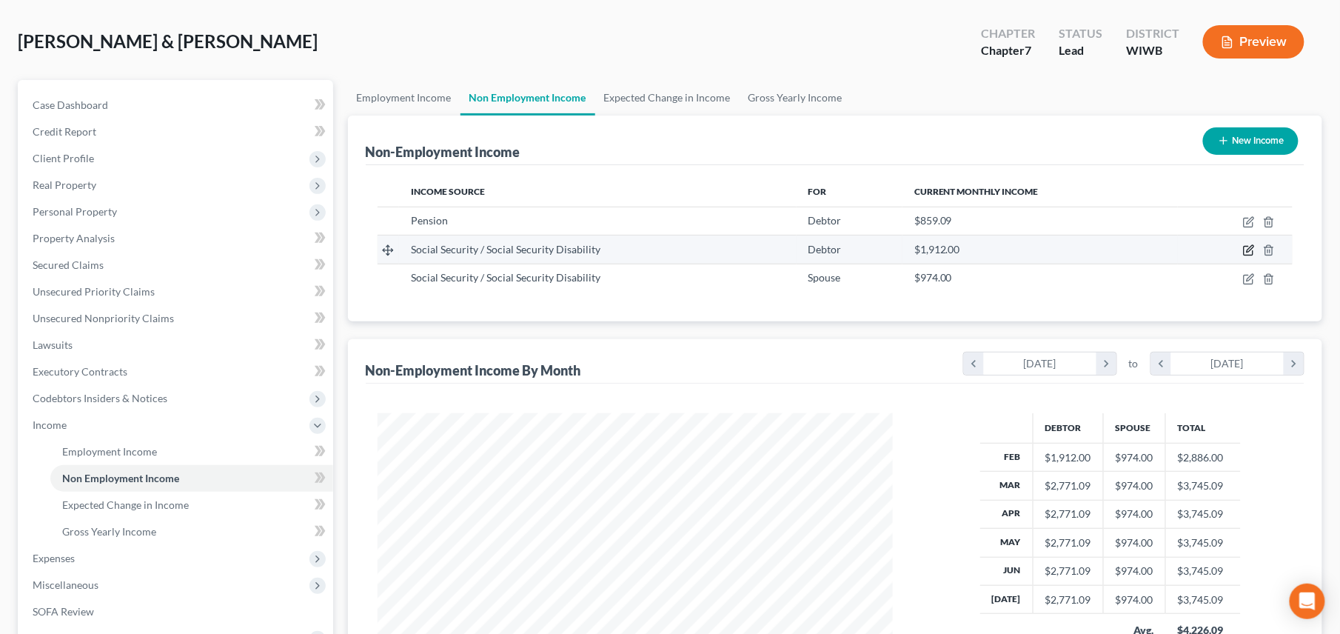
select select "4"
select select "0"
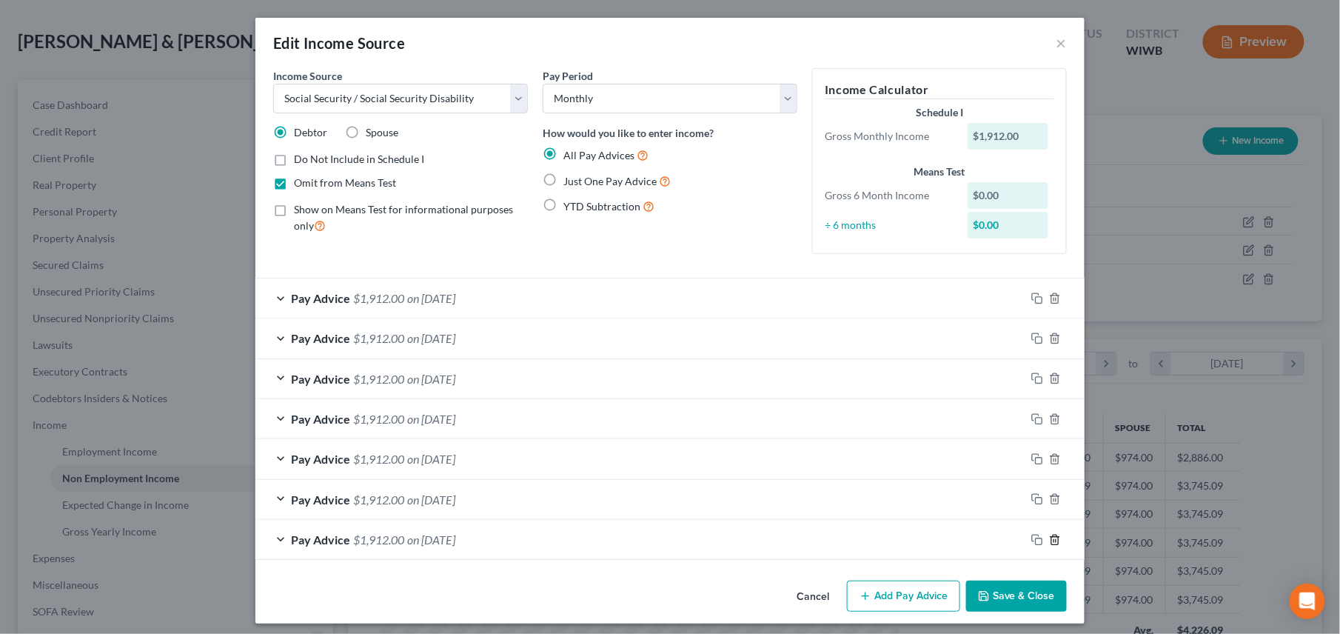
click at [993, 452] on icon "button" at bounding box center [1054, 539] width 7 height 10
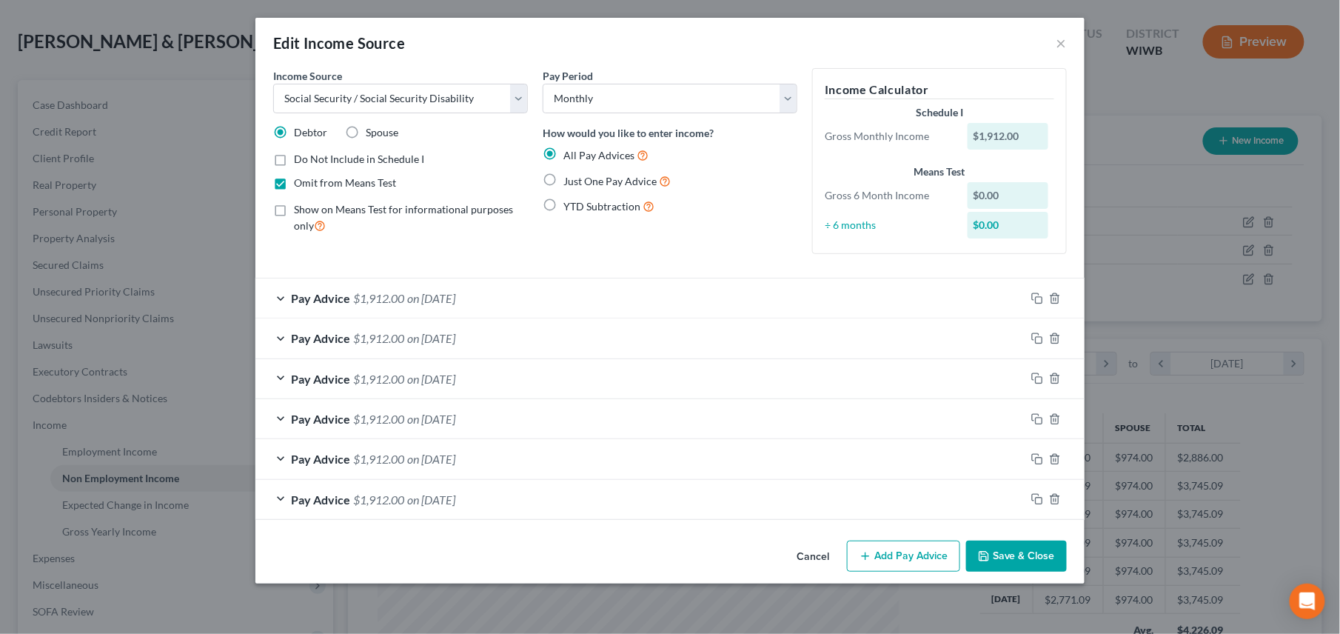
click at [993, 452] on button "Save & Close" at bounding box center [1016, 555] width 101 height 31
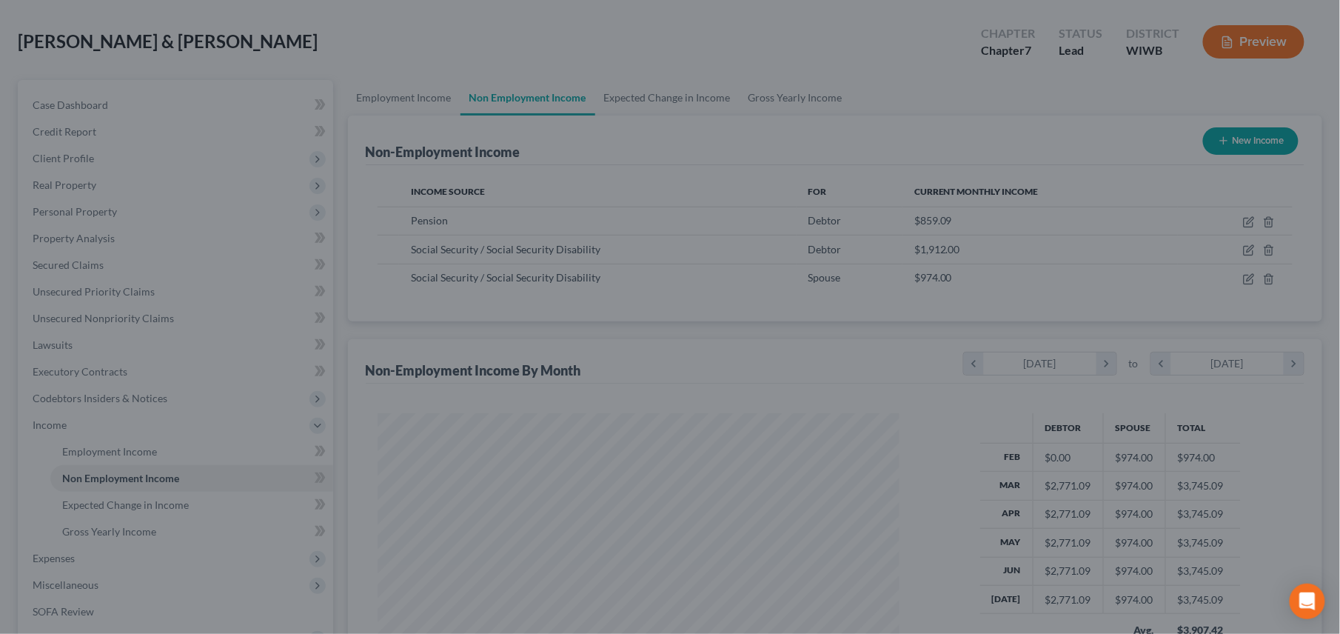
scroll to position [739809, 739531]
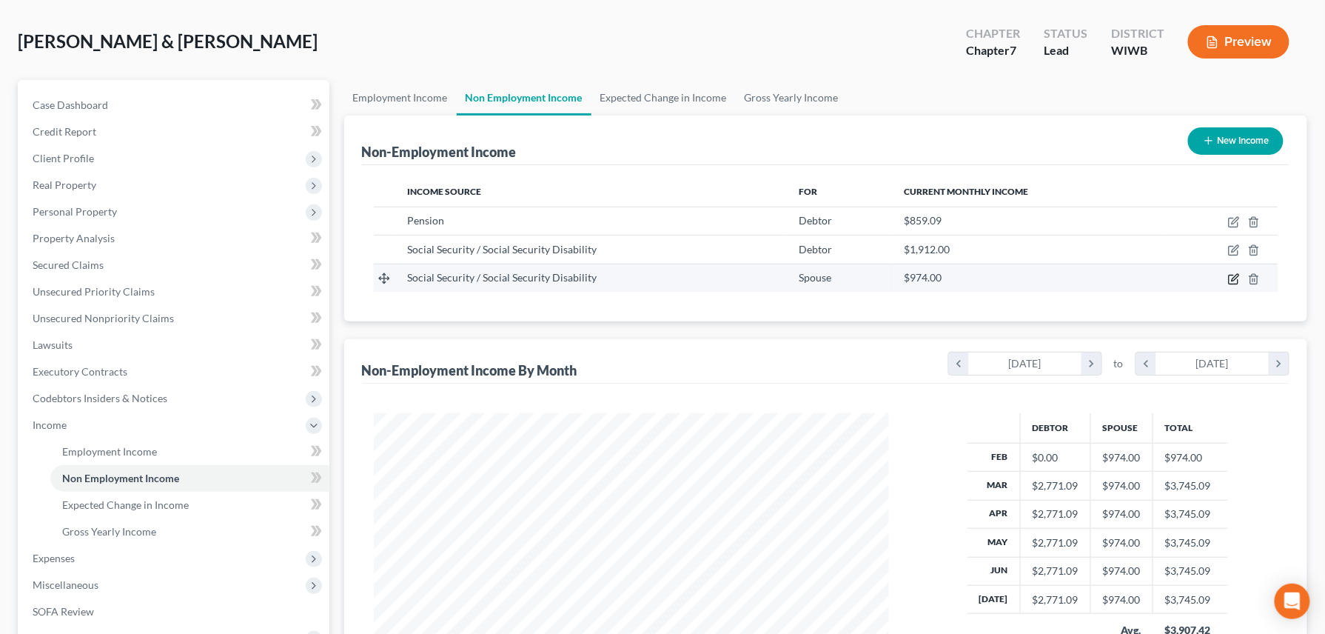
click at [993, 283] on icon "button" at bounding box center [1233, 279] width 9 height 9
select select "4"
select select "0"
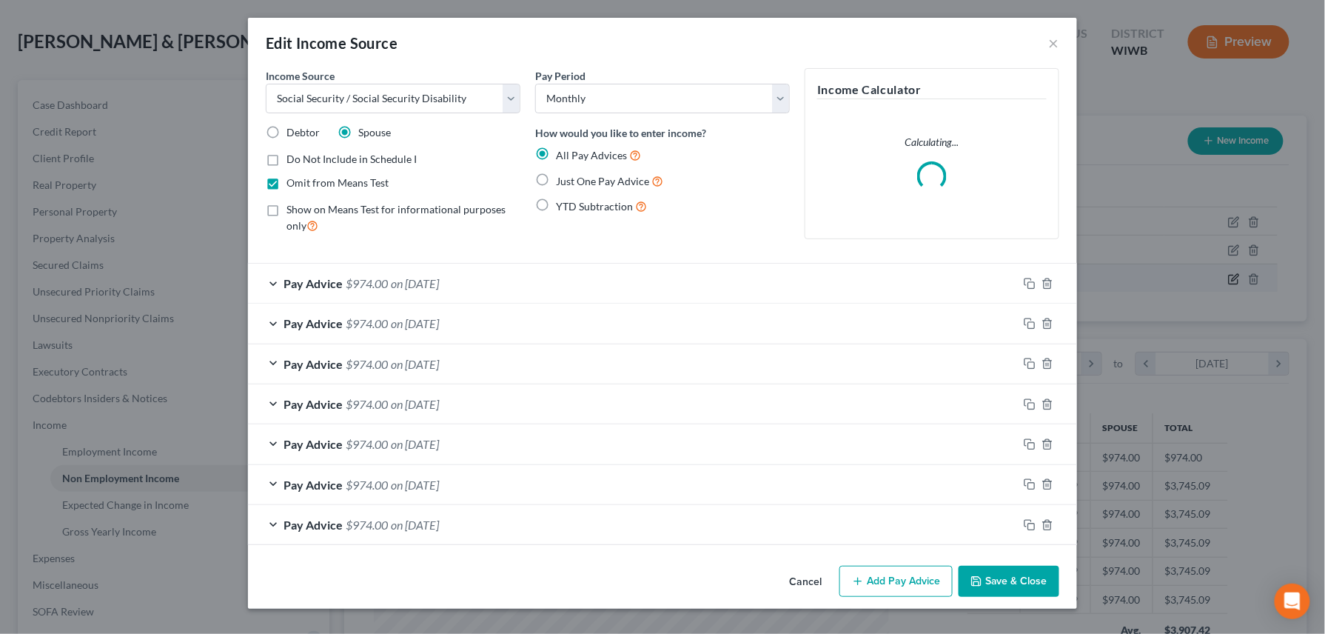
scroll to position [267, 551]
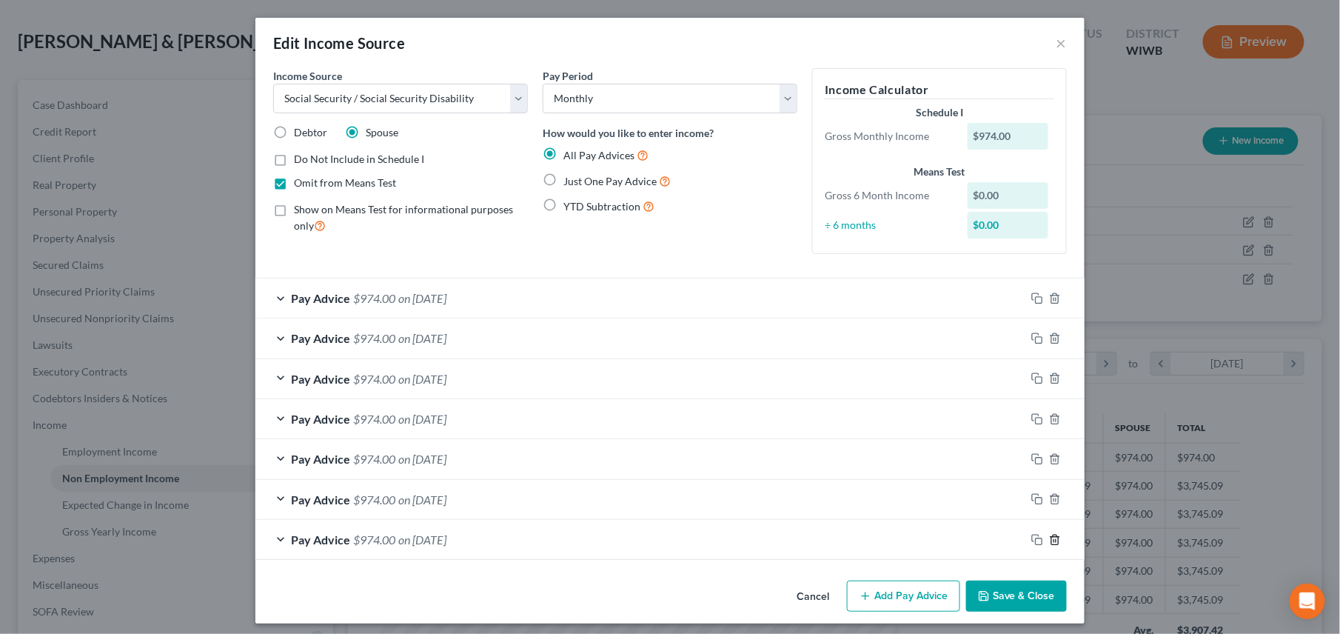
click at [993, 452] on icon "button" at bounding box center [1054, 539] width 7 height 10
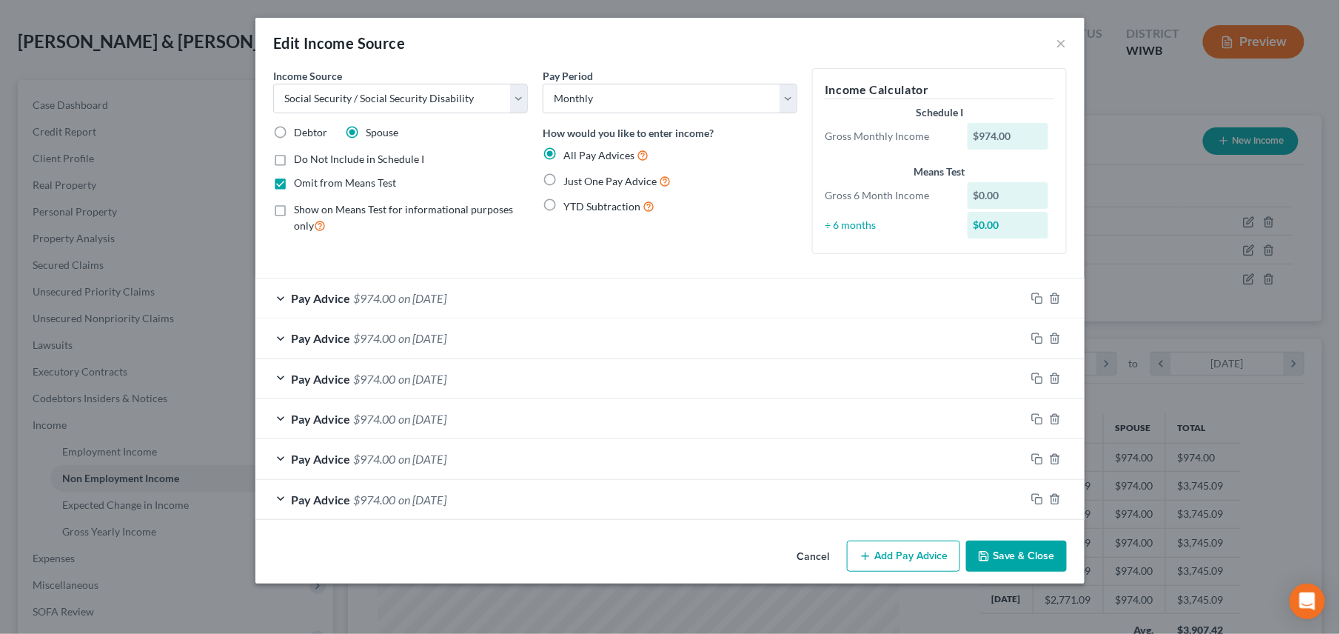
click at [993, 452] on button "Save & Close" at bounding box center [1016, 555] width 101 height 31
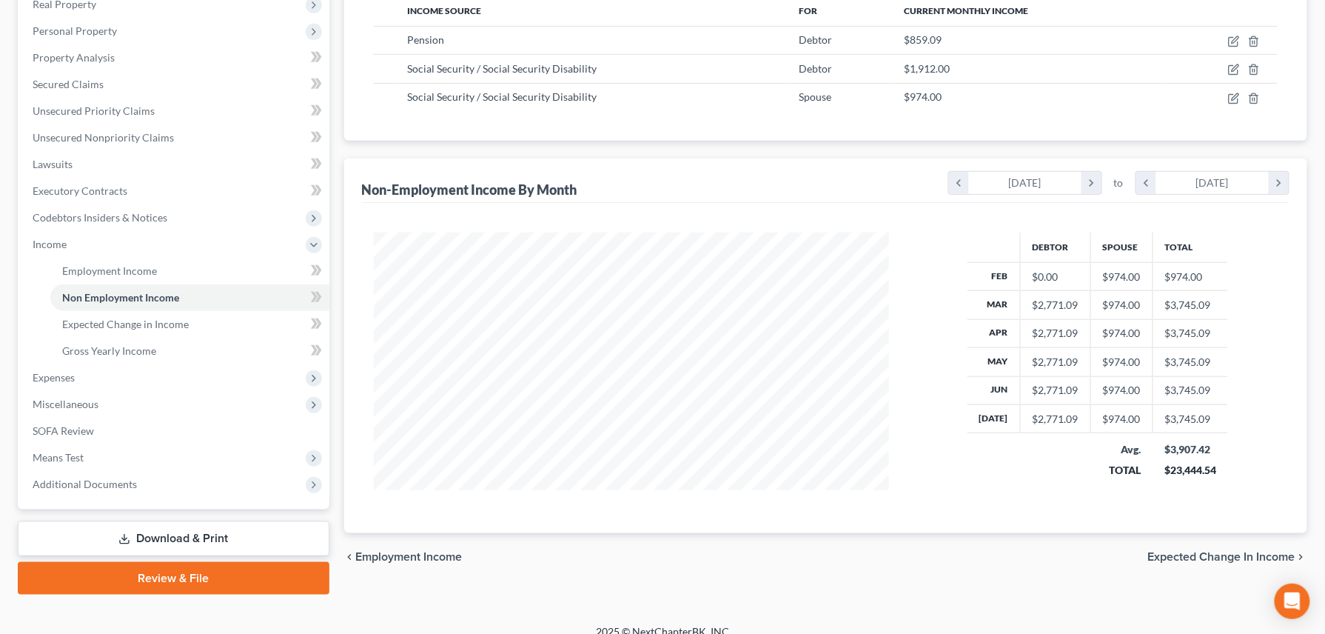
scroll to position [259, 0]
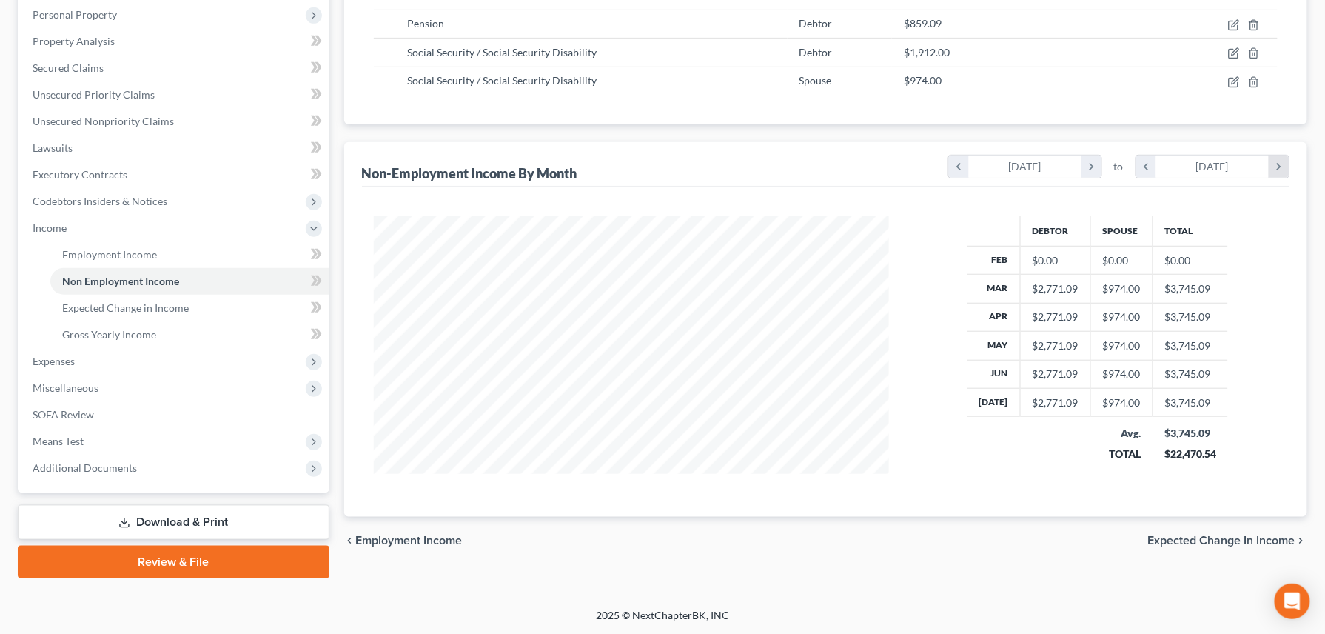
click at [993, 166] on icon "chevron_right" at bounding box center [1278, 166] width 20 height 22
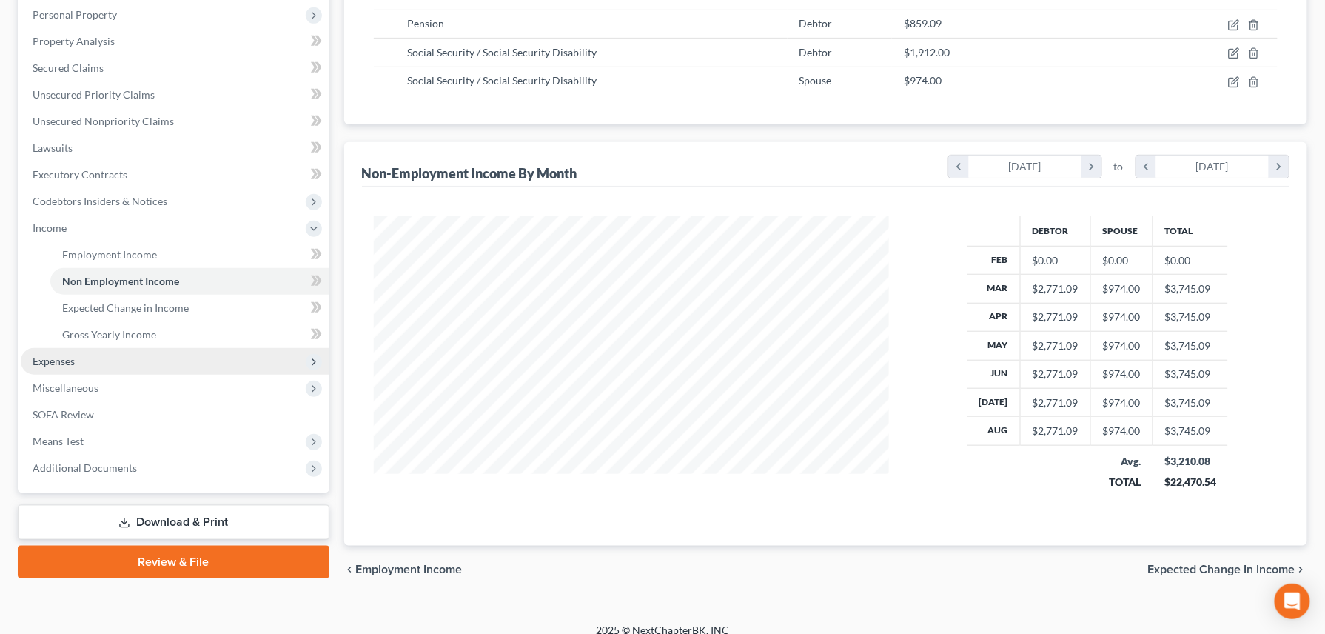
click at [52, 362] on span "Expenses" at bounding box center [54, 360] width 42 height 13
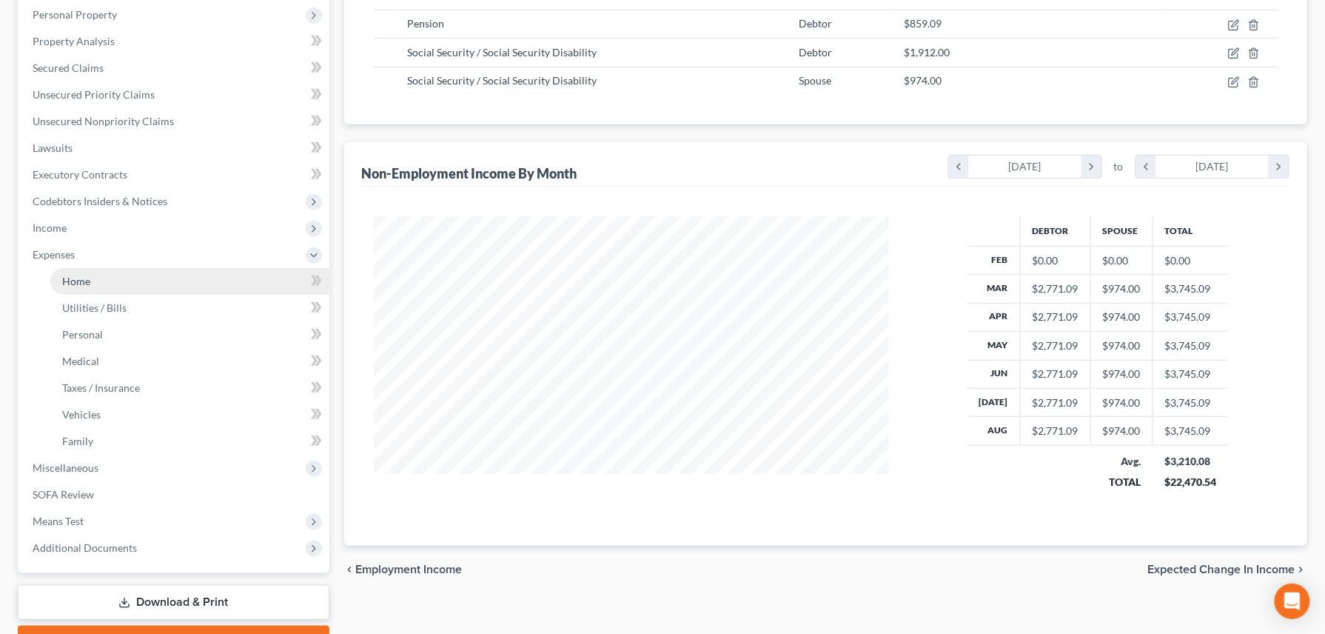
click at [78, 280] on span "Home" at bounding box center [76, 281] width 28 height 13
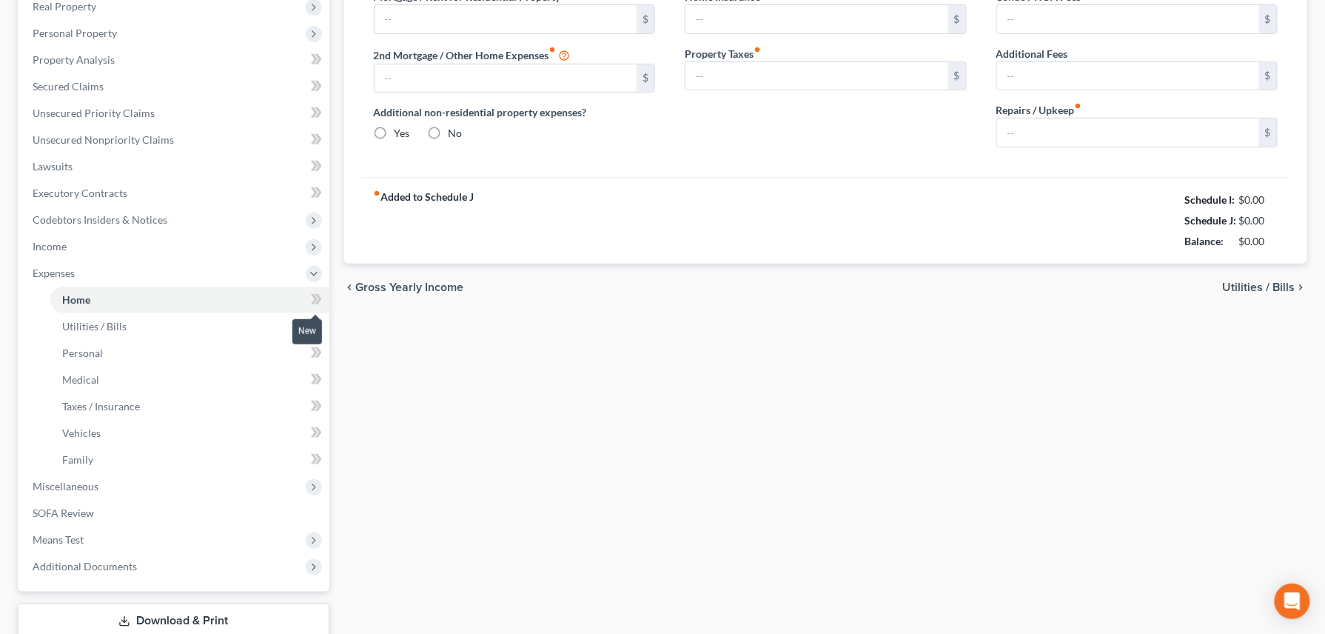
type input "0.00"
radio input "true"
type input "56.00"
type input "160.00"
type input "0.00"
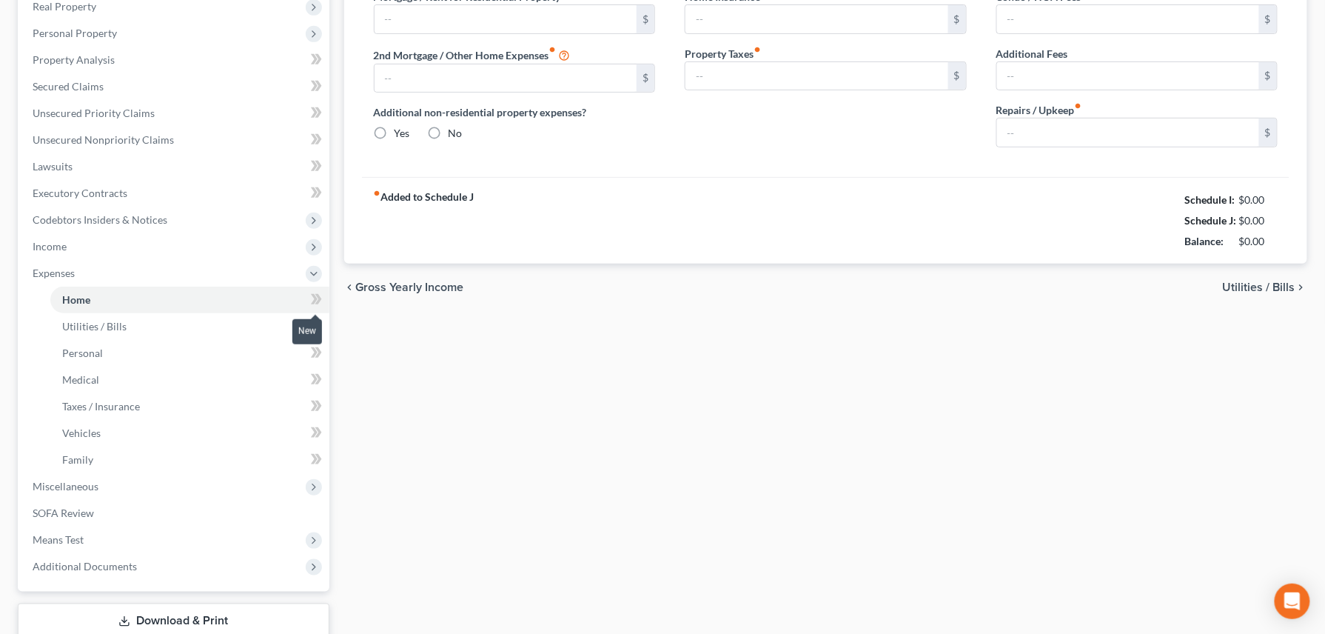
type input "0.00"
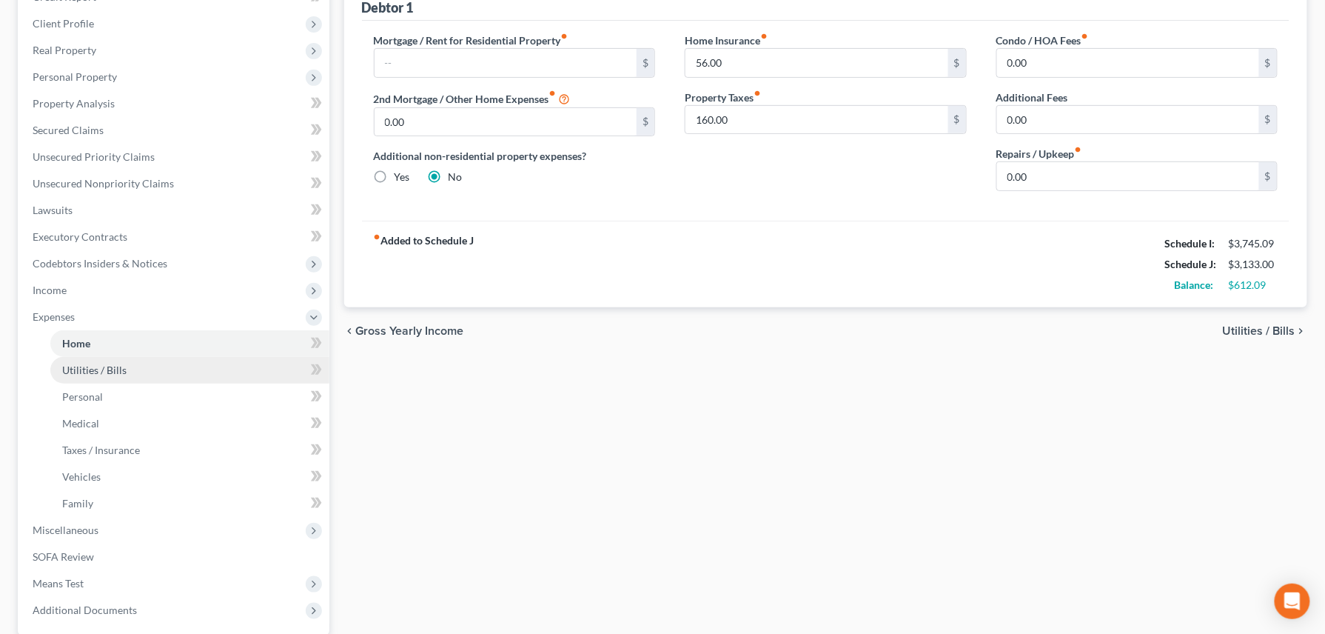
click at [98, 370] on span "Utilities / Bills" at bounding box center [94, 369] width 64 height 13
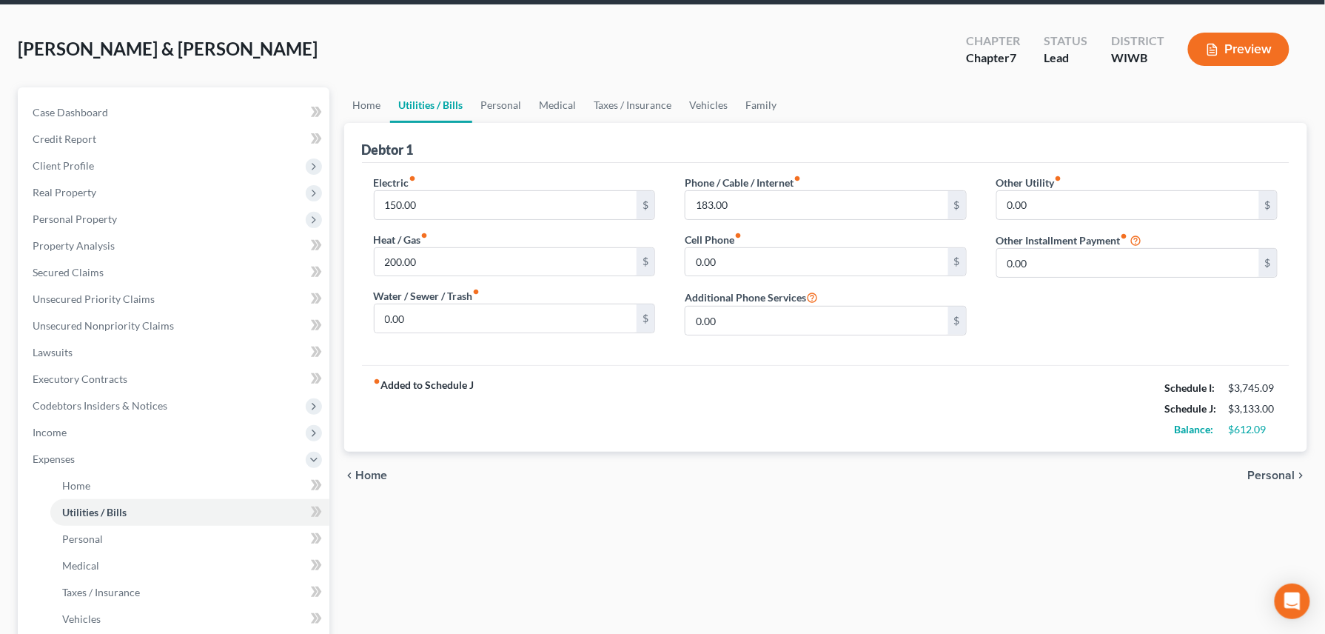
scroll to position [98, 0]
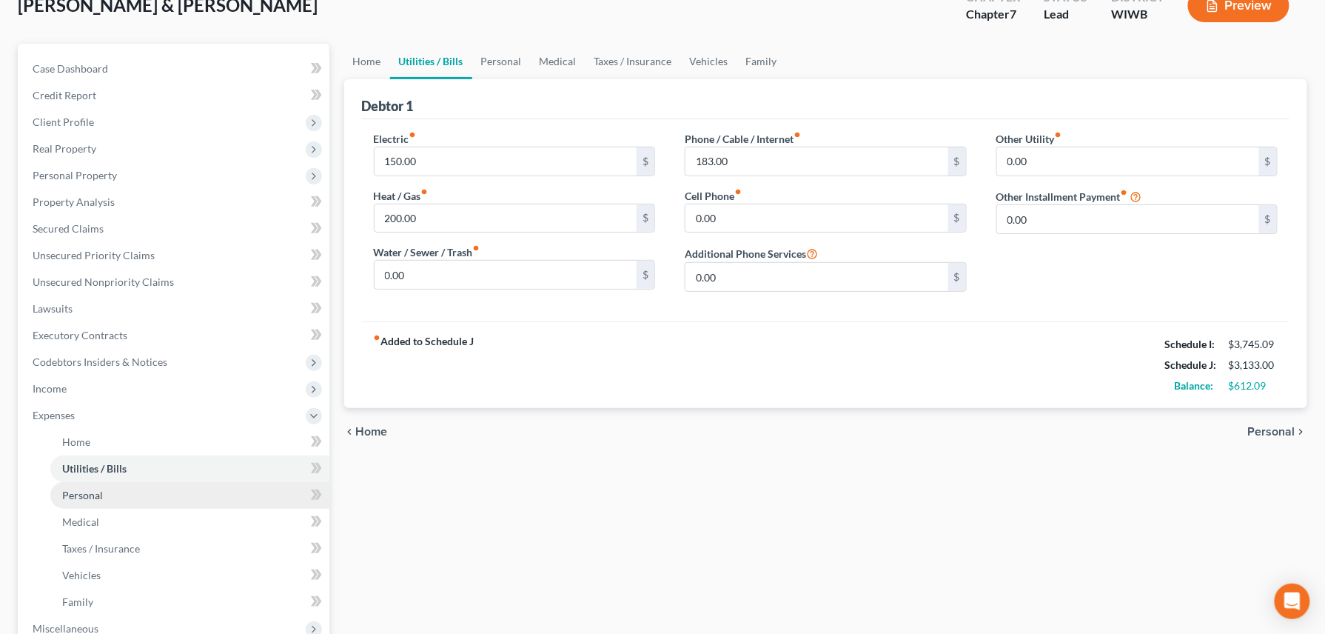
click at [87, 452] on span "Personal" at bounding box center [82, 494] width 41 height 13
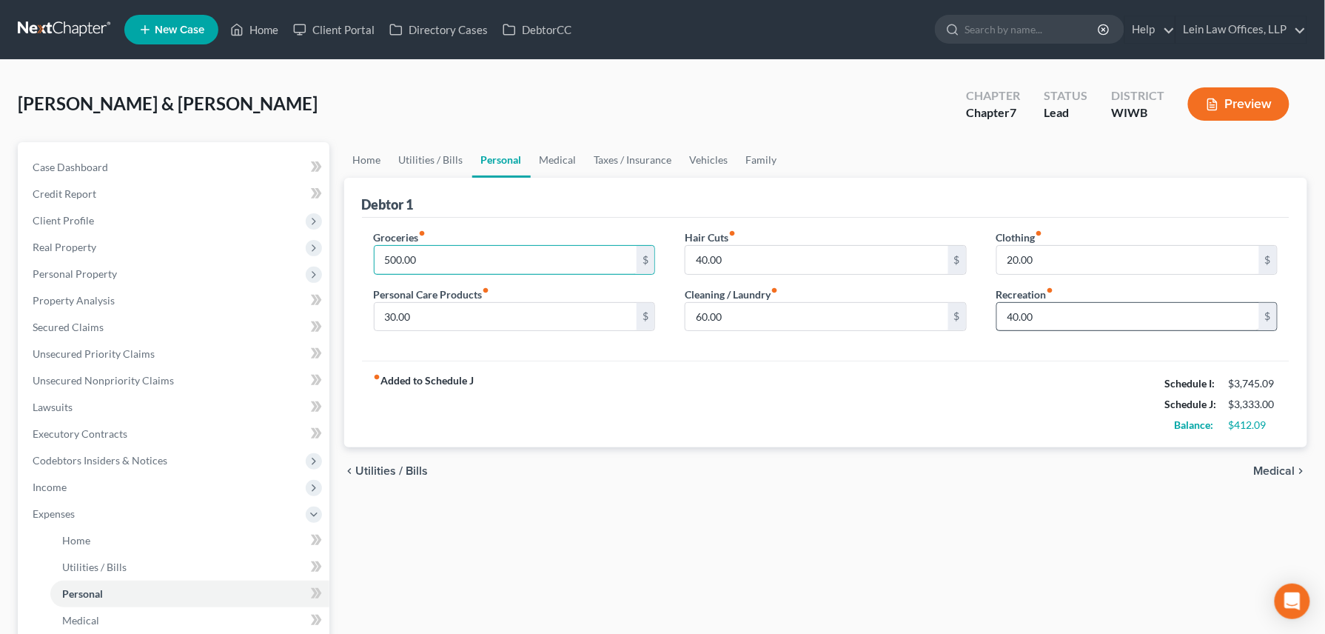
type input "500.00"
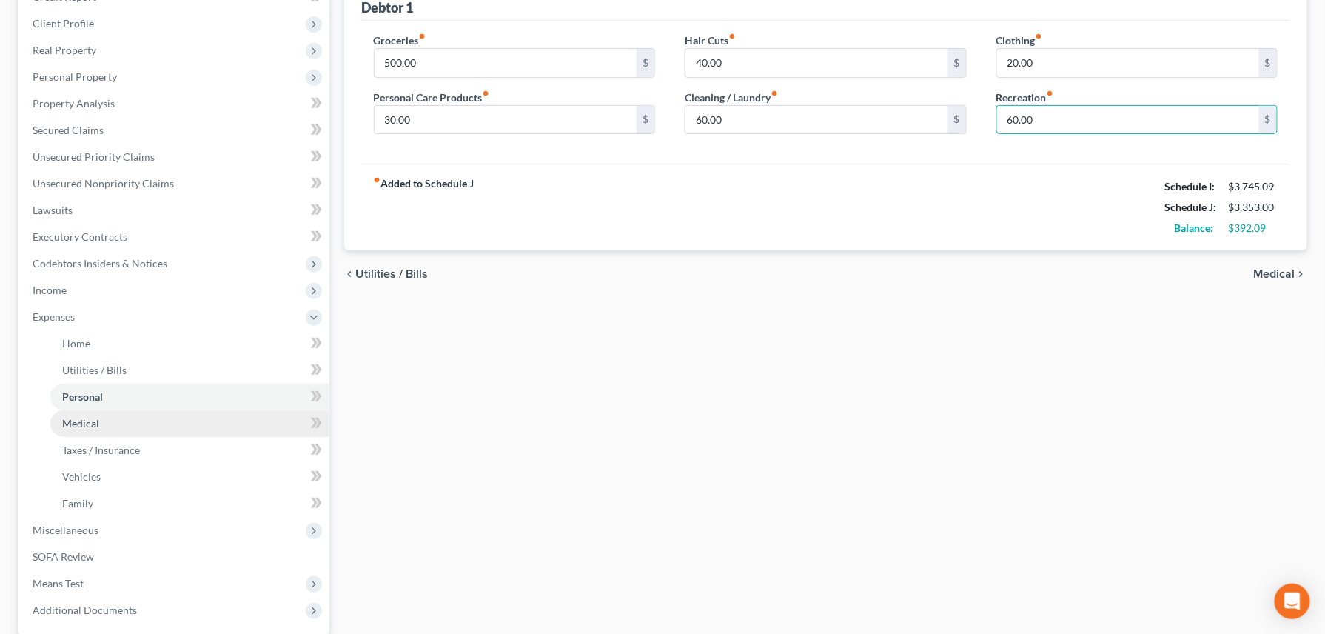
type input "60.00"
click at [90, 422] on span "Medical" at bounding box center [80, 423] width 37 height 13
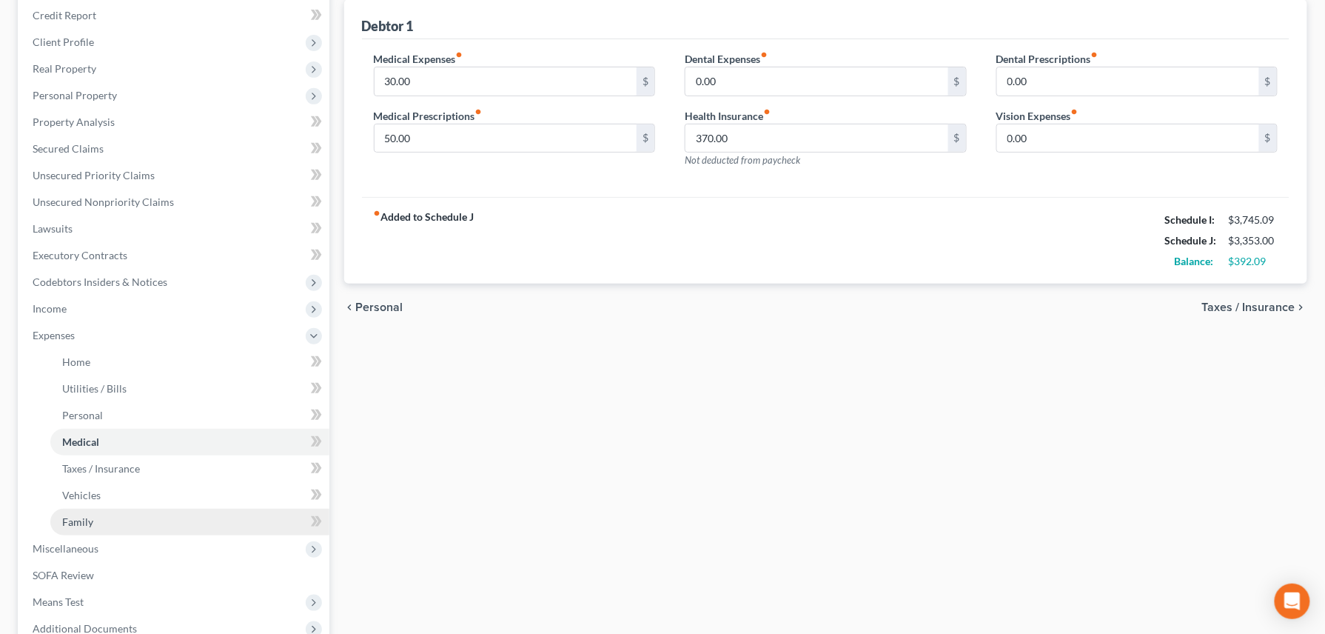
scroll to position [197, 0]
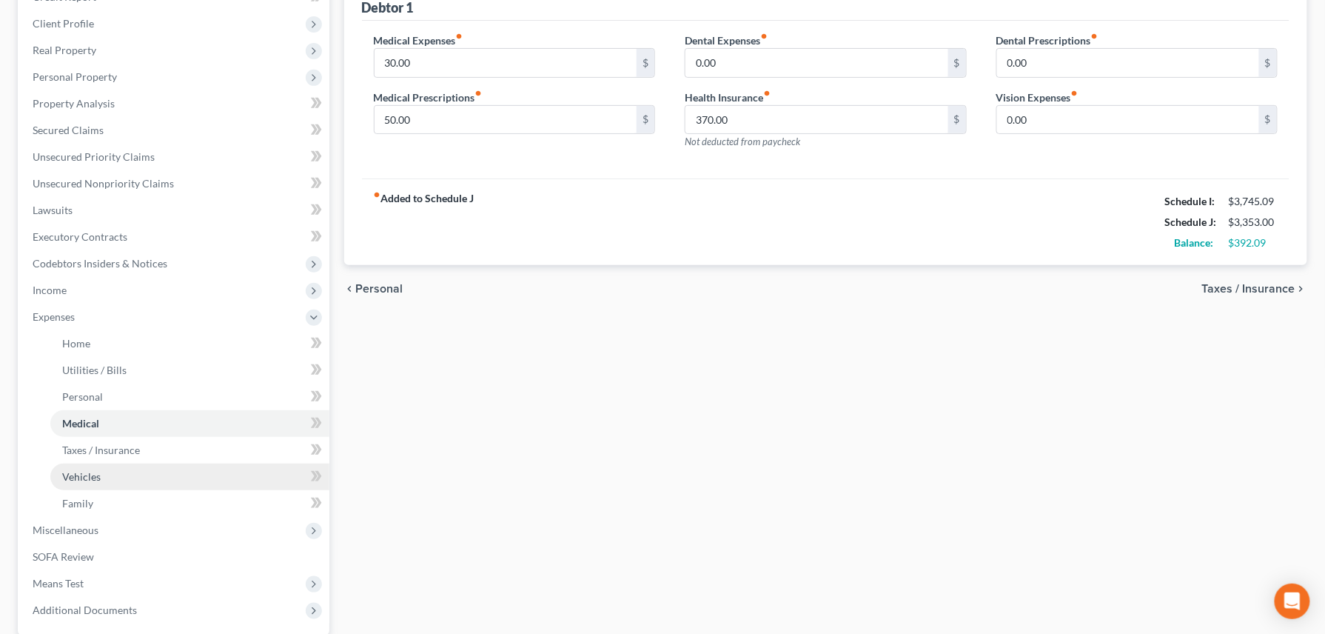
click at [84, 452] on span "Vehicles" at bounding box center [81, 476] width 38 height 13
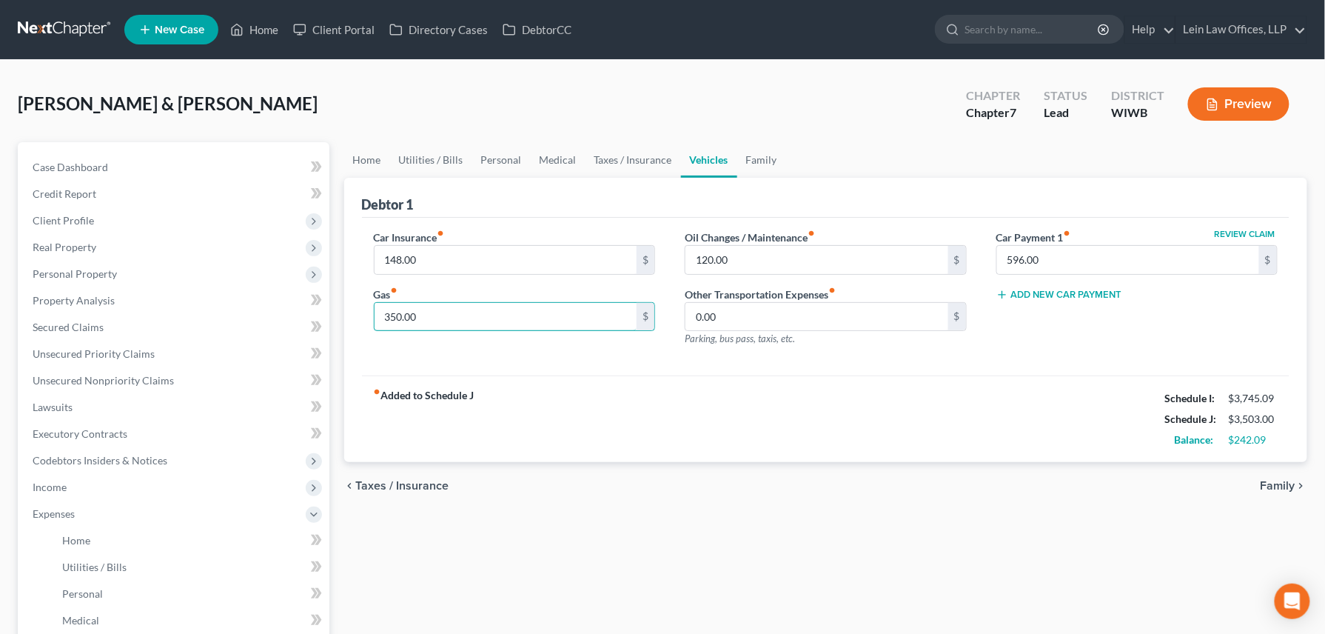
type input "350.00"
type input "60.00"
type input "450.00"
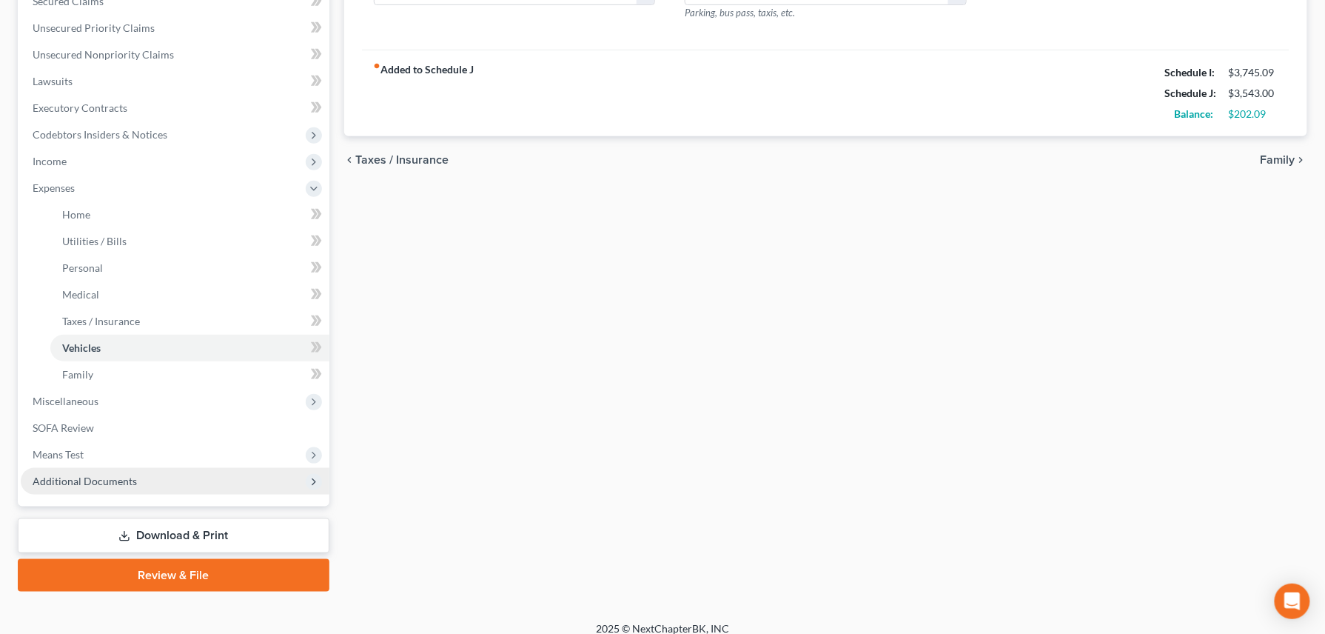
scroll to position [339, 0]
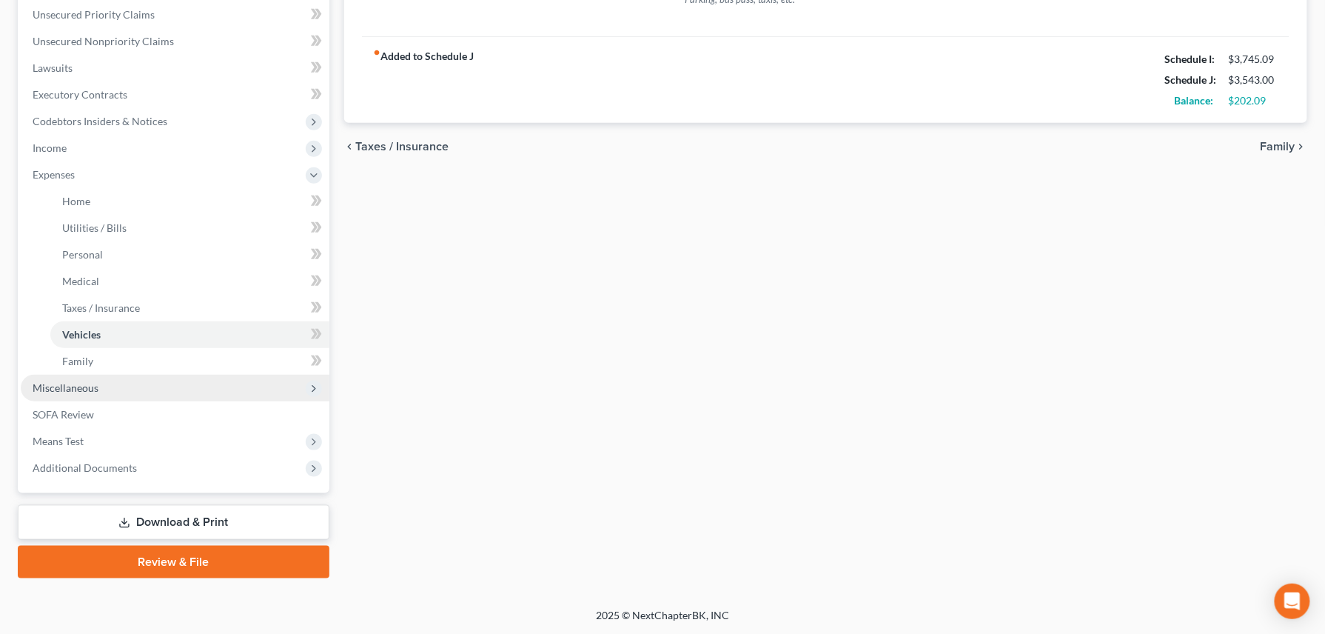
click at [73, 386] on span "Miscellaneous" at bounding box center [66, 387] width 66 height 13
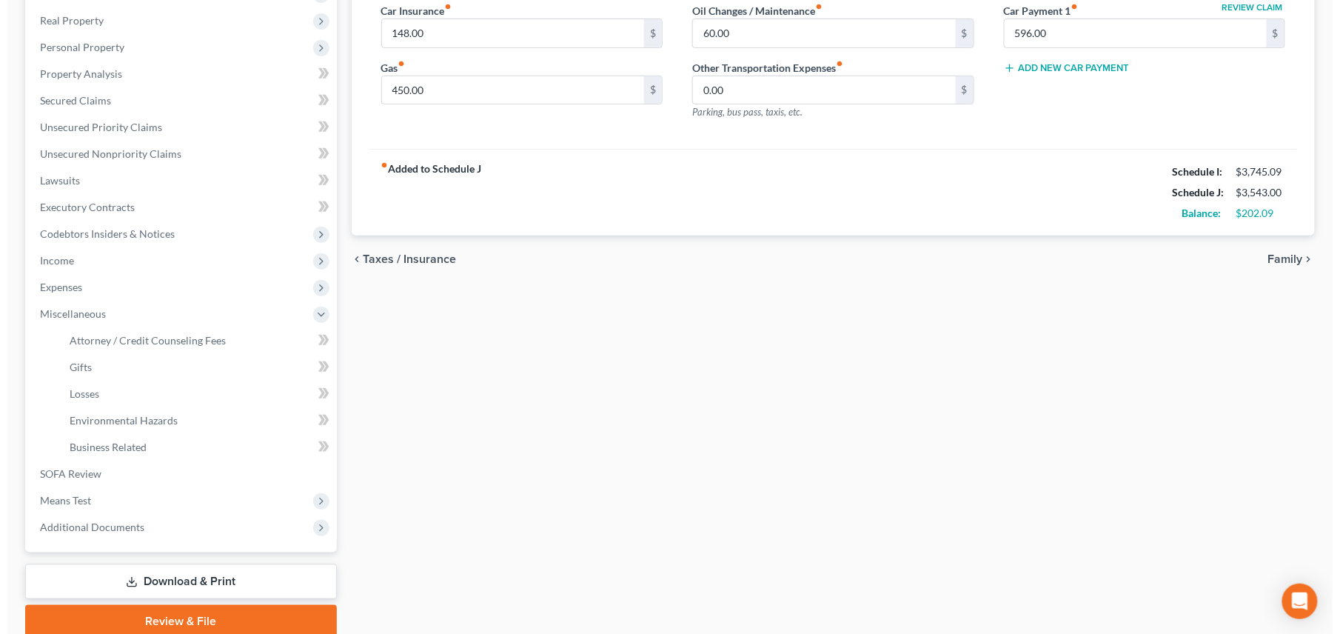
scroll to position [286, 0]
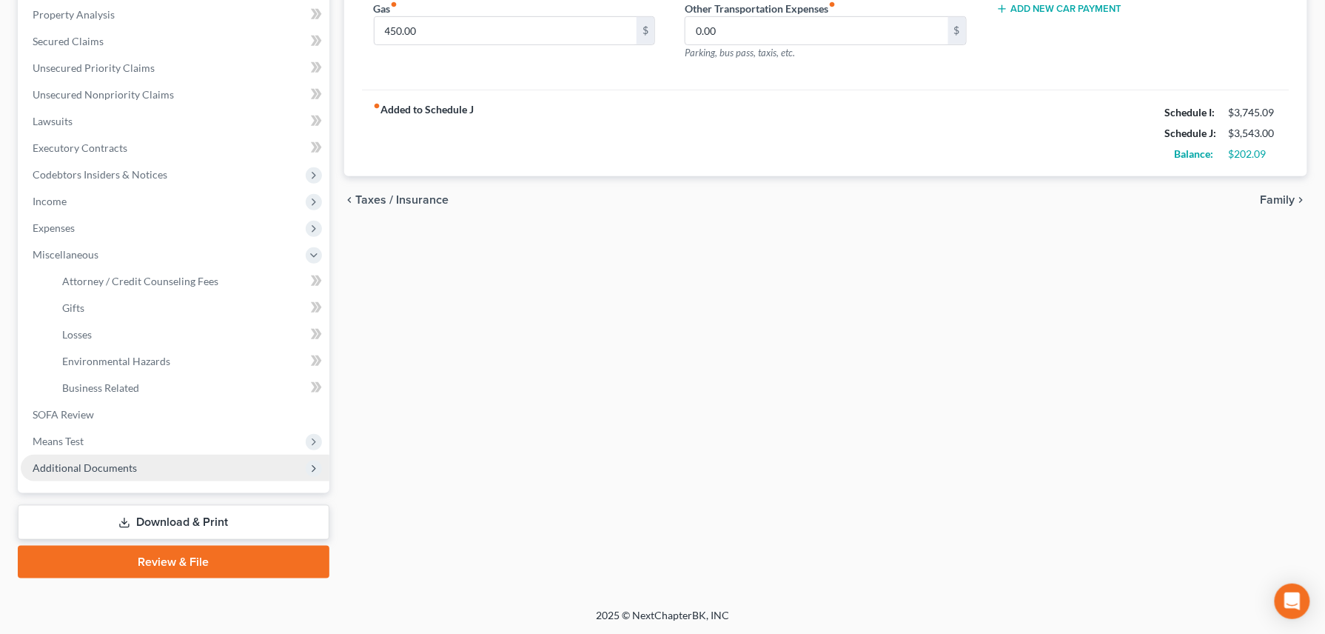
click at [112, 452] on span "Additional Documents" at bounding box center [85, 467] width 104 height 13
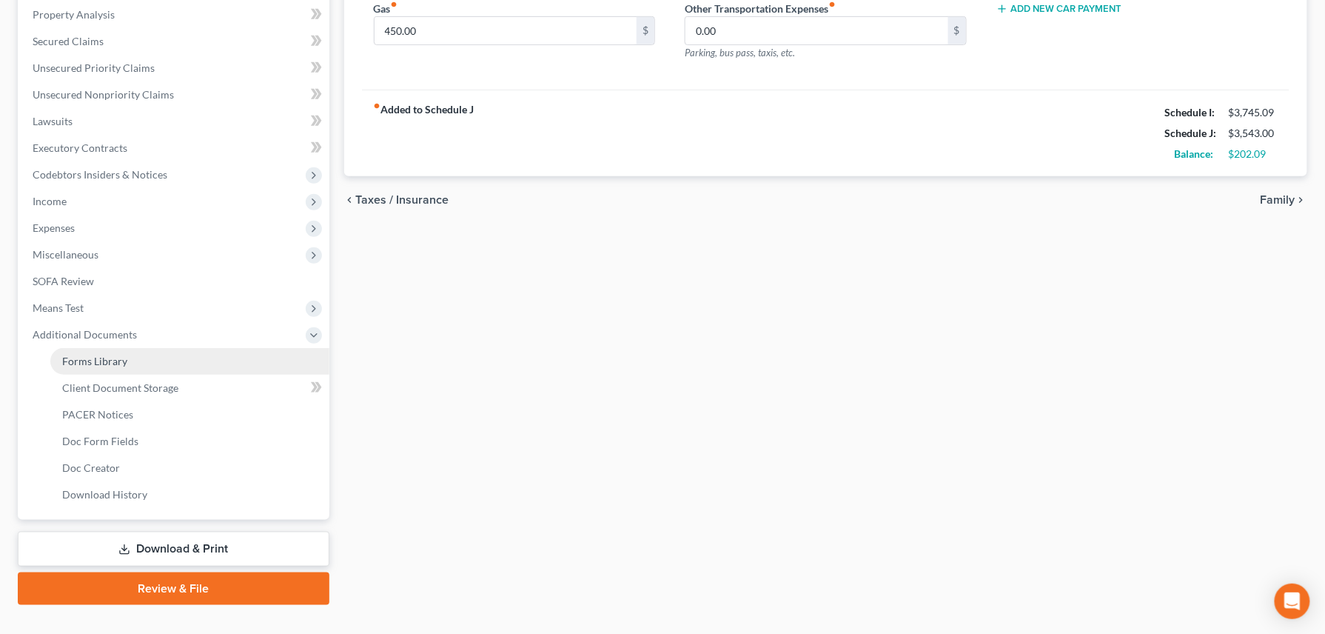
click at [107, 362] on span "Forms Library" at bounding box center [94, 360] width 65 height 13
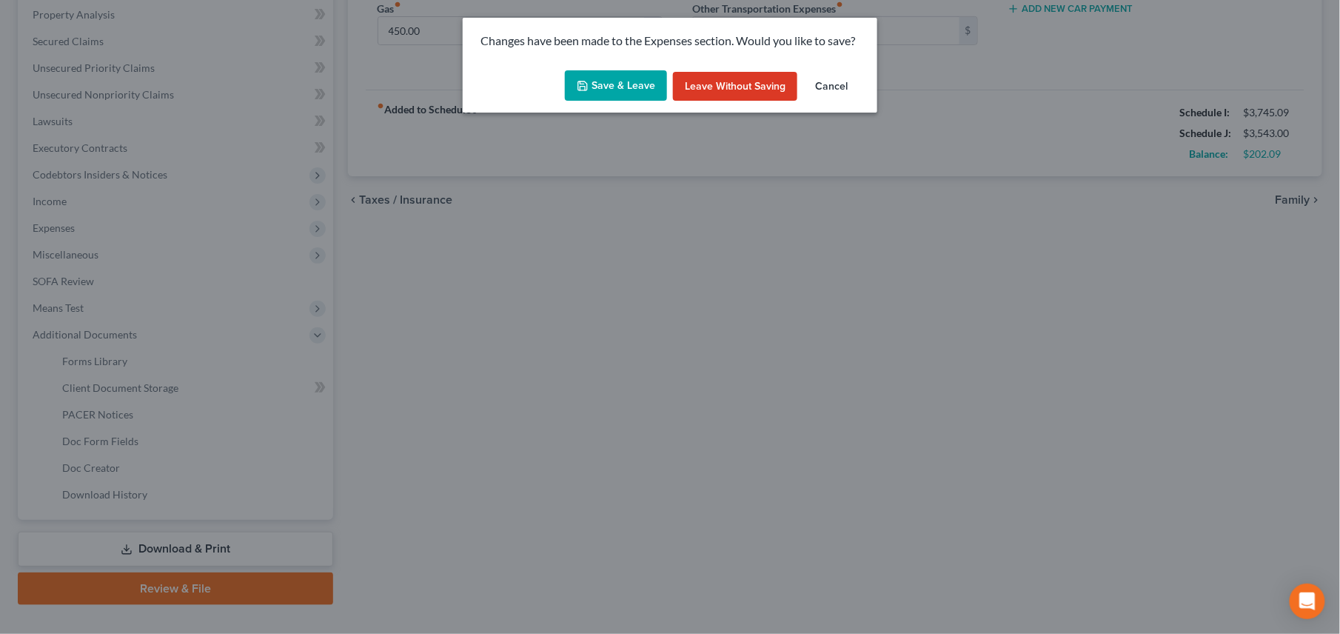
click at [599, 84] on button "Save & Leave" at bounding box center [616, 85] width 102 height 31
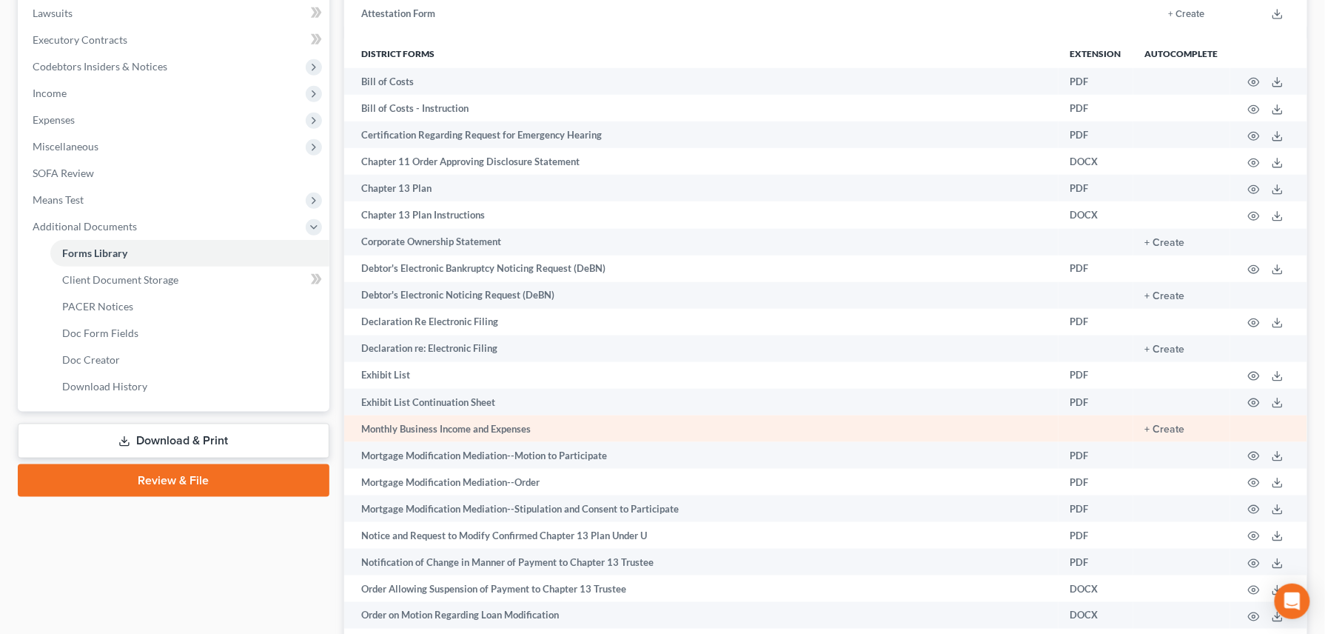
scroll to position [394, 0]
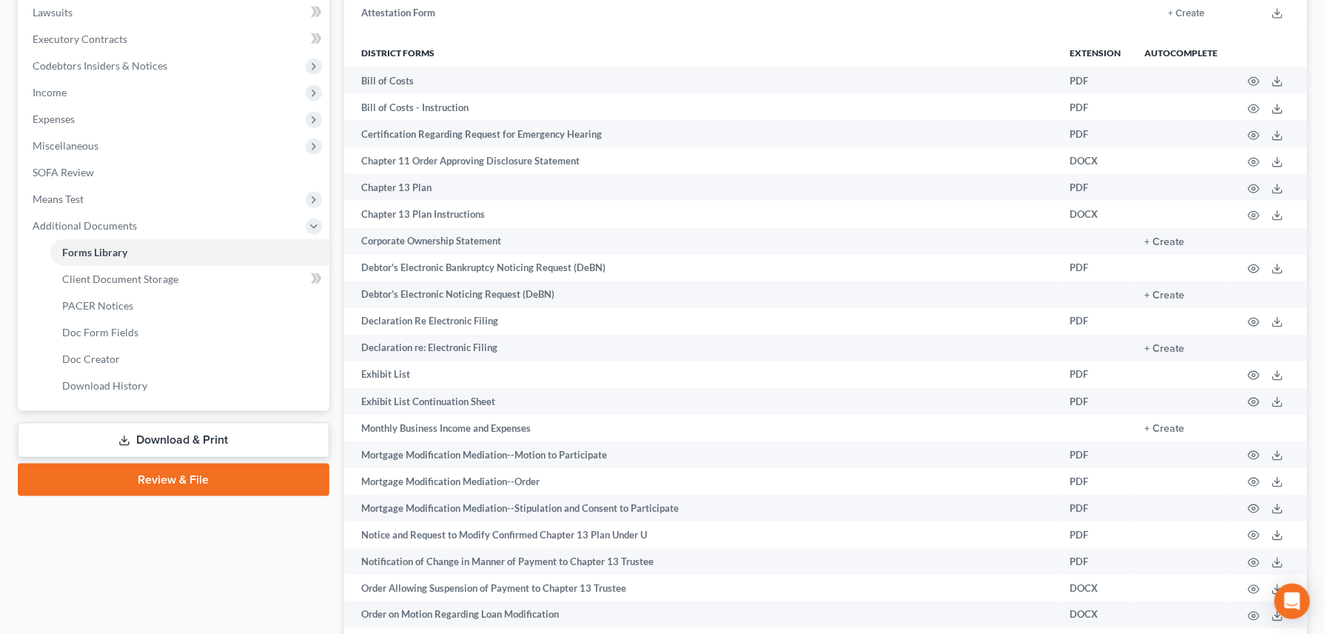
click at [759, 30] on div "Federal Forms Extension Autocomplete Fee Waiver Form + Create Application to Pa…" at bounding box center [826, 365] width 964 height 1059
